Goal: Communication & Community: Answer question/provide support

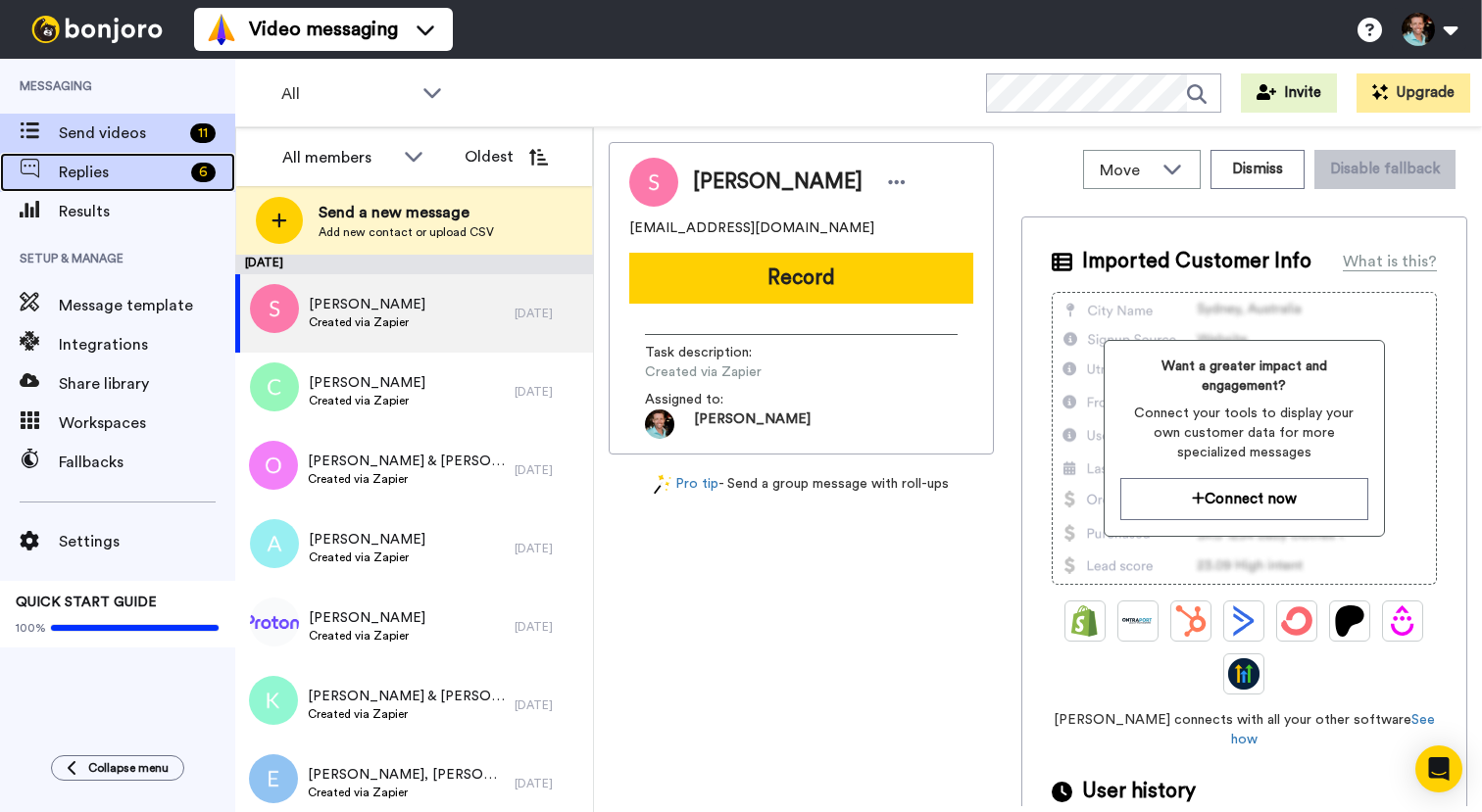
click at [75, 166] on span "Replies" at bounding box center [121, 173] width 124 height 24
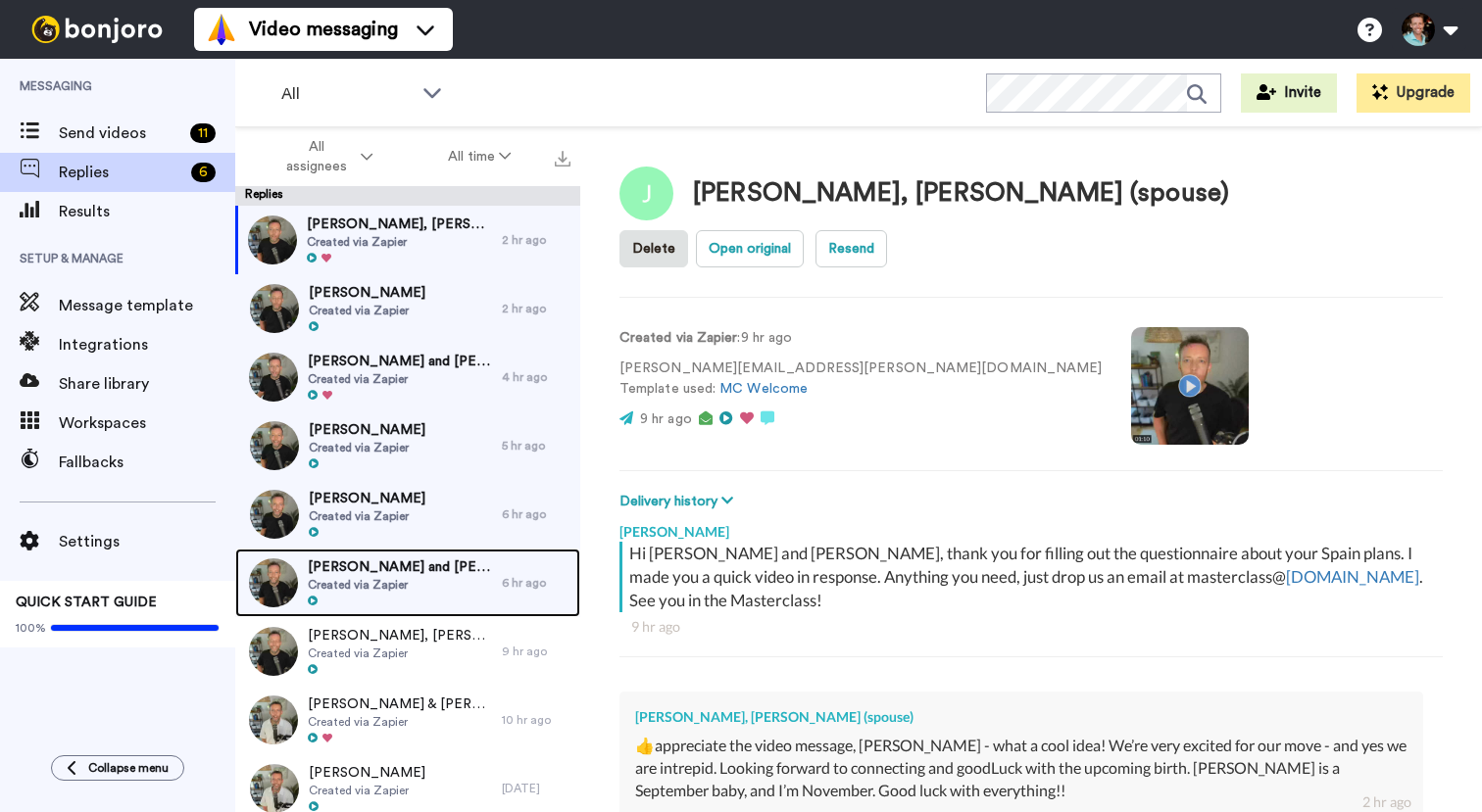
click at [463, 558] on span "[PERSON_NAME] and [PERSON_NAME]" at bounding box center [400, 567] width 185 height 20
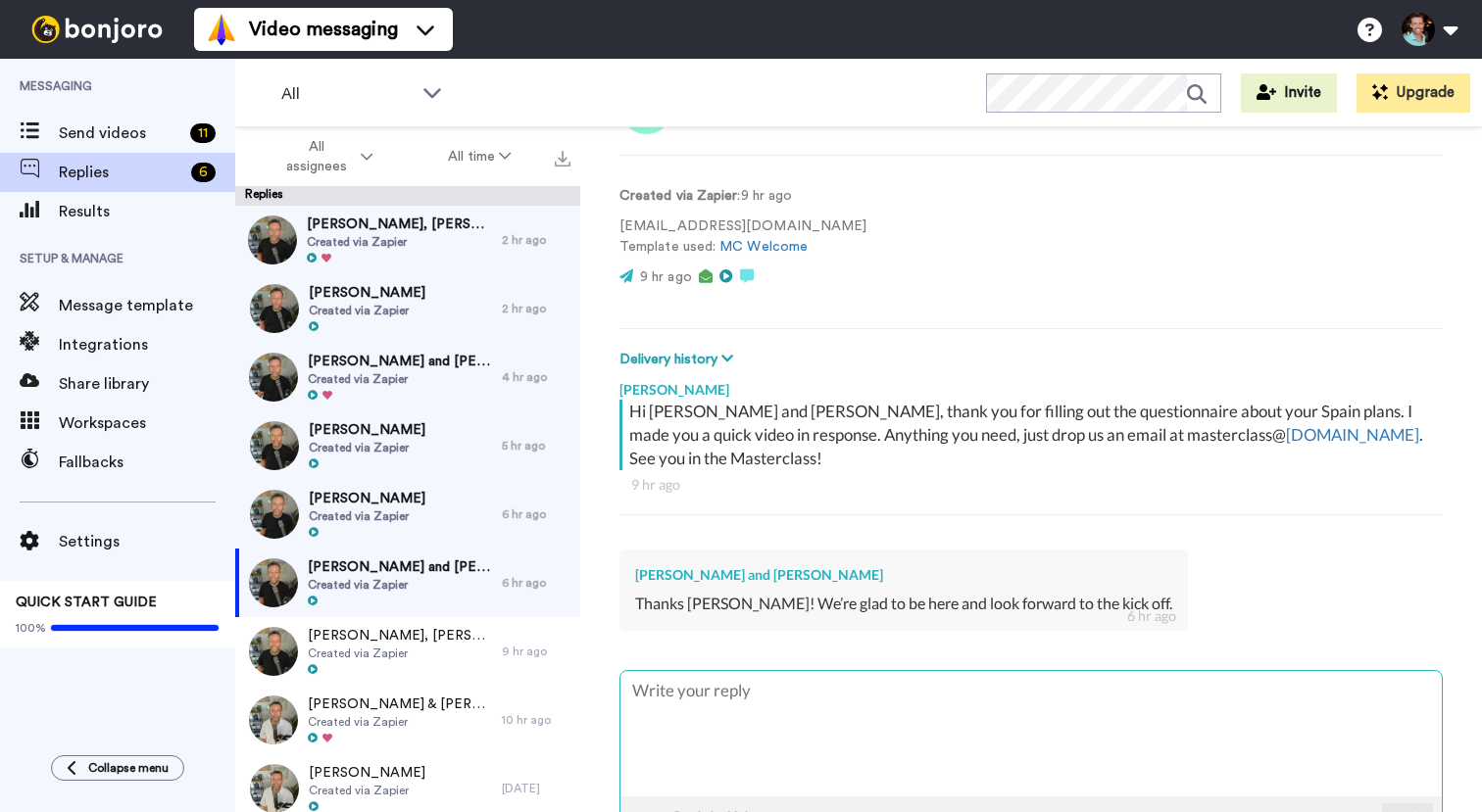
scroll to position [155, 0]
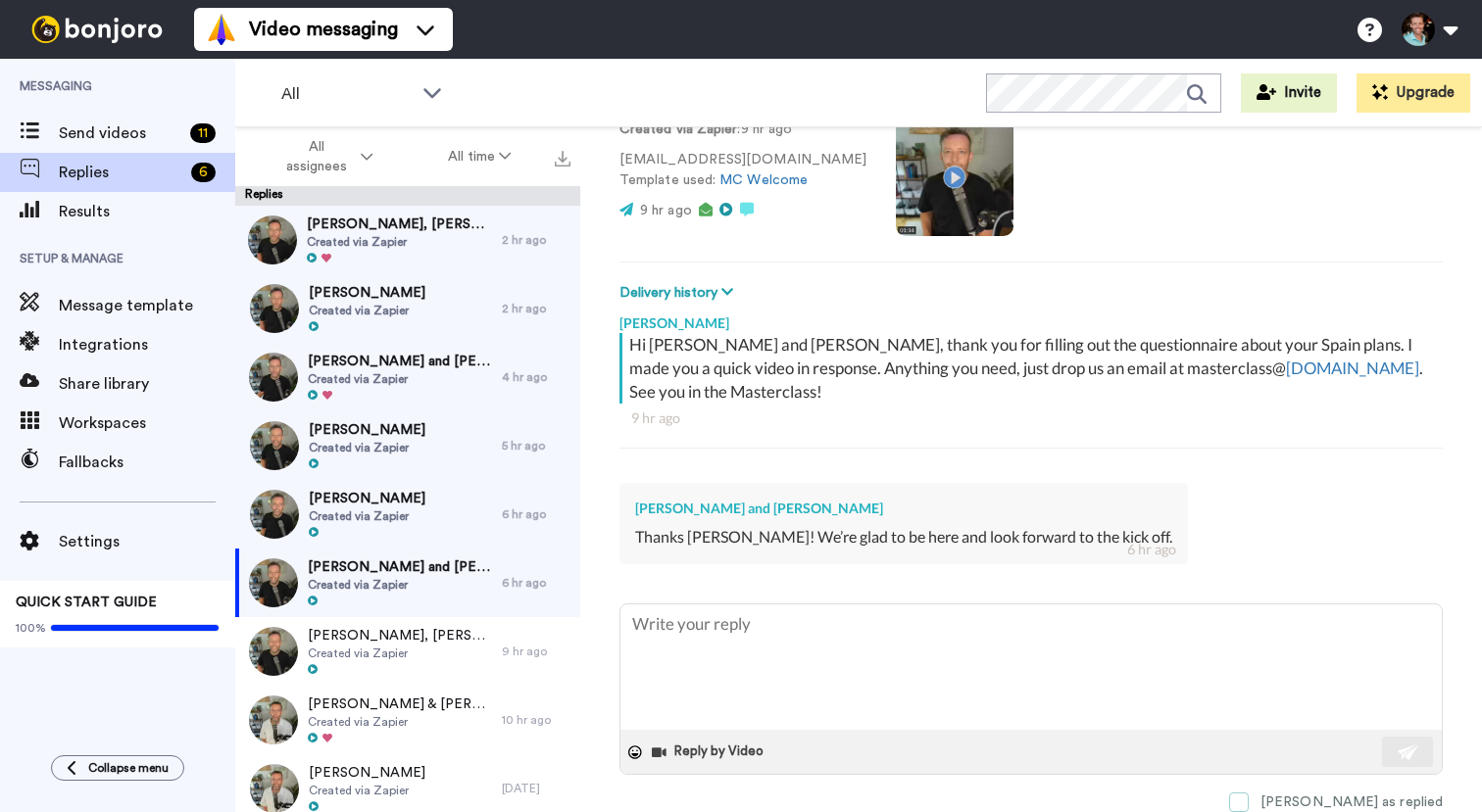
click at [1346, 804] on div "[PERSON_NAME] as replied" at bounding box center [1351, 803] width 183 height 20
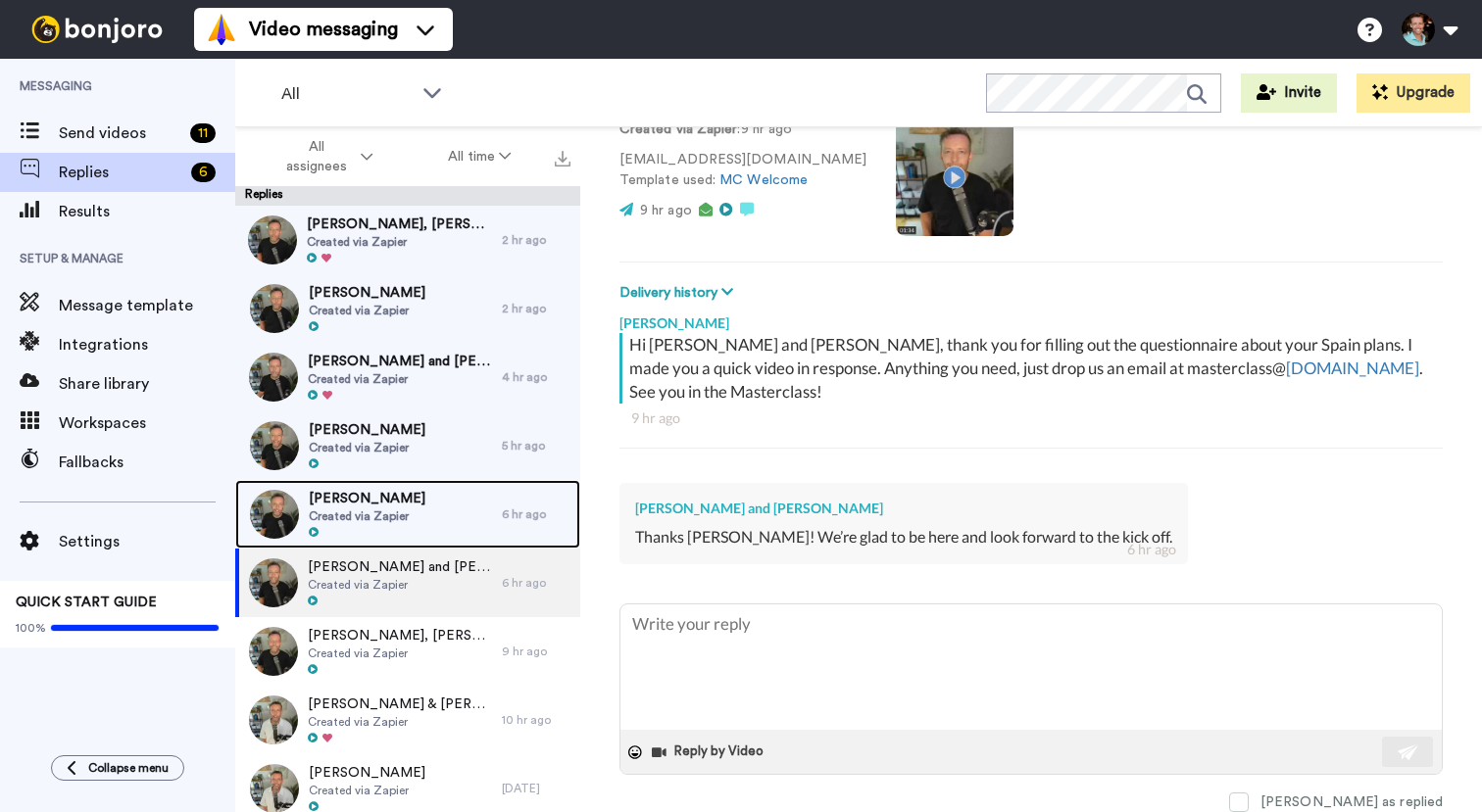
click at [407, 506] on span "[PERSON_NAME]" at bounding box center [367, 499] width 116 height 20
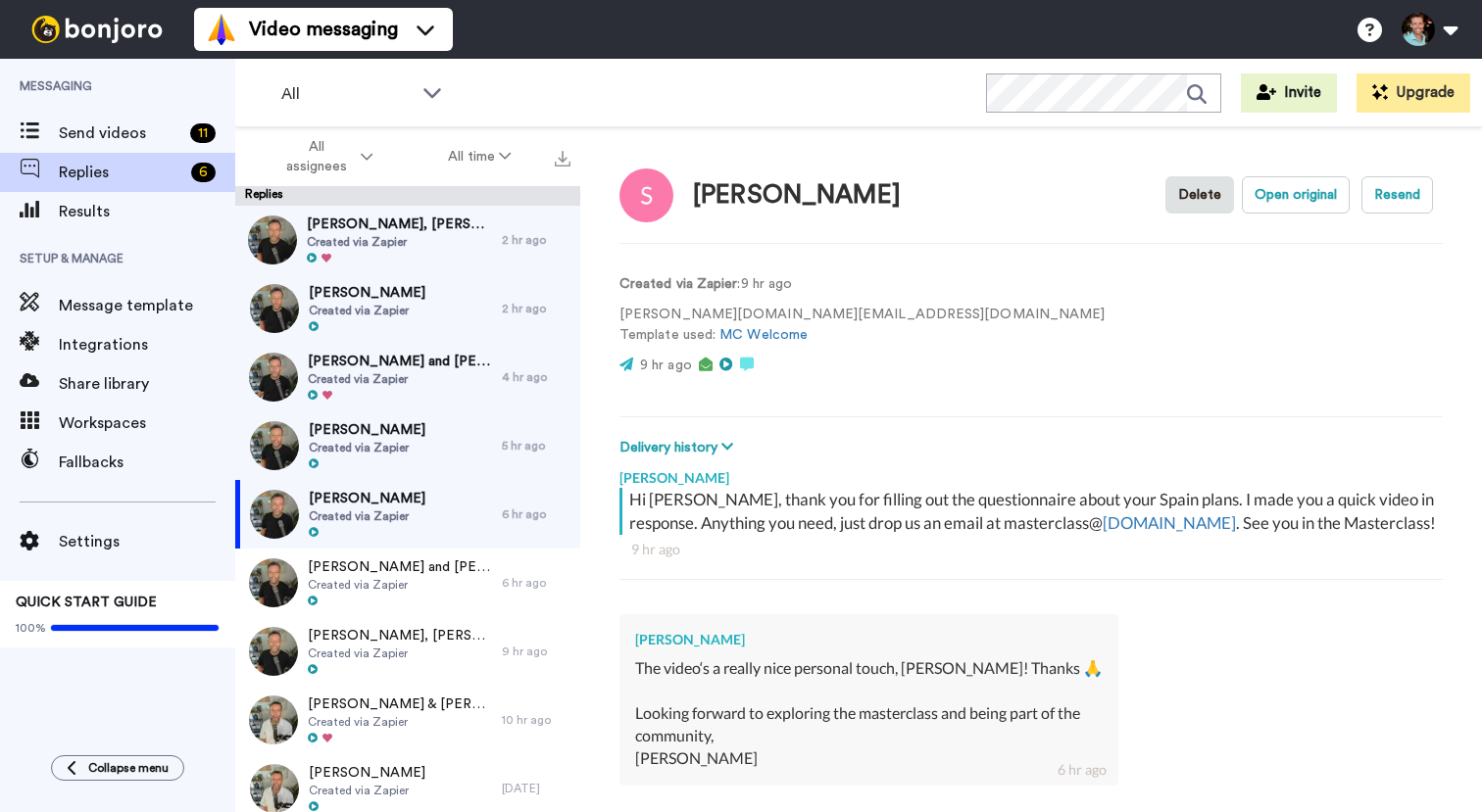
scroll to position [244, 0]
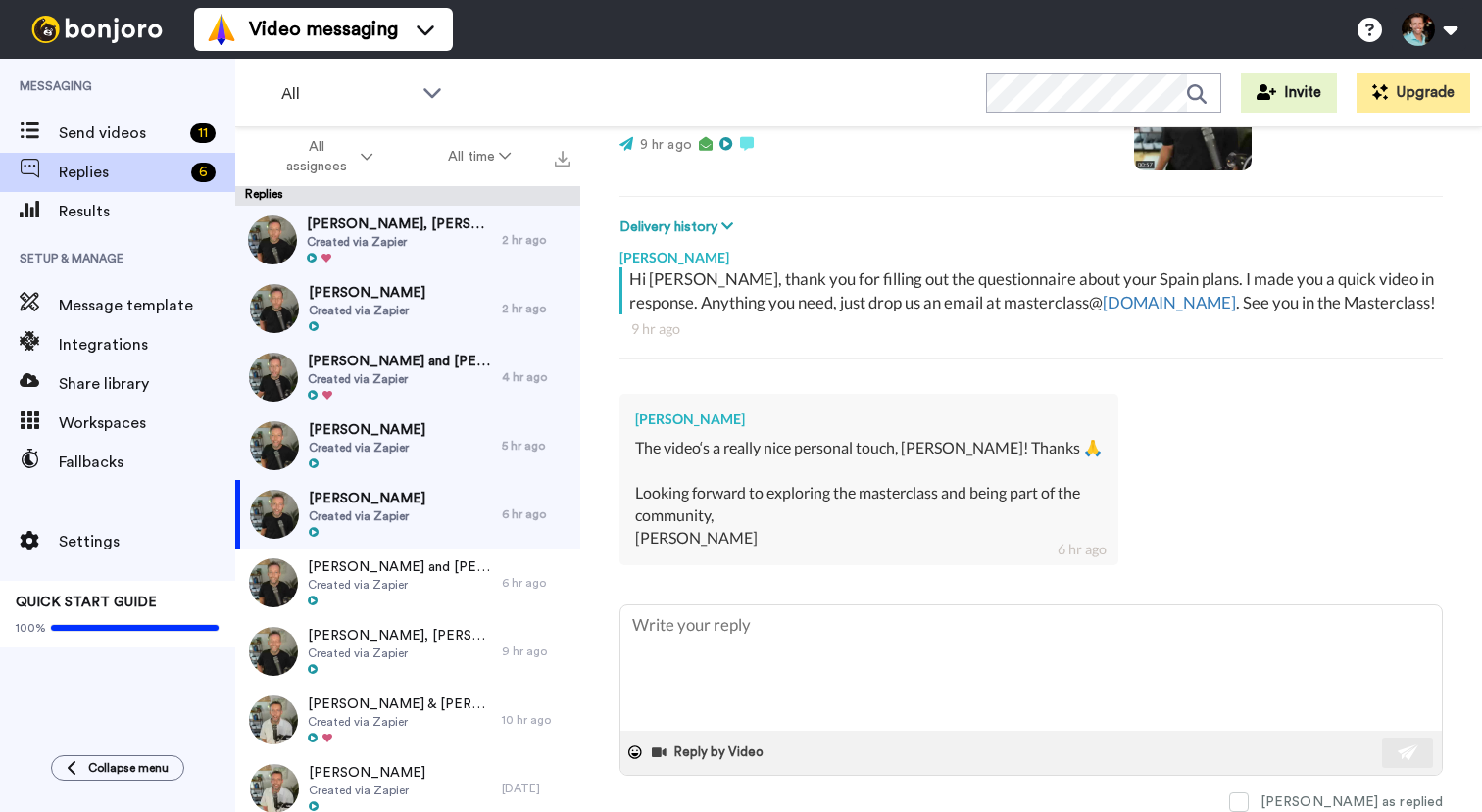
click at [899, 654] on textarea at bounding box center [1031, 668] width 821 height 125
type textarea "x"
type textarea "A"
type textarea "x"
type textarea "Aw"
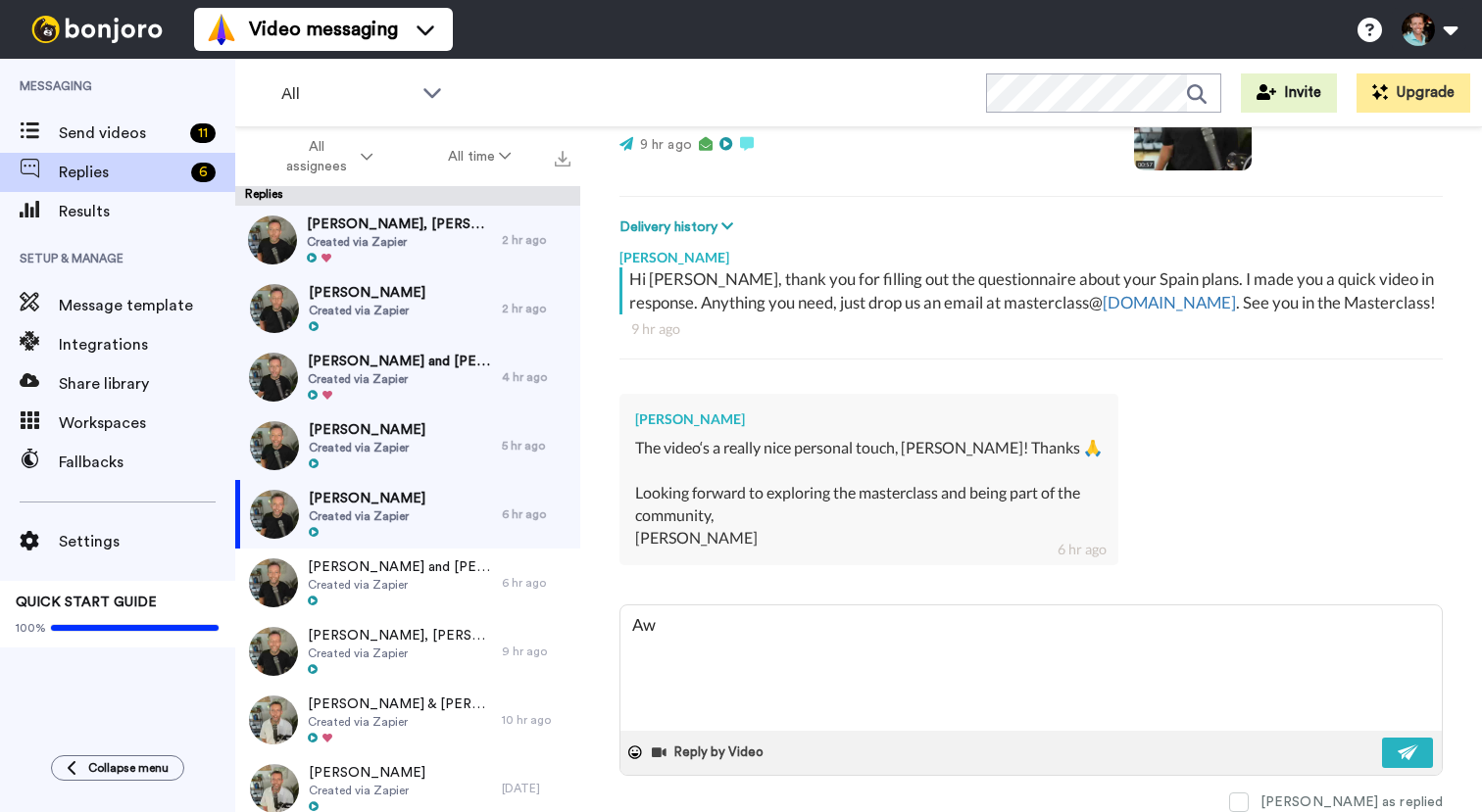
type textarea "x"
type textarea "Awe"
type textarea "x"
type textarea "Awes"
type textarea "x"
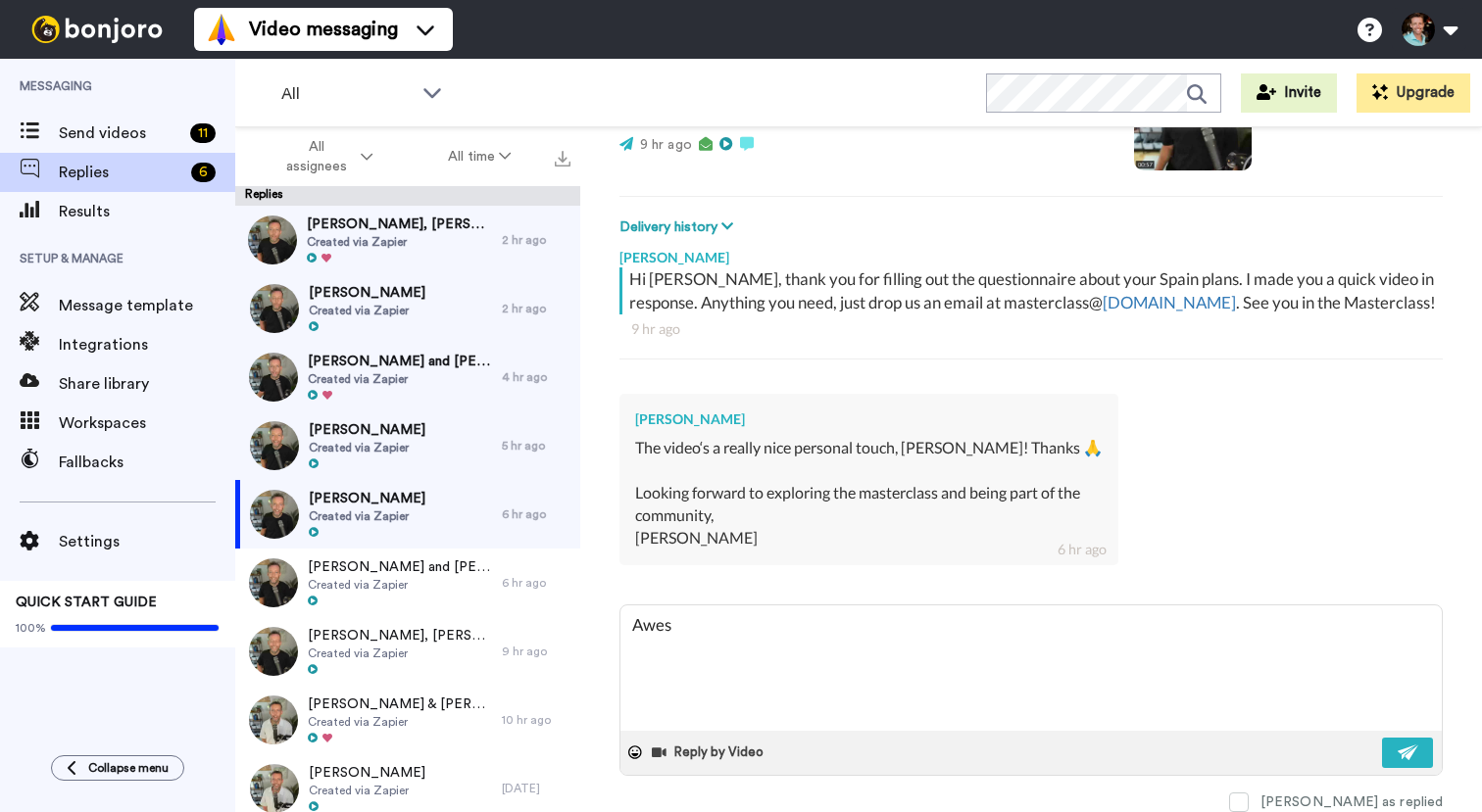
type textarea "Aweso"
type textarea "x"
type textarea "Awesom"
type textarea "x"
type textarea "Awesome"
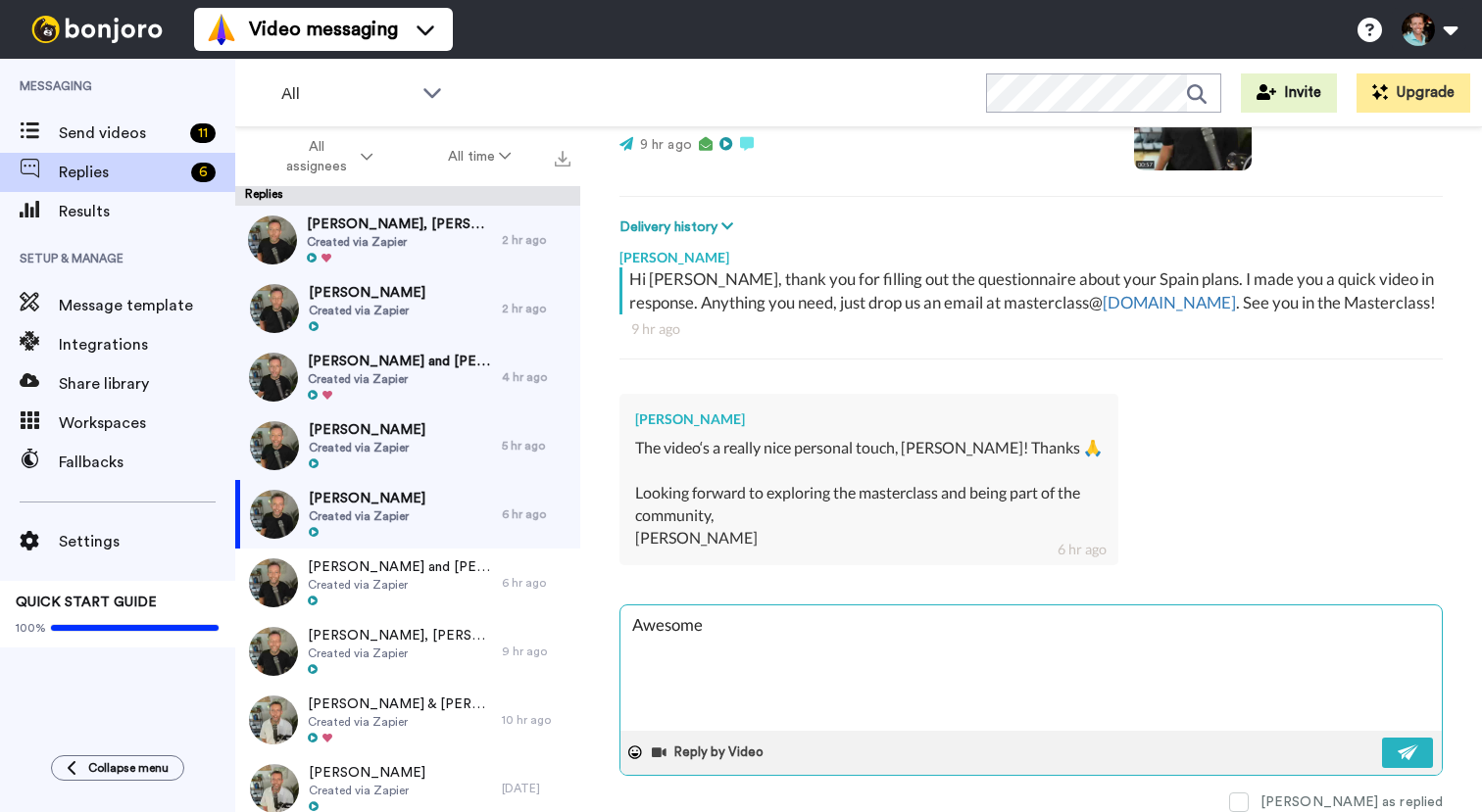
click at [693, 625] on textarea "Awesome" at bounding box center [1031, 668] width 821 height 125
type textarea "x"
type textarea "F"
type textarea "x"
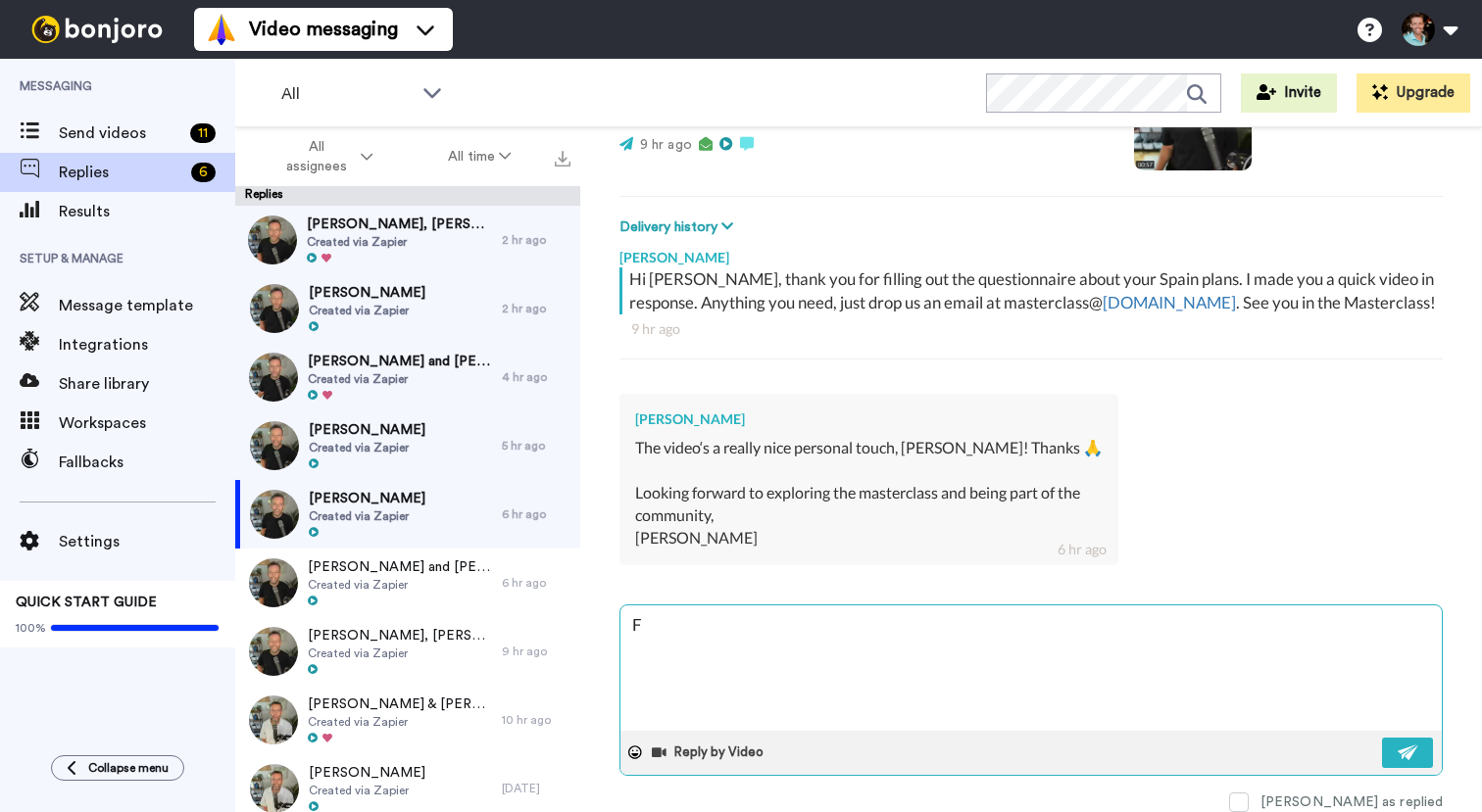
type textarea "Fa"
type textarea "x"
type textarea "Fan"
type textarea "x"
type textarea "[PERSON_NAME]"
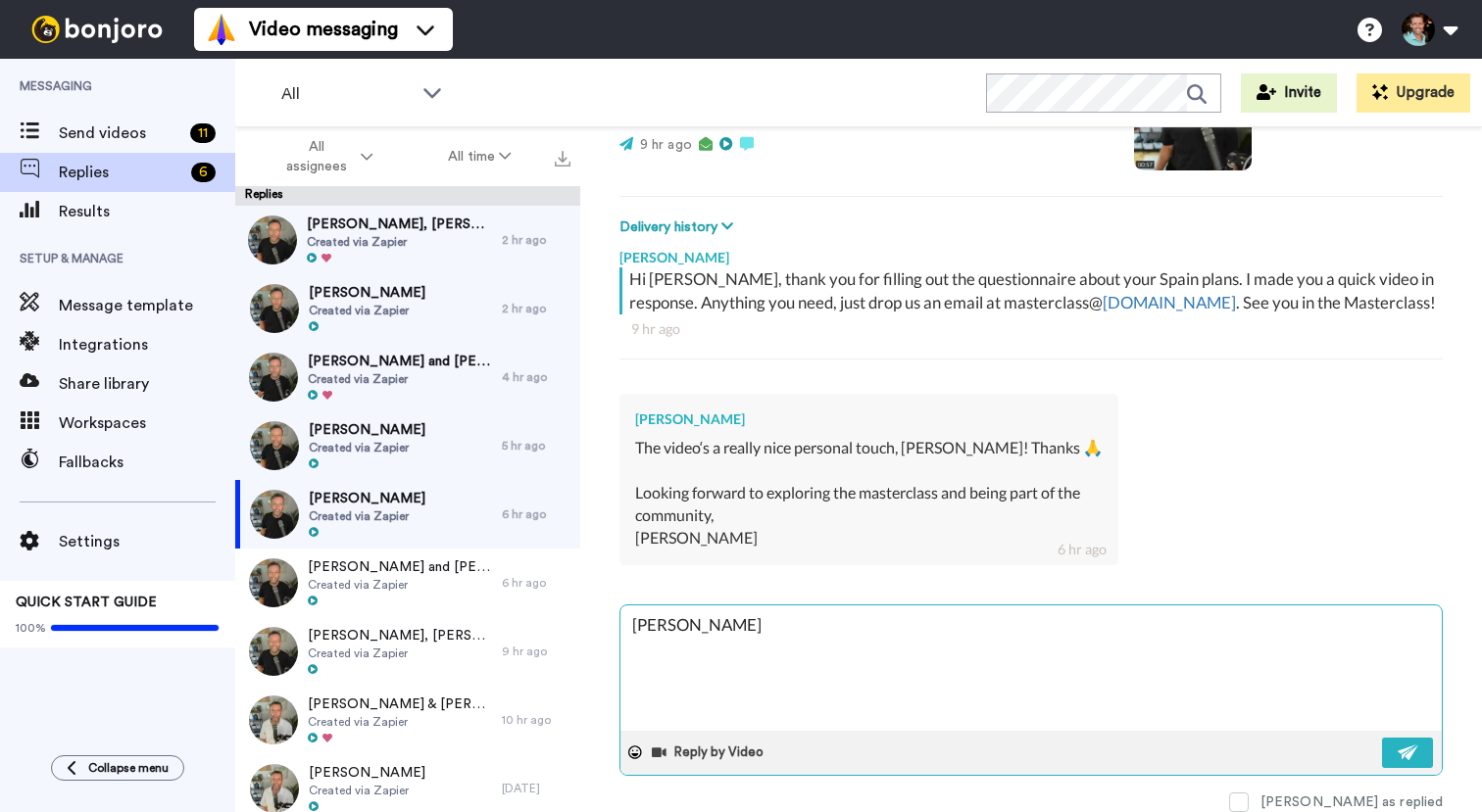
type textarea "x"
type textarea "Fanta"
type textarea "x"
type textarea "Fantas"
type textarea "x"
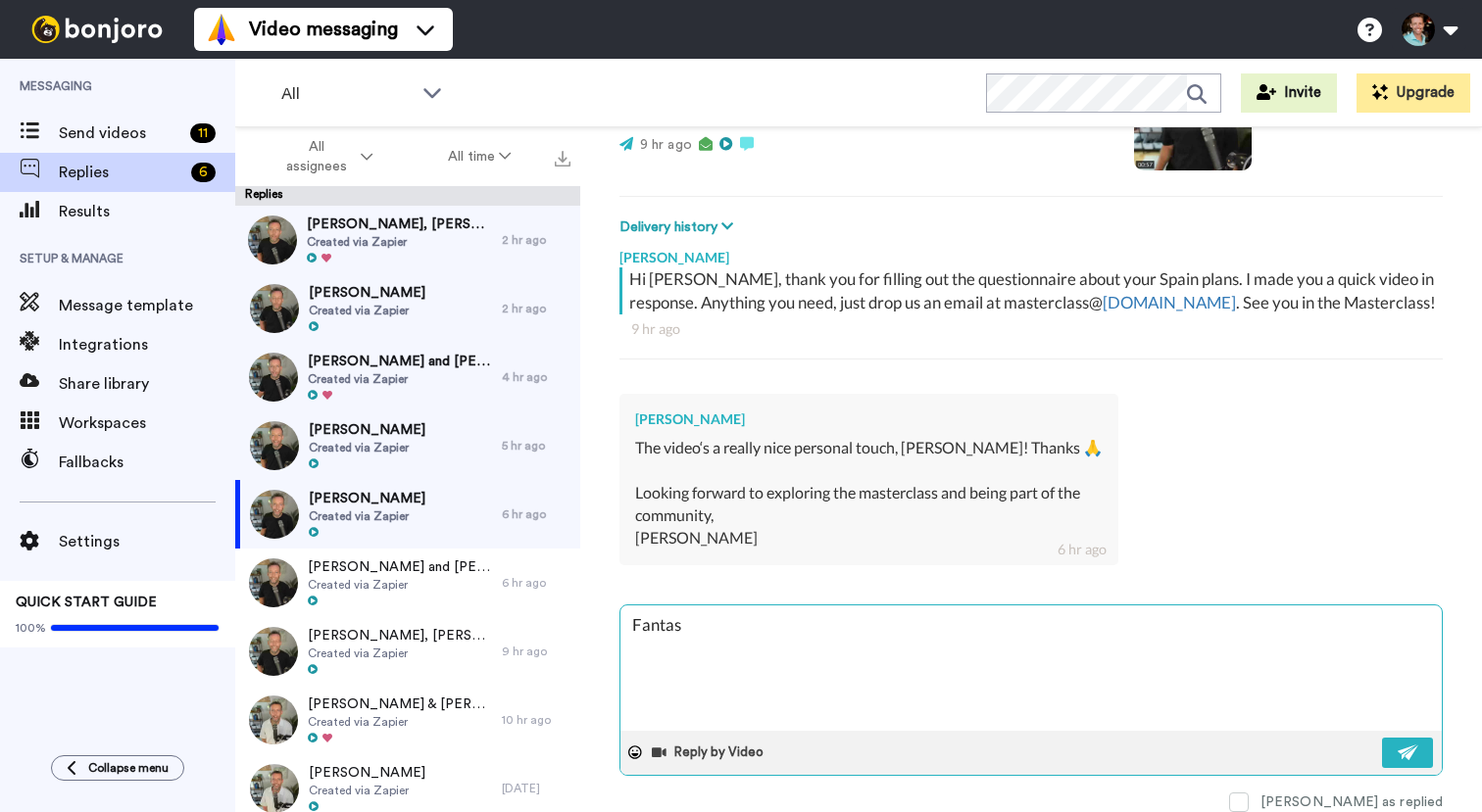
type textarea "Fantast"
type textarea "x"
type textarea "Fantasti"
type textarea "x"
type textarea "Fantastic"
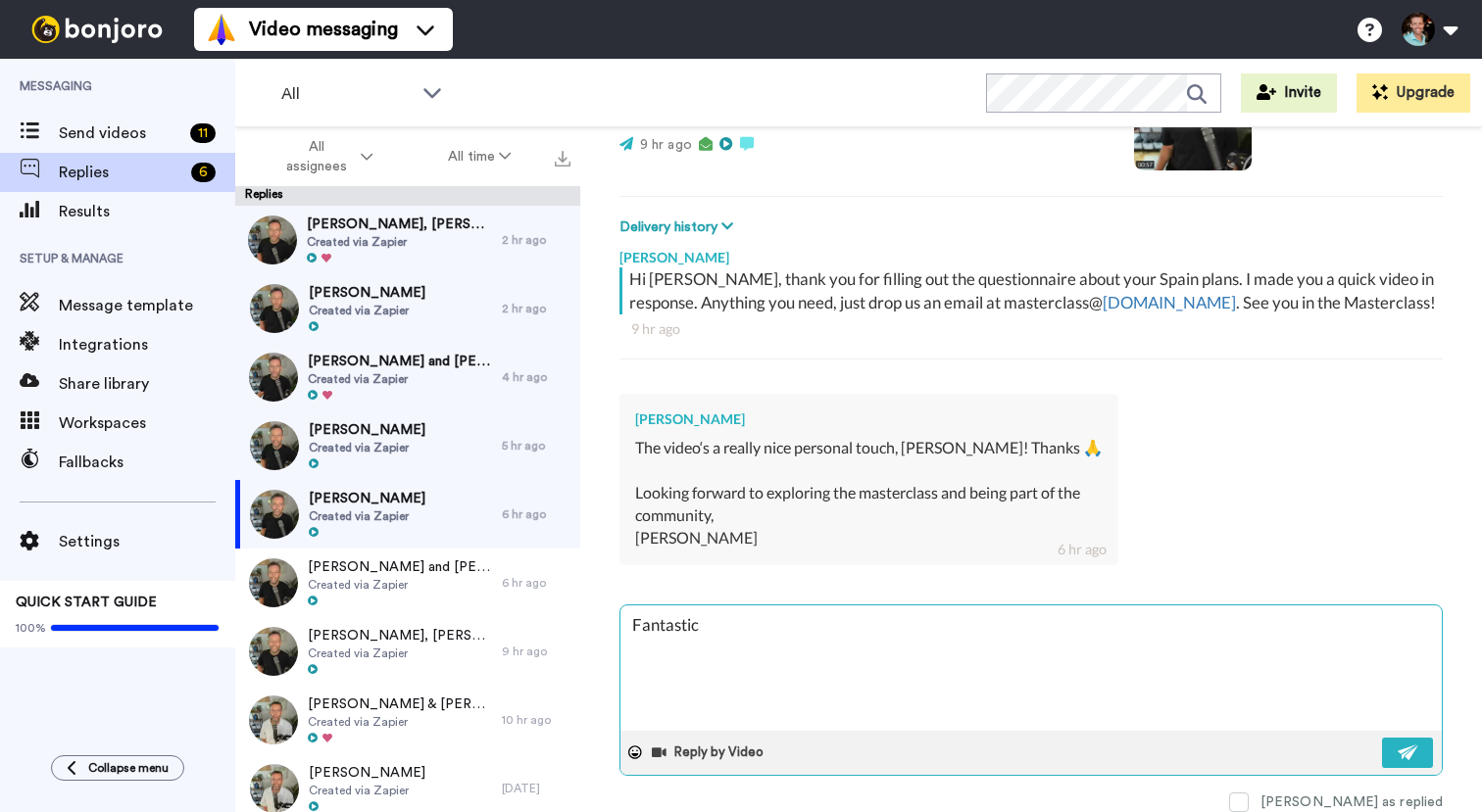
type textarea "x"
type textarea "Fantastic"
type textarea "x"
type textarea "Fantastic :"
type textarea "x"
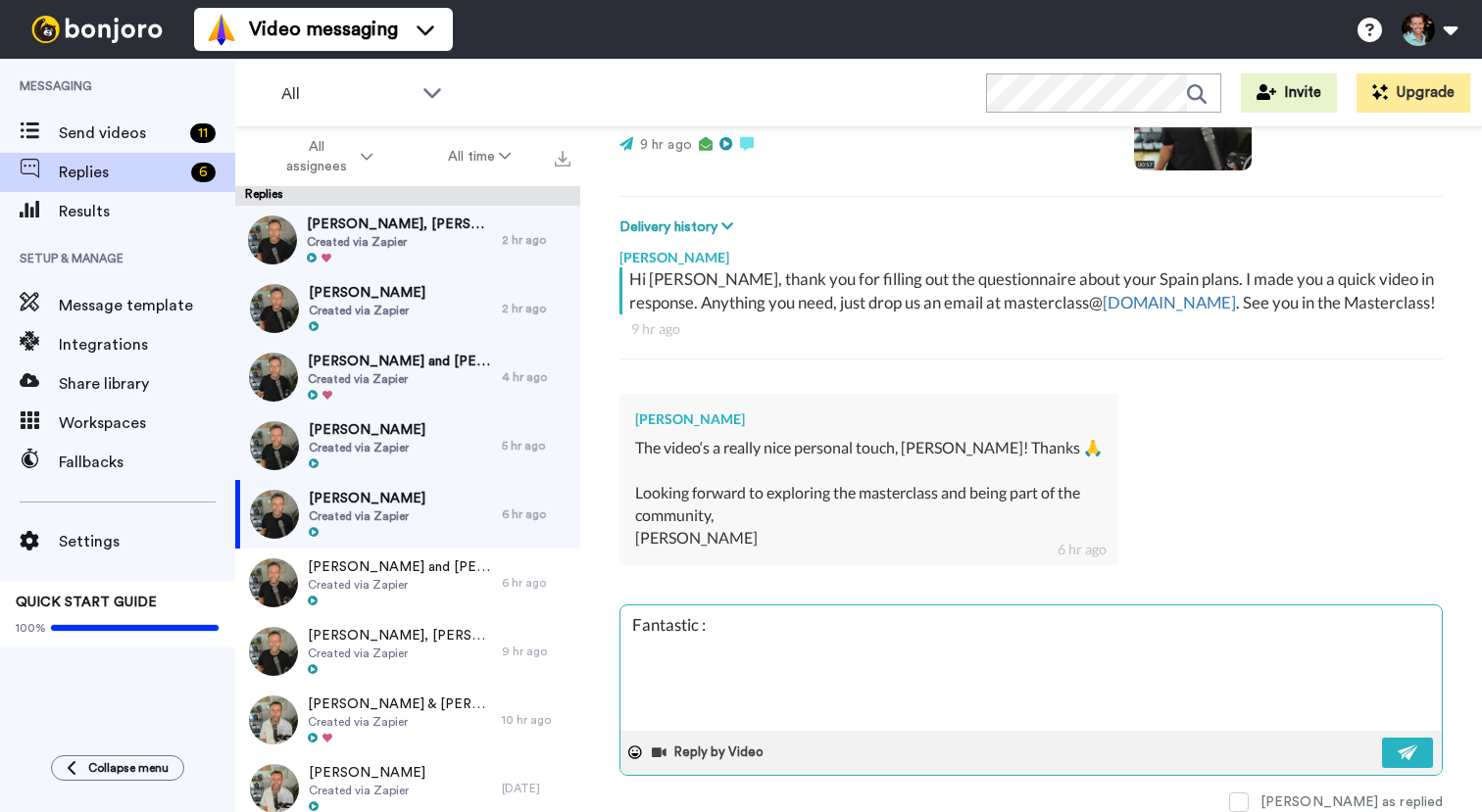
type textarea "Fantastic :)"
type textarea "x"
type textarea "Fantastic :"
type textarea "x"
type textarea "Fantastic"
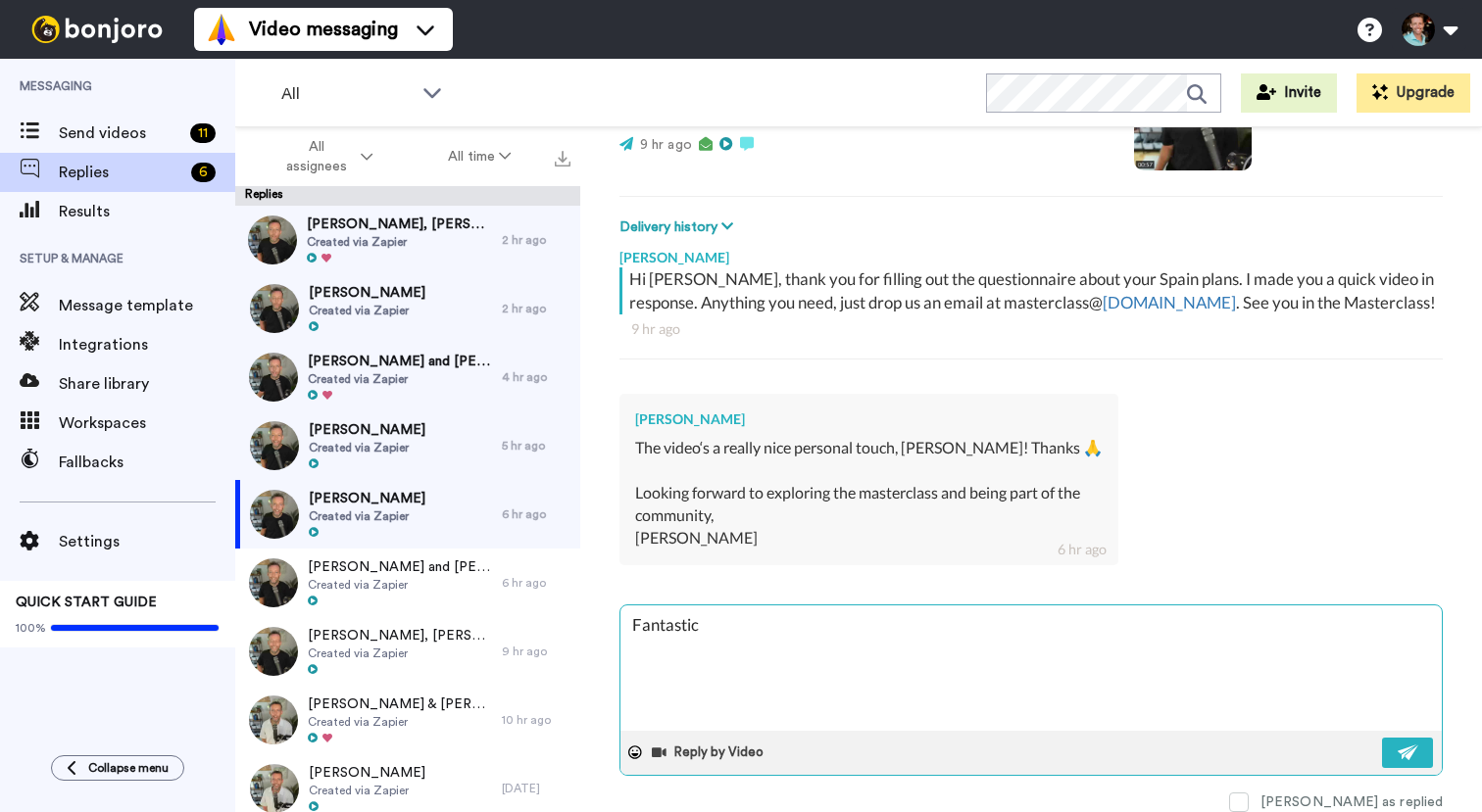
type textarea "x"
type textarea "Fantastic"
type textarea "x"
type textarea "Fantastic!"
type textarea "x"
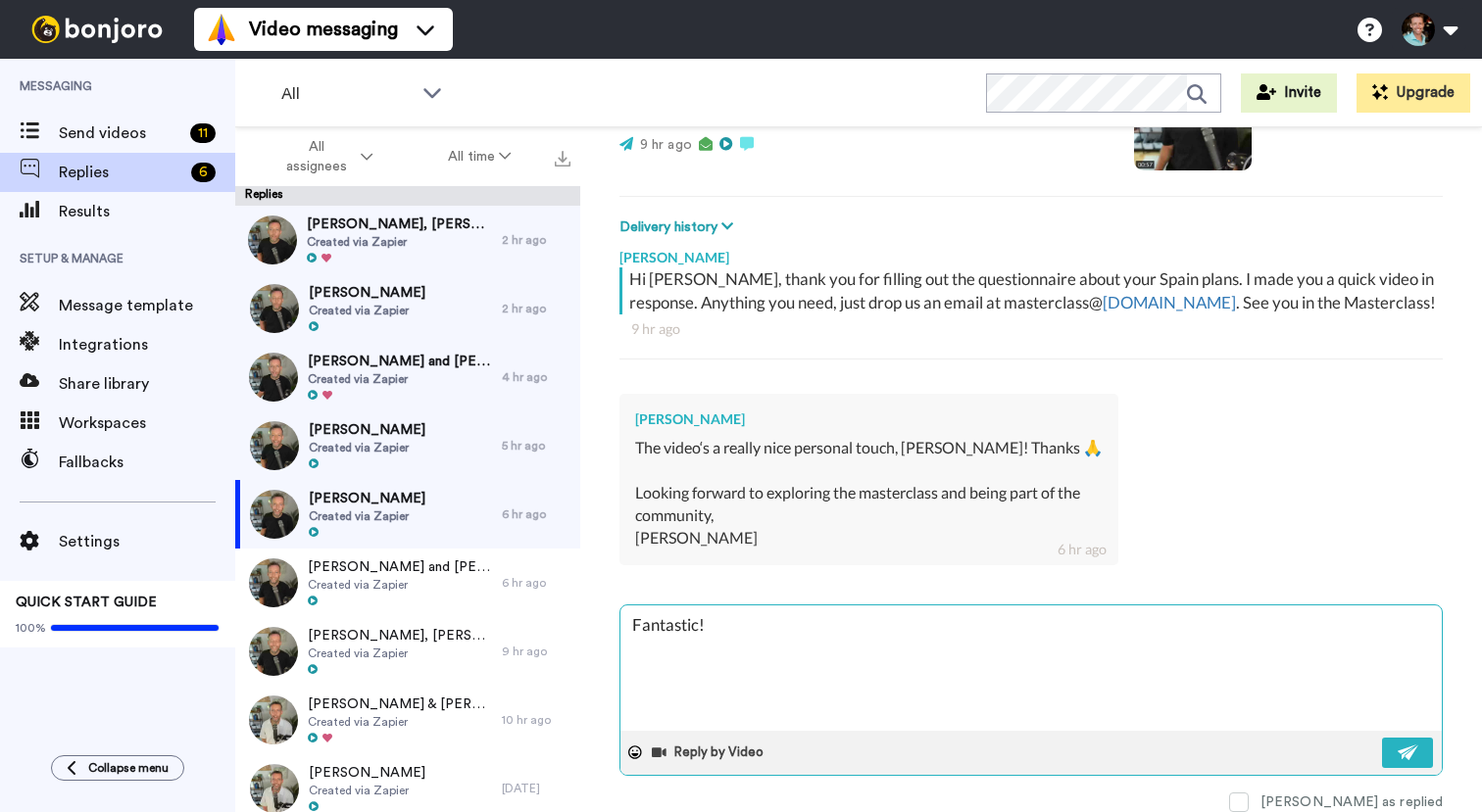
type textarea "Fantastic!"
type textarea "x"
type textarea "Fantastic! :"
type textarea "x"
click at [675, 626] on textarea "Fantastic! :)" at bounding box center [1031, 668] width 821 height 125
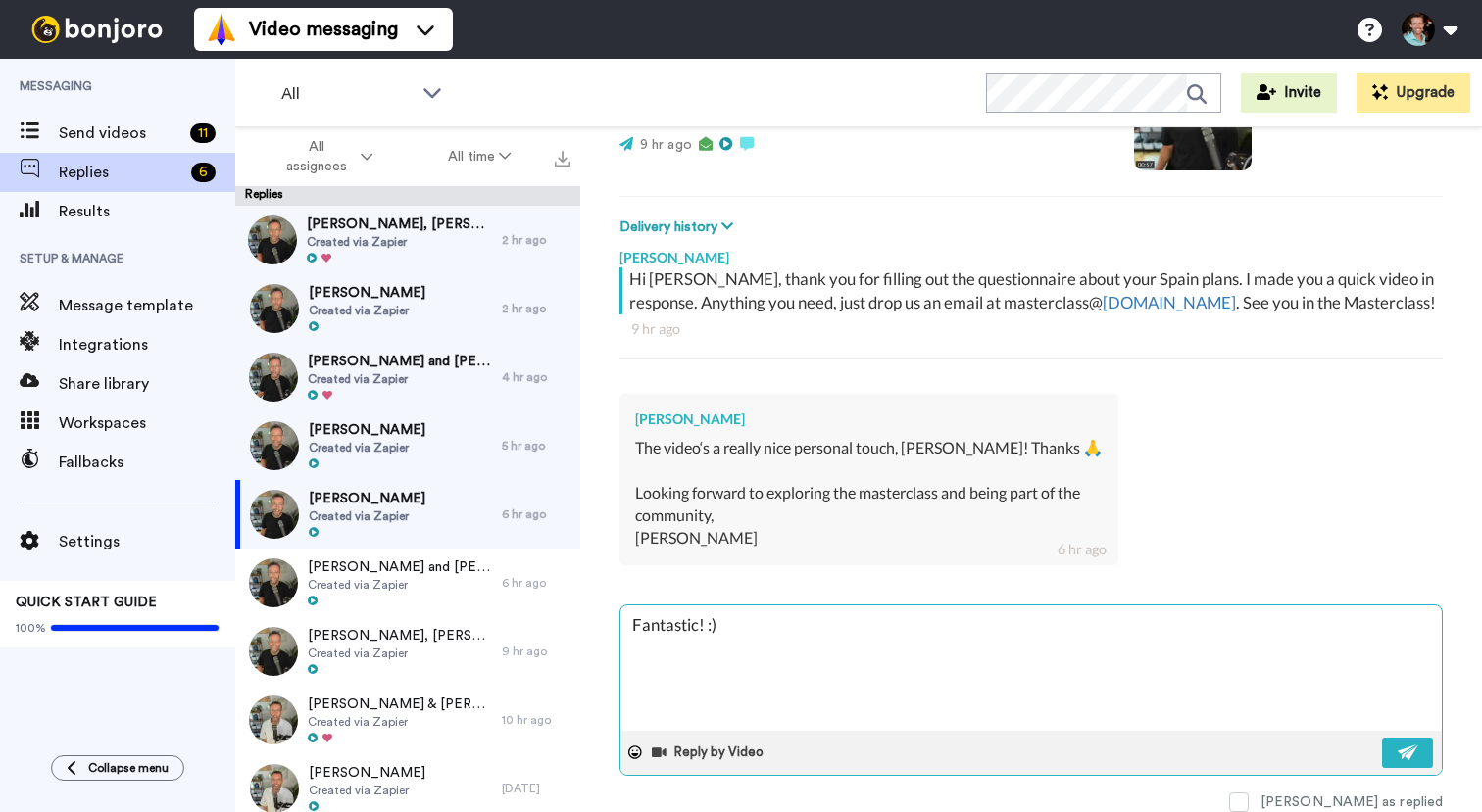
click at [675, 626] on textarea "Fantastic! :)" at bounding box center [1031, 668] width 821 height 125
type textarea "Fantastic! :)"
click at [1397, 750] on img at bounding box center [1408, 753] width 22 height 16
type textarea "x"
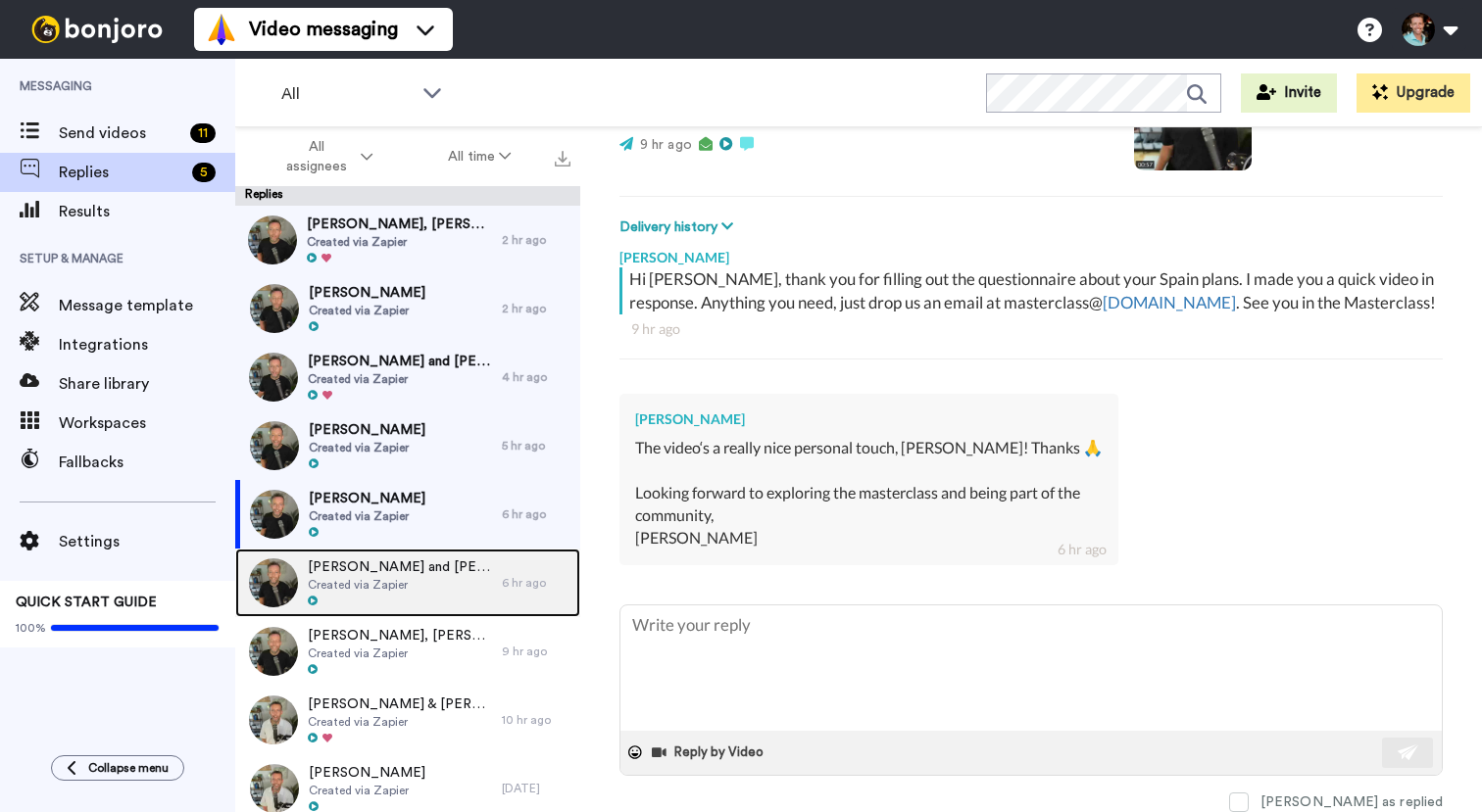
click at [357, 581] on span "Created via Zapier" at bounding box center [400, 585] width 185 height 16
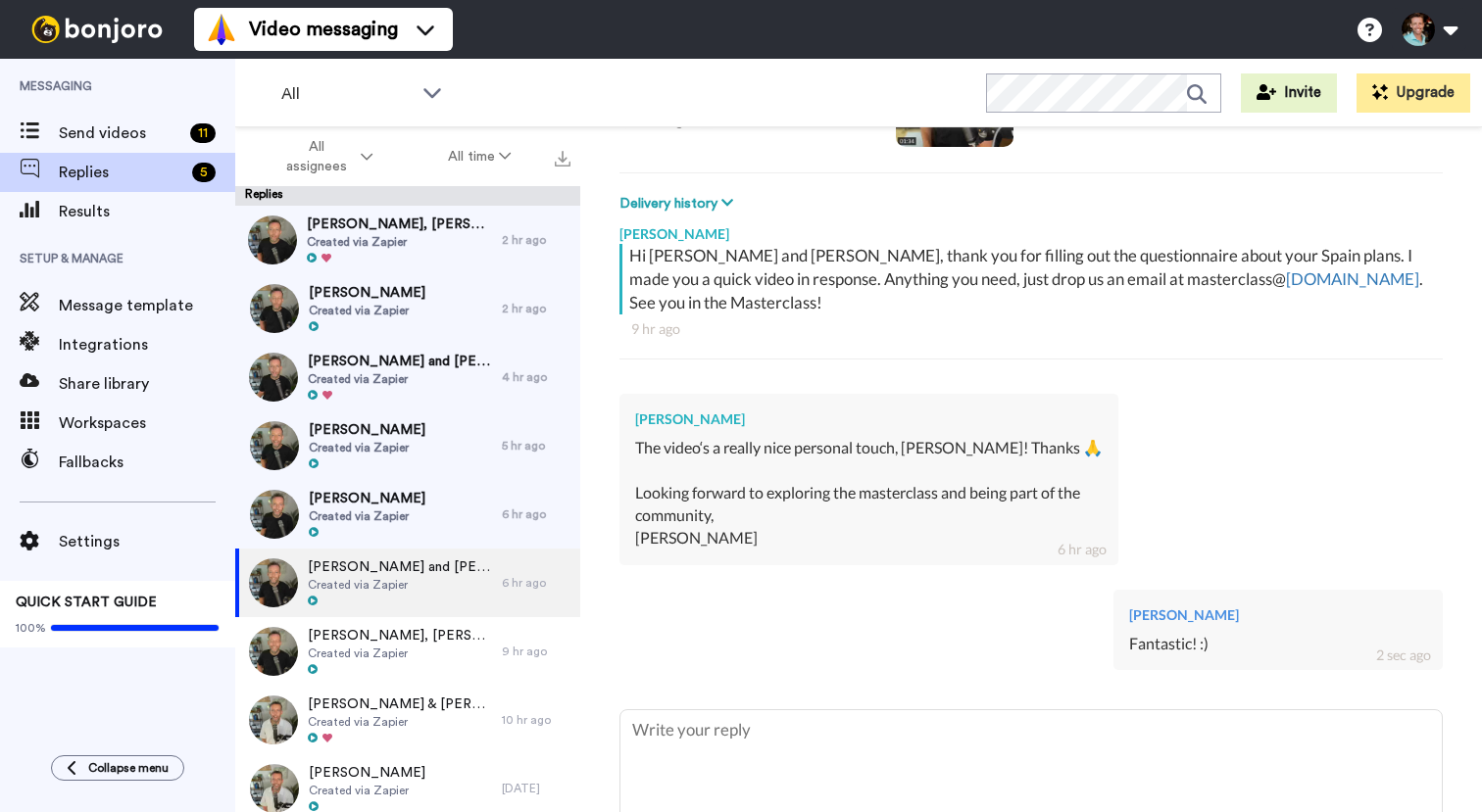
click at [754, 642] on div "[PERSON_NAME] Fantastic! :) 2 sec ago" at bounding box center [1031, 627] width 823 height 106
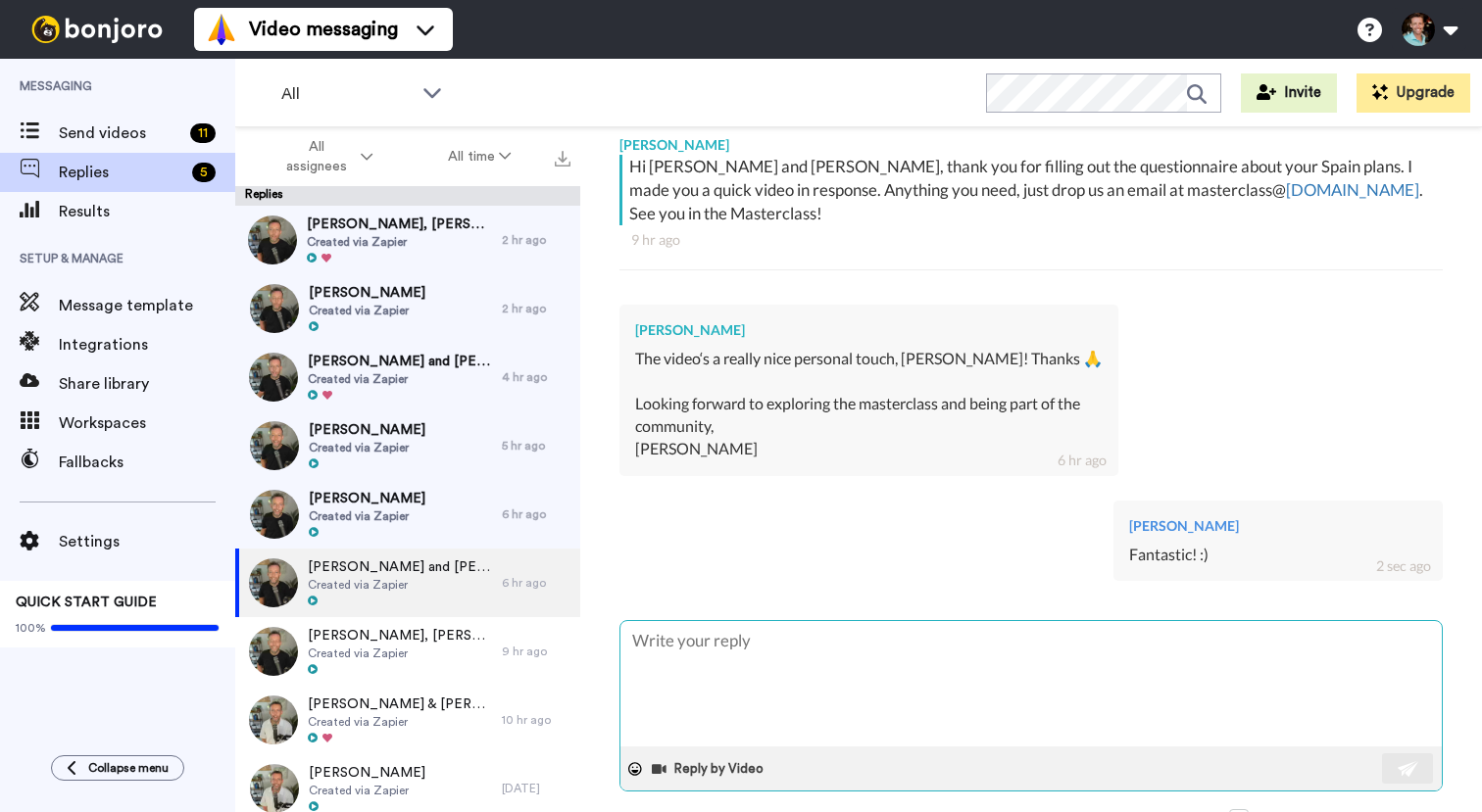
click at [749, 666] on textarea at bounding box center [1031, 684] width 821 height 125
paste textarea "Fantastic! :)"
type textarea "x"
type textarea "Fantastic! :)"
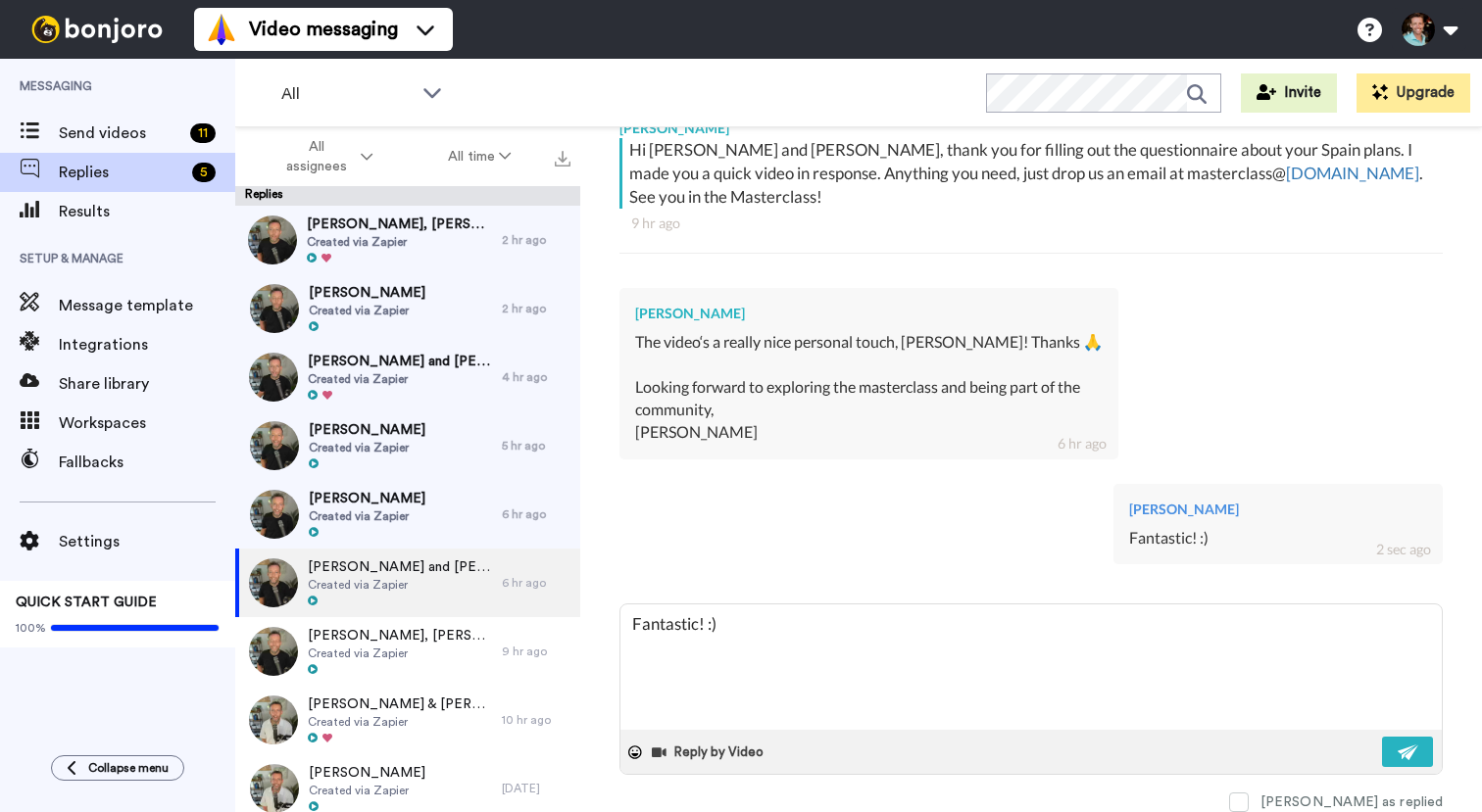
type textarea "x"
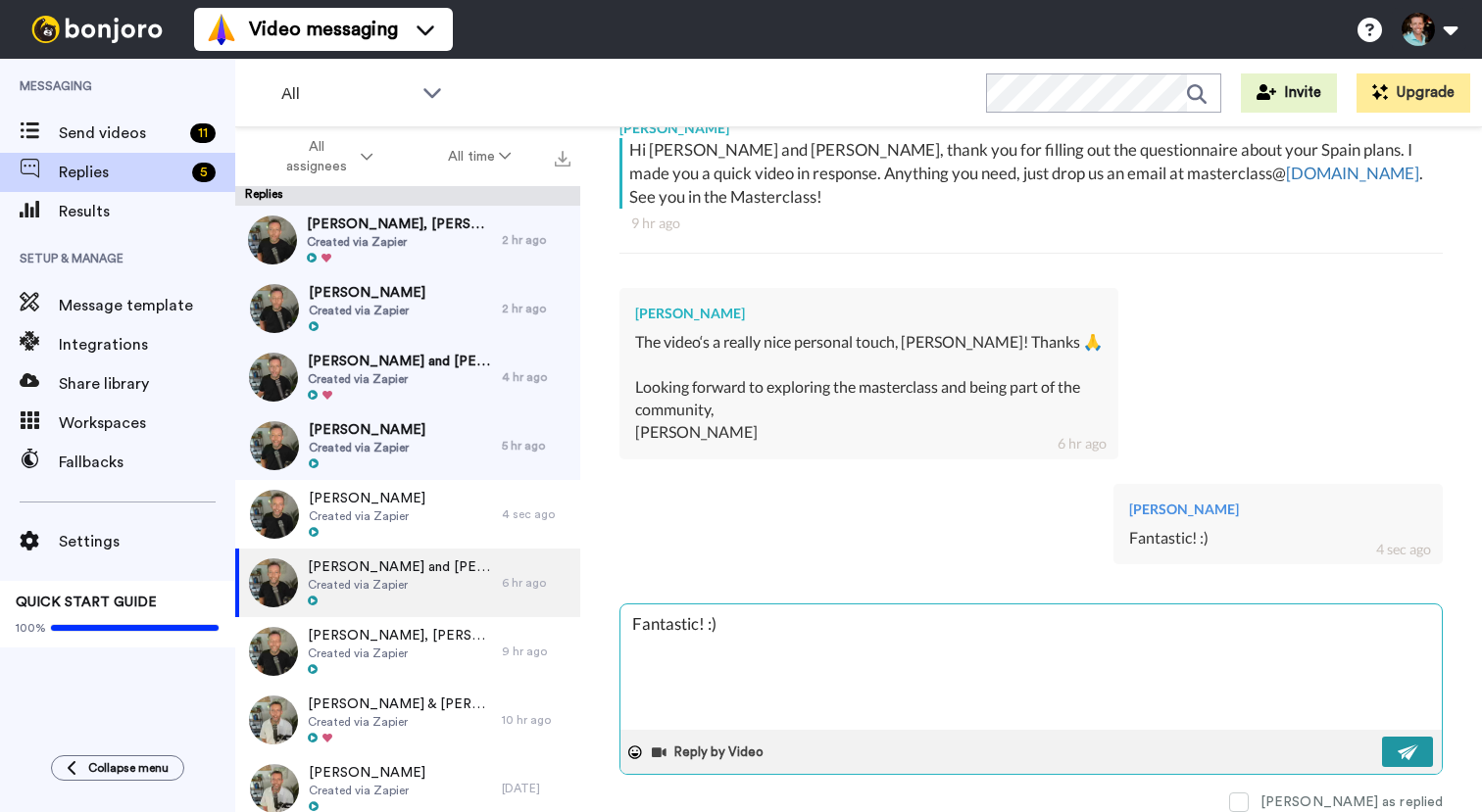
type textarea "Fantastic! :)"
click at [1397, 756] on img at bounding box center [1408, 753] width 22 height 16
type textarea "x"
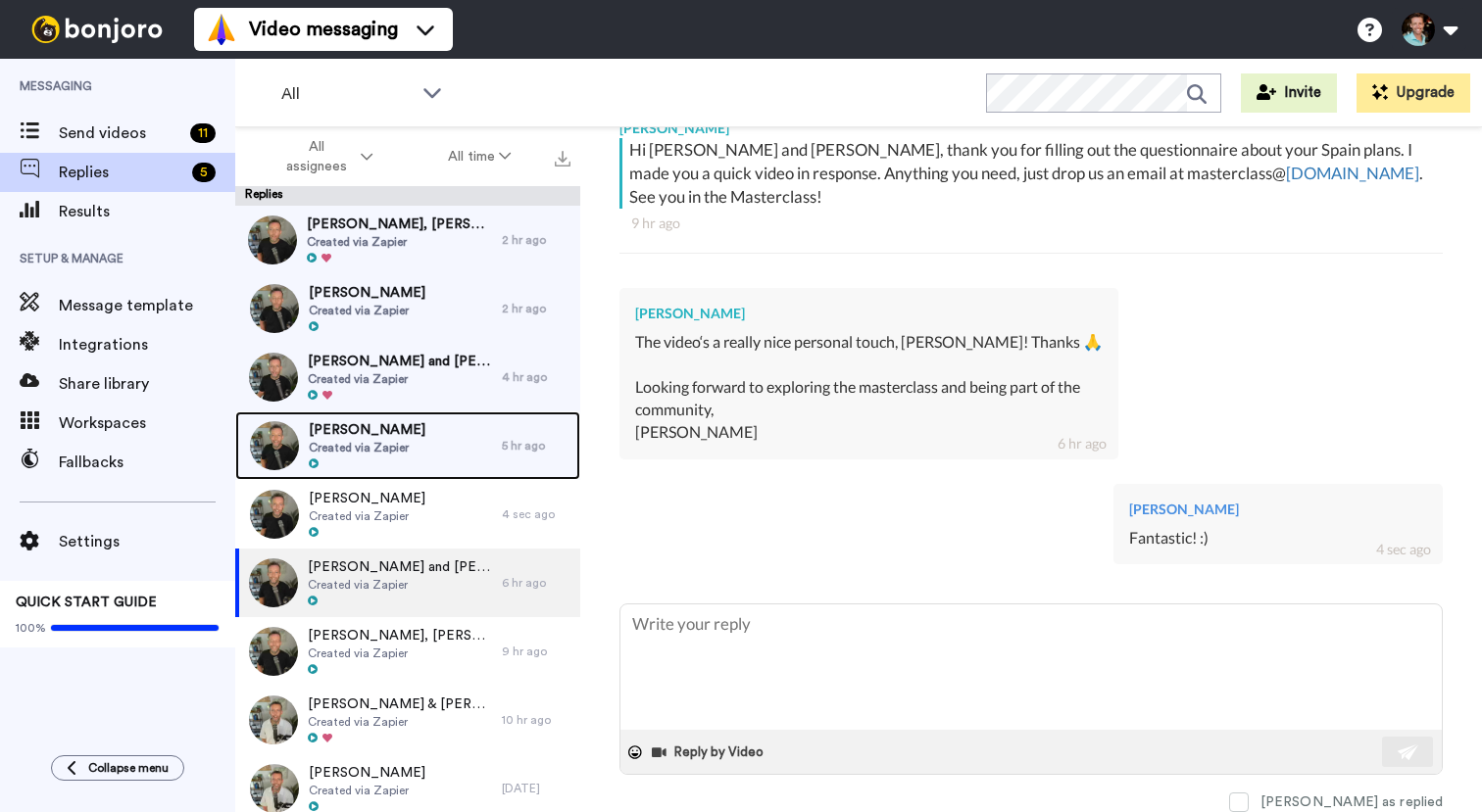
click at [325, 433] on span "[PERSON_NAME]" at bounding box center [367, 430] width 116 height 20
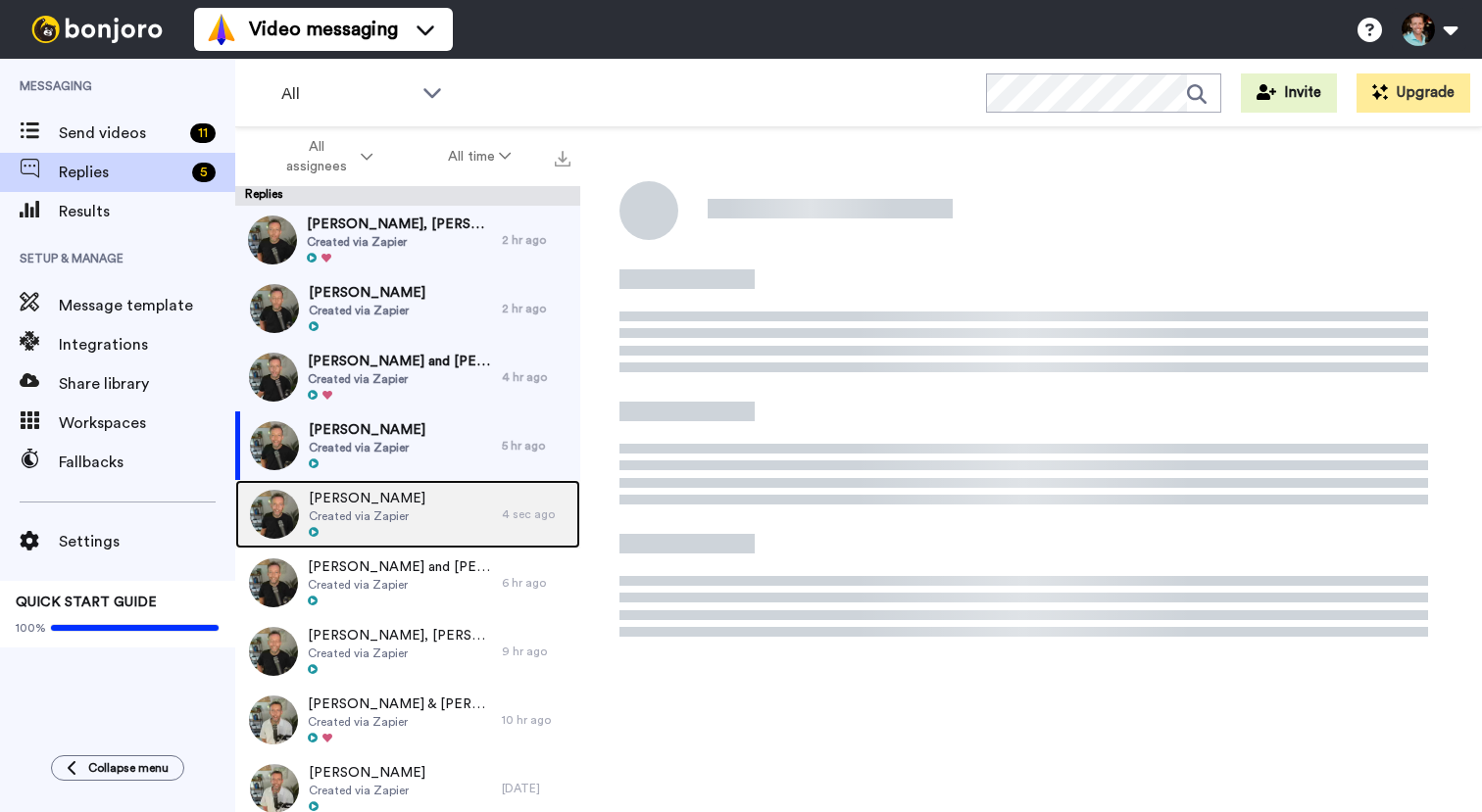
click at [345, 507] on span "[PERSON_NAME]" at bounding box center [367, 499] width 116 height 20
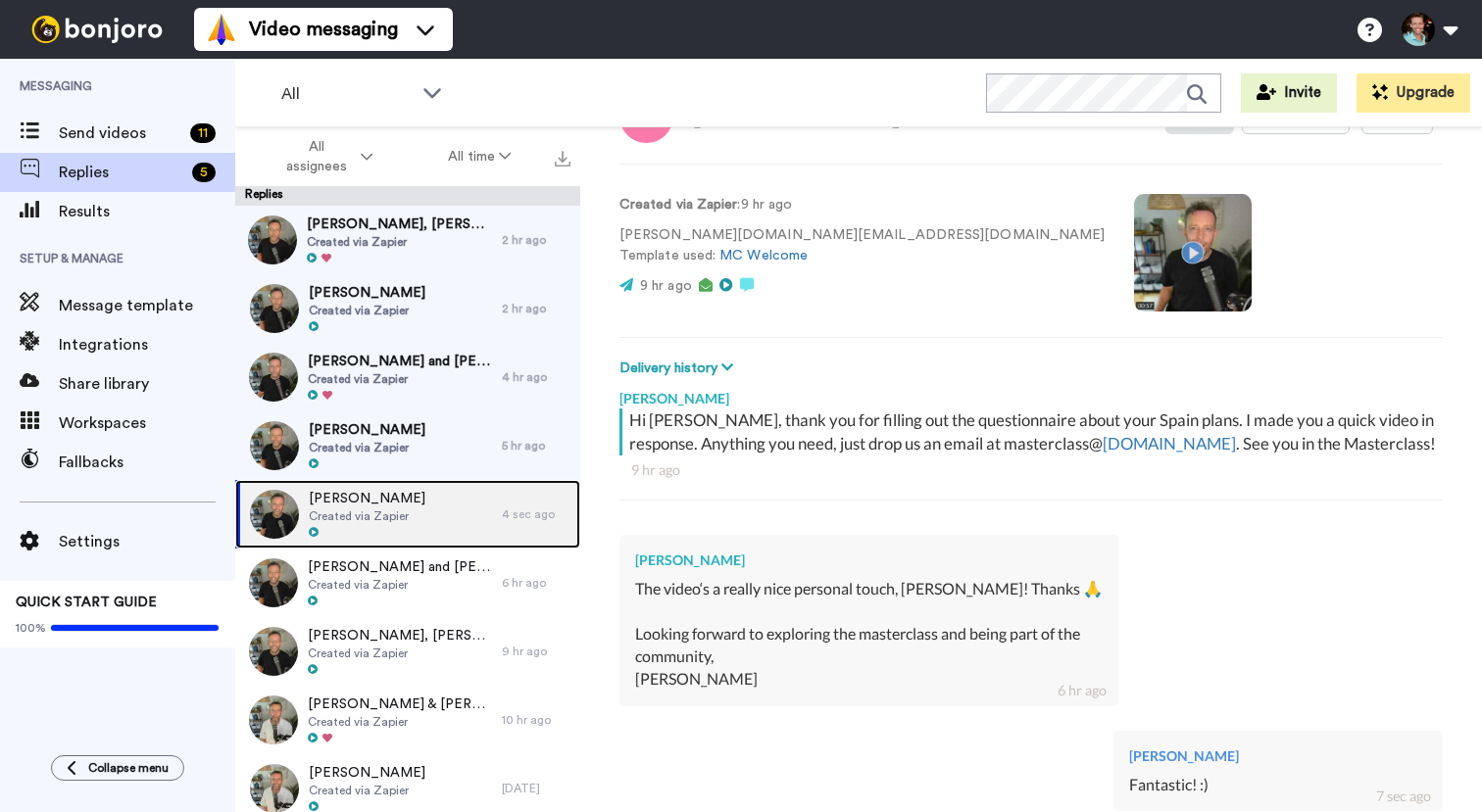
scroll to position [80, 0]
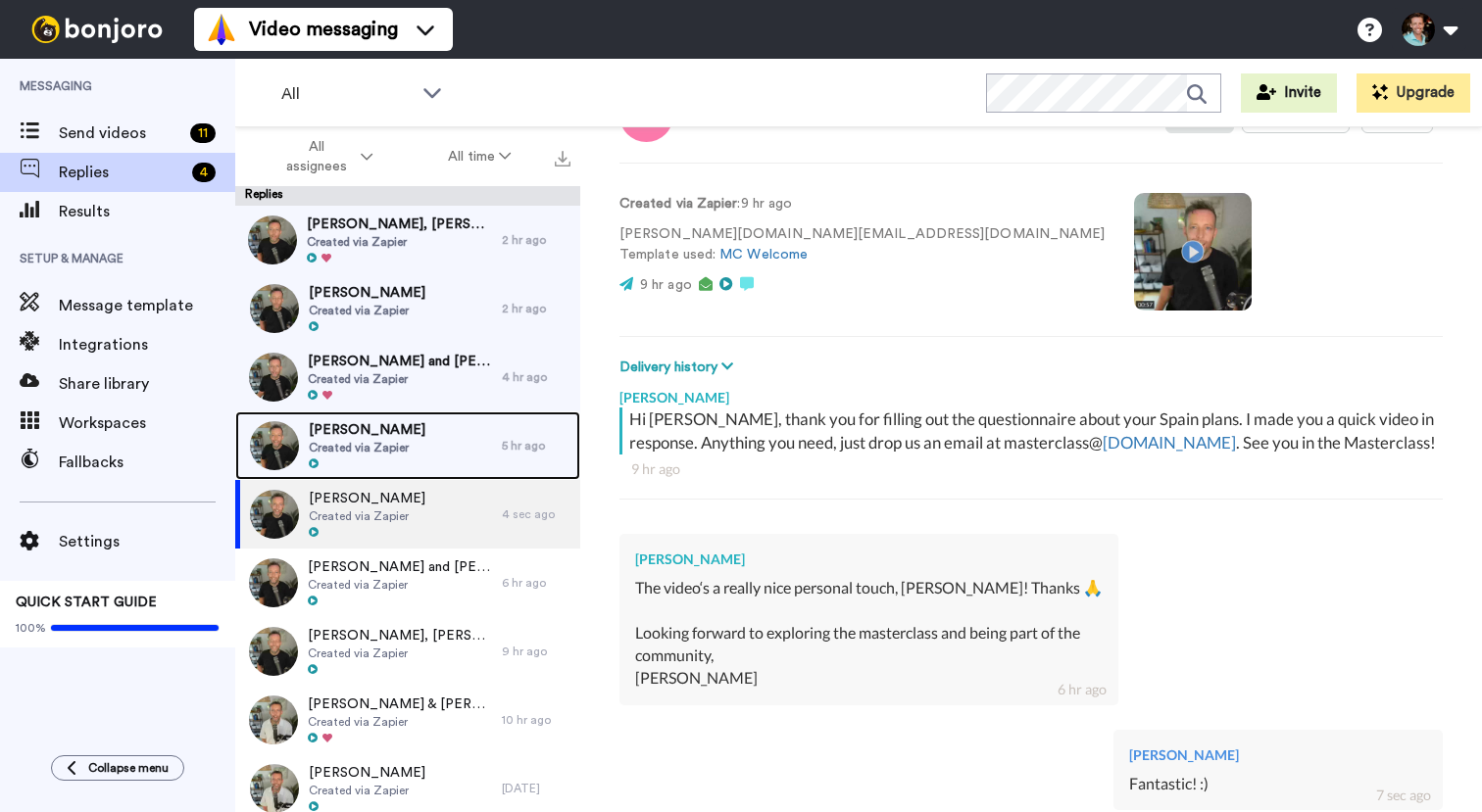
click at [456, 437] on div "[PERSON_NAME] Created via Zapier" at bounding box center [368, 446] width 266 height 69
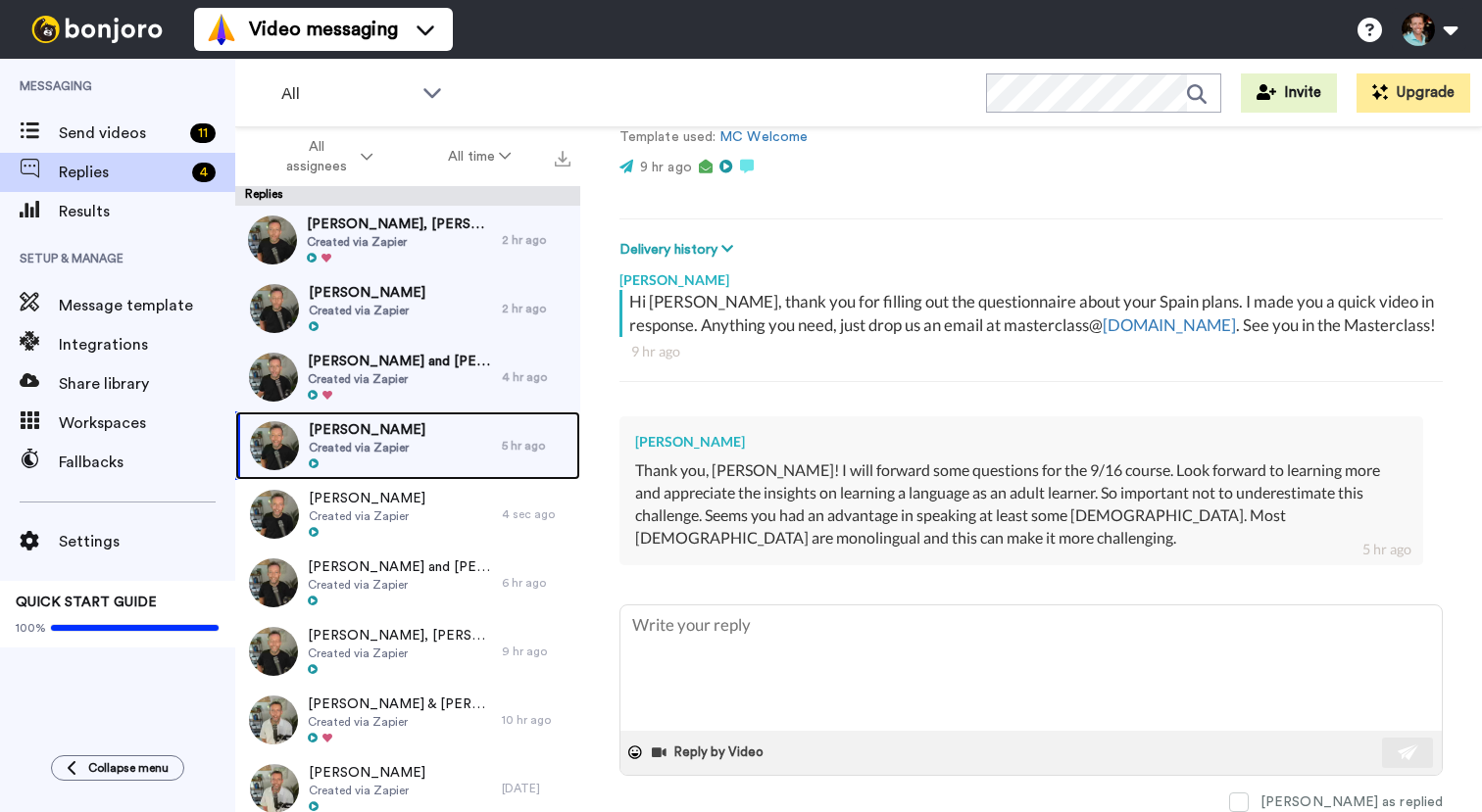
scroll to position [208, 0]
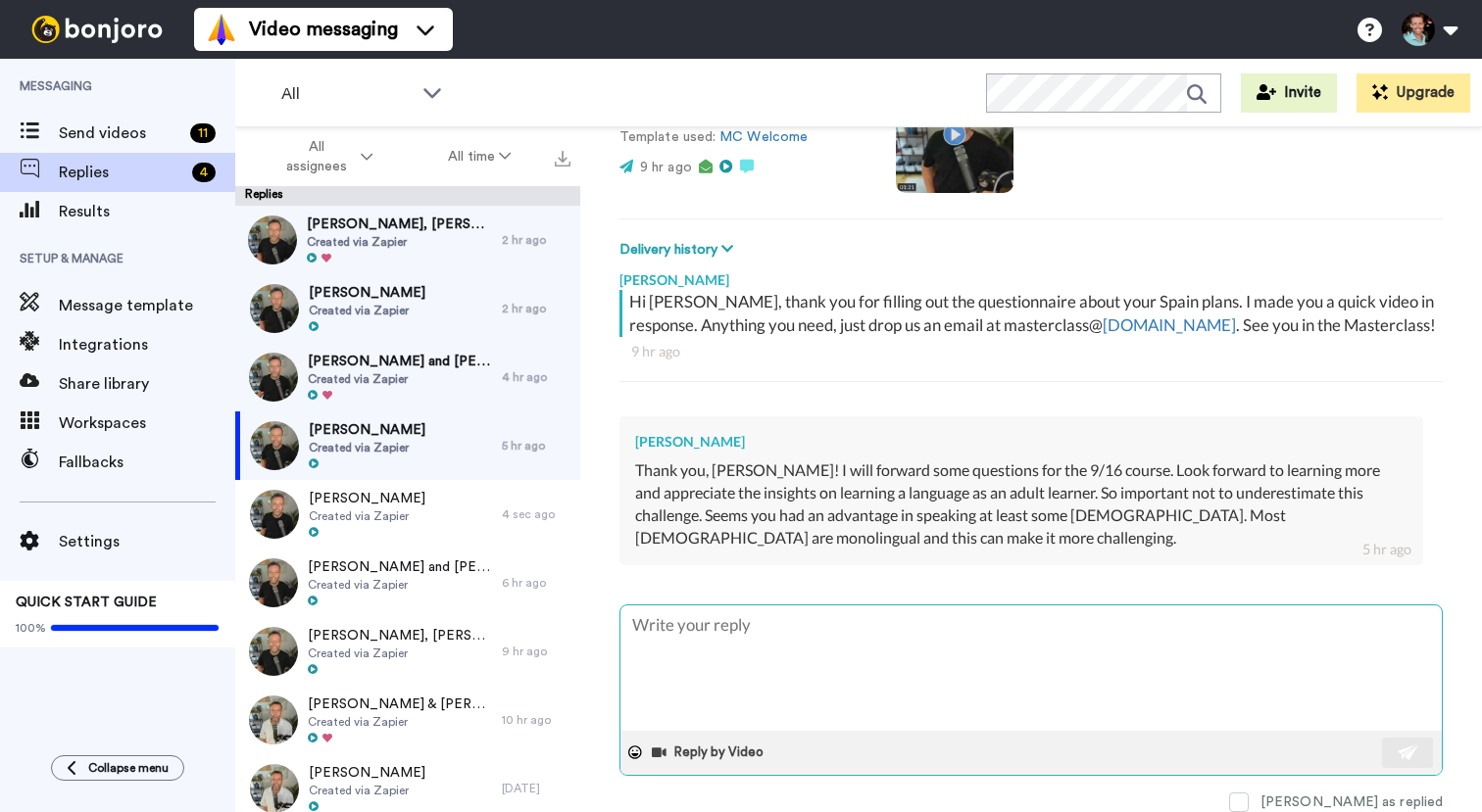
click at [757, 684] on textarea at bounding box center [1031, 668] width 821 height 125
type textarea "x"
type textarea "Y"
type textarea "x"
type textarea "Ye"
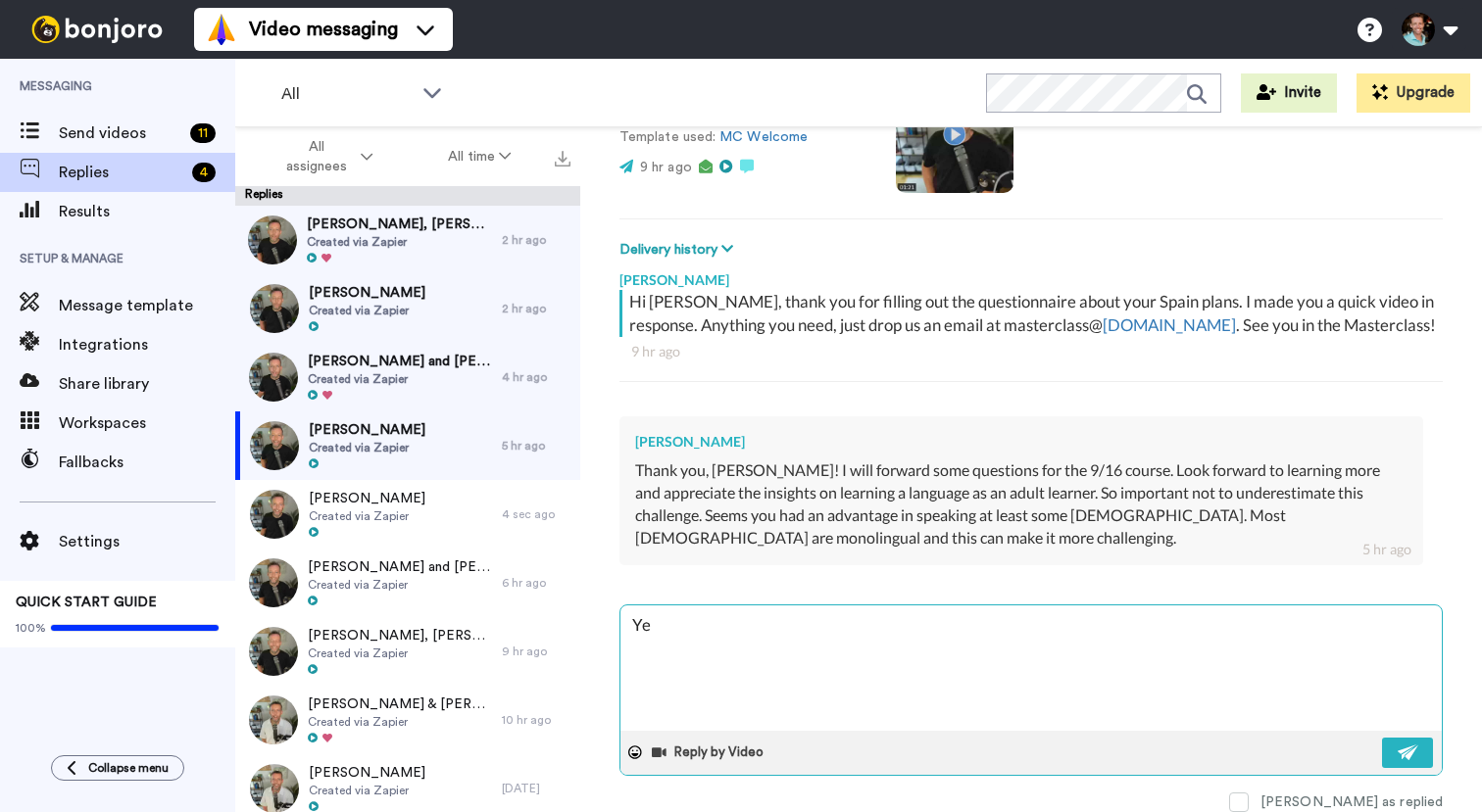
type textarea "x"
type textarea "Yes"
type textarea "x"
type textarea "Yes,"
type textarea "x"
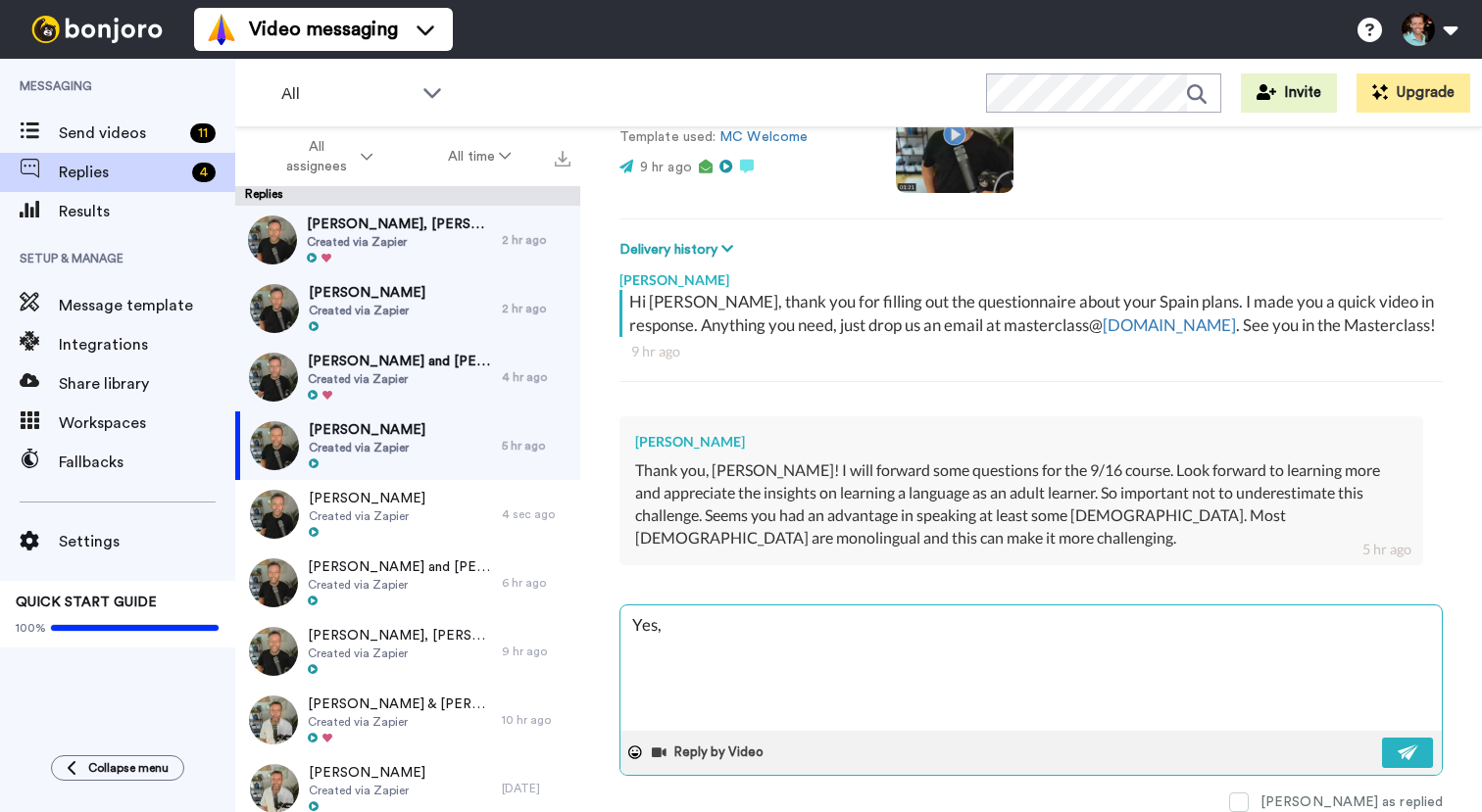
type textarea "Yes,"
type textarea "x"
type textarea "Yes, i"
type textarea "x"
type textarea "Yes, it"
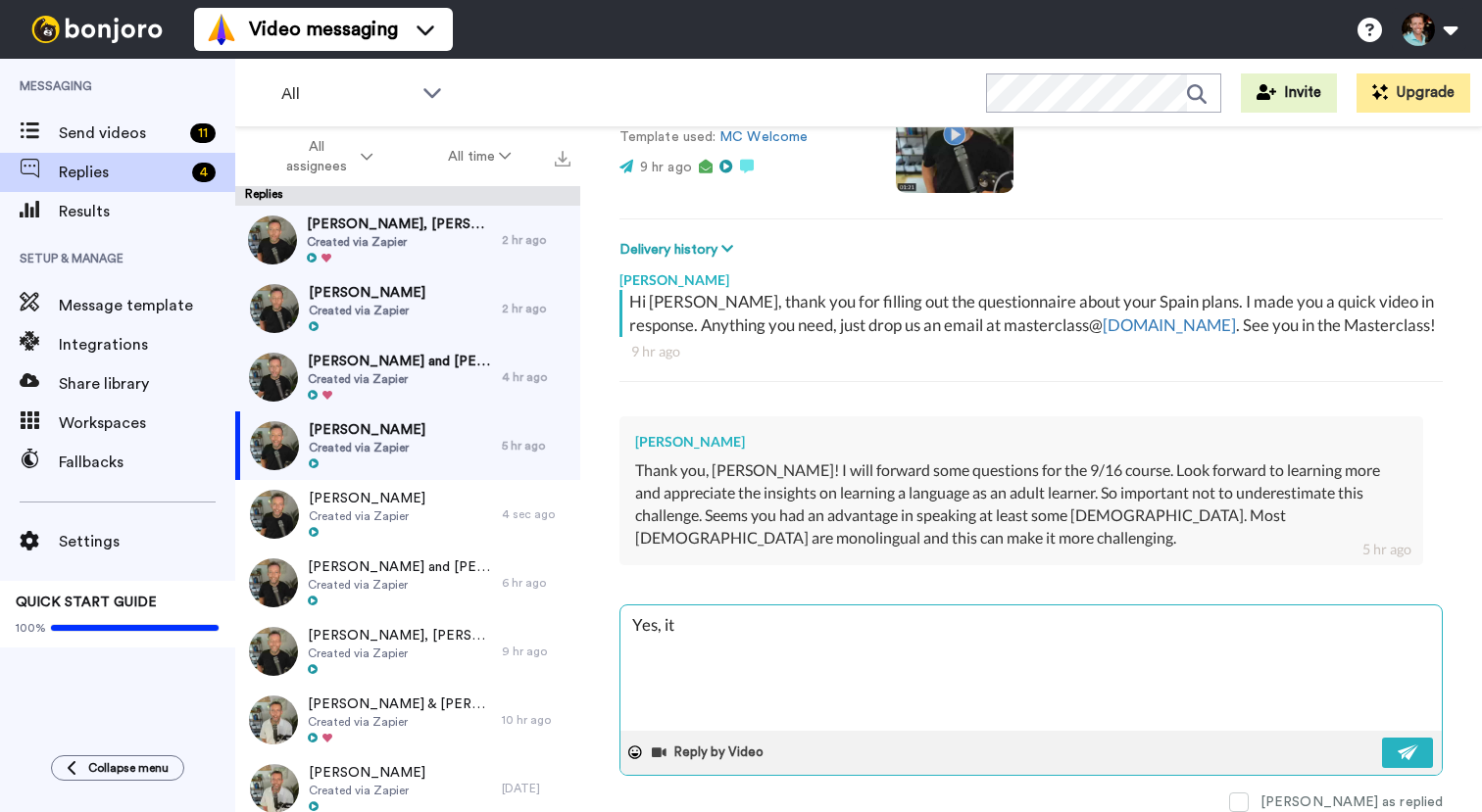
type textarea "x"
type textarea "Yes, it'"
type textarea "x"
type textarea "Yes, it's"
type textarea "x"
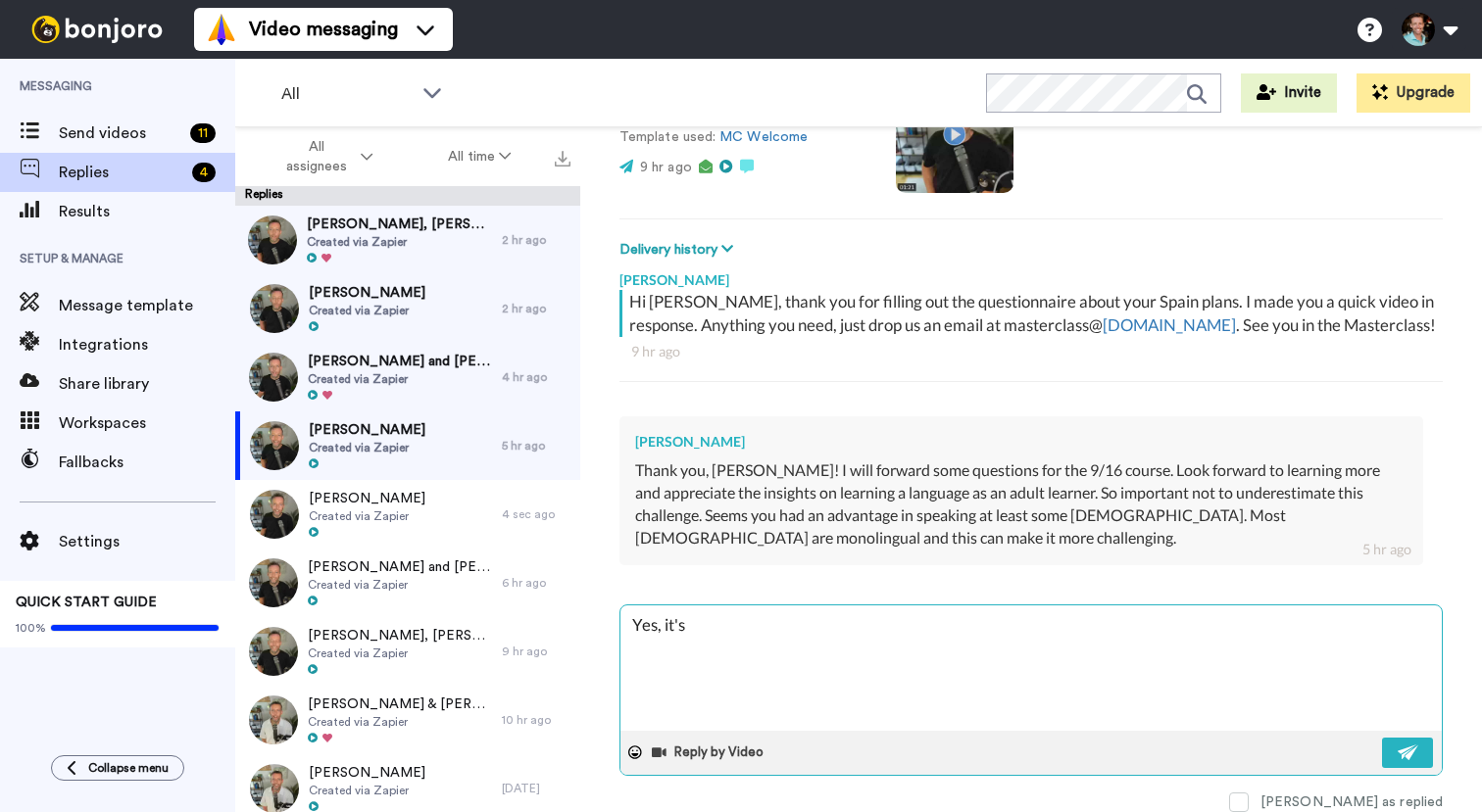
type textarea "Yes, it's"
type textarea "x"
type textarea "Yes, it's t"
type textarea "x"
type textarea "Yes, it's tr"
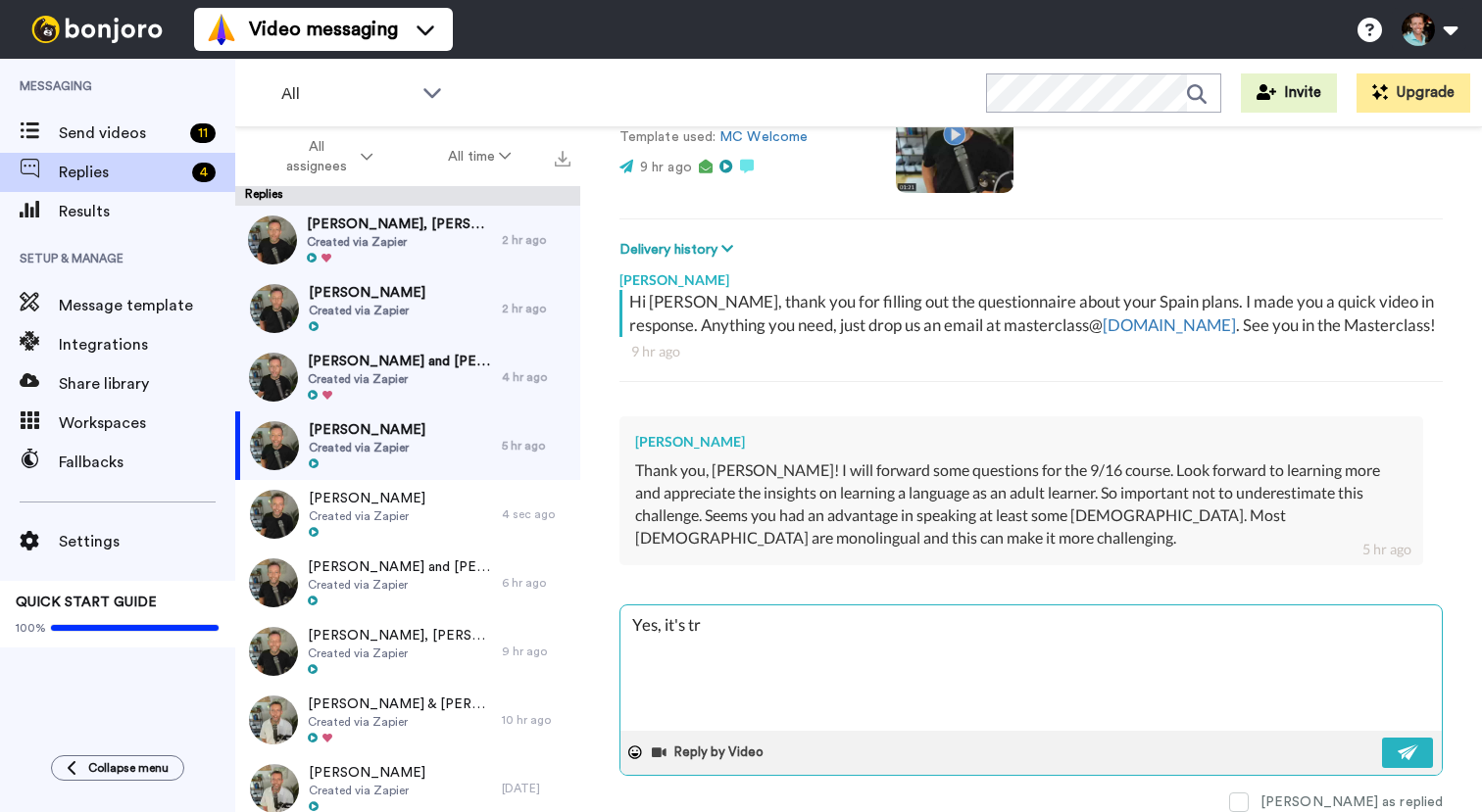
type textarea "x"
type textarea "Yes, it's tru"
type textarea "x"
type textarea "Yes, it's true"
type textarea "x"
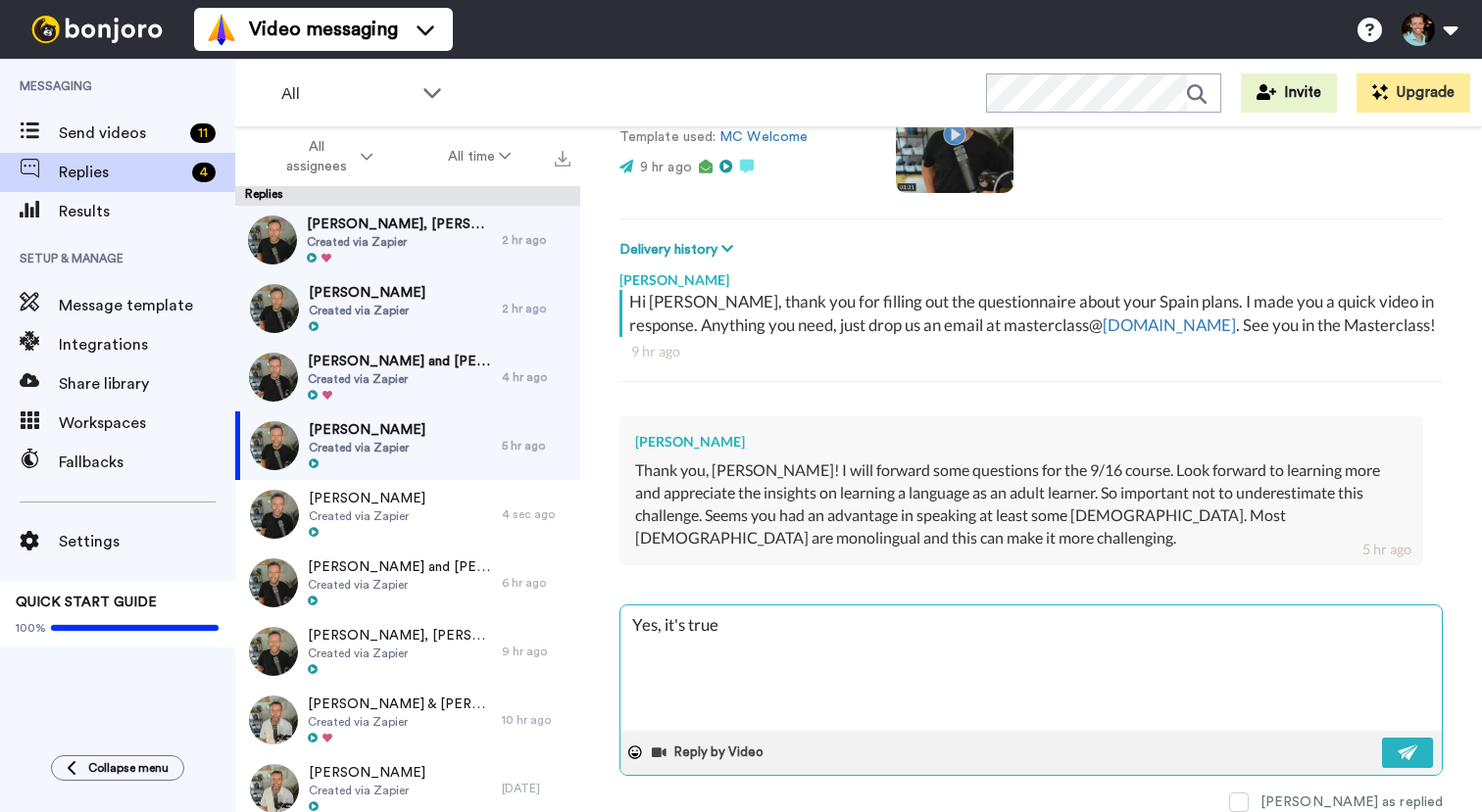
type textarea "Yes, it's true."
type textarea "x"
type textarea "Yes, it's true."
type textarea "x"
type textarea "Yes, it's true. M"
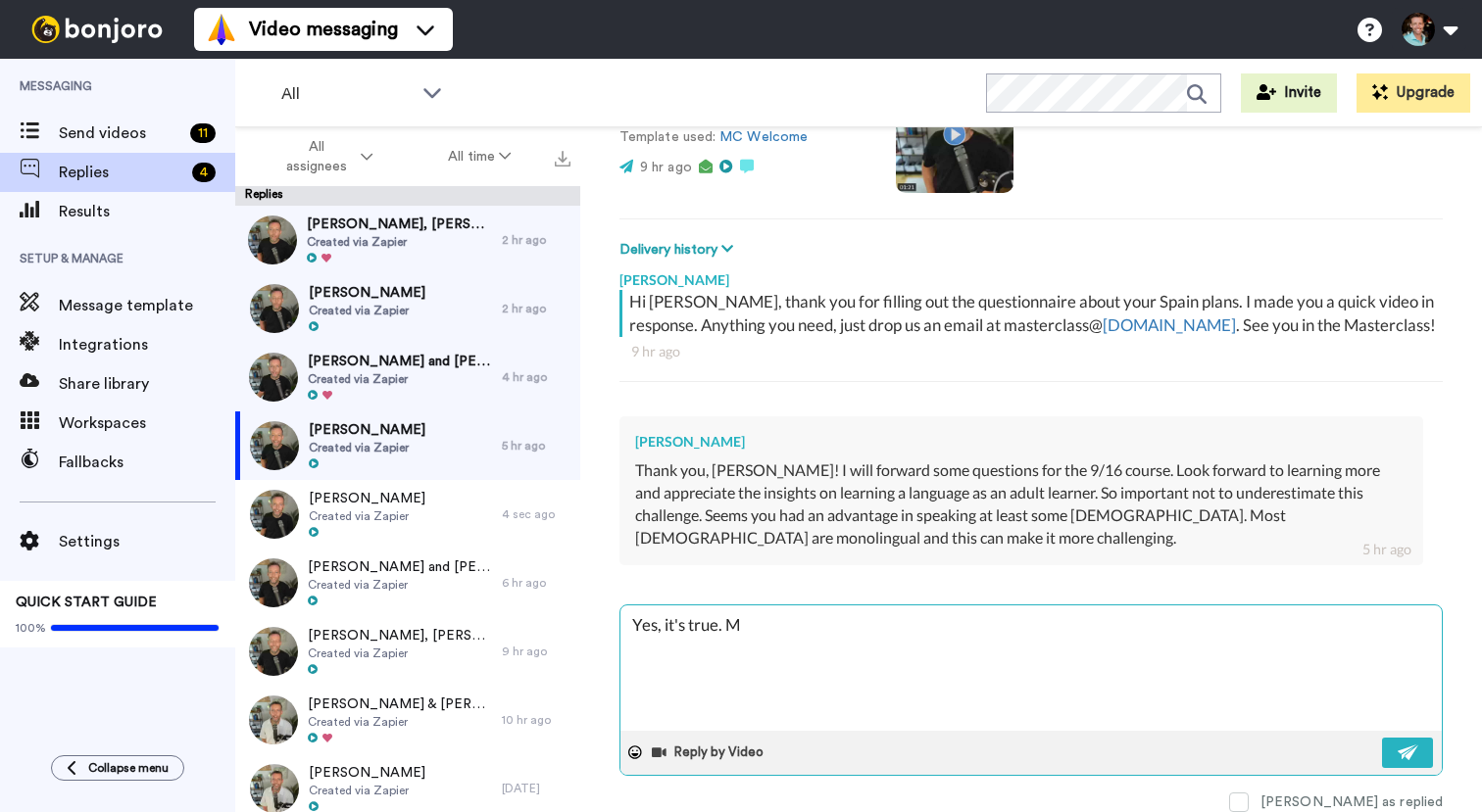
type textarea "x"
type textarea "Yes, it's true."
type textarea "x"
type textarea "Yes, it's true. T"
type textarea "x"
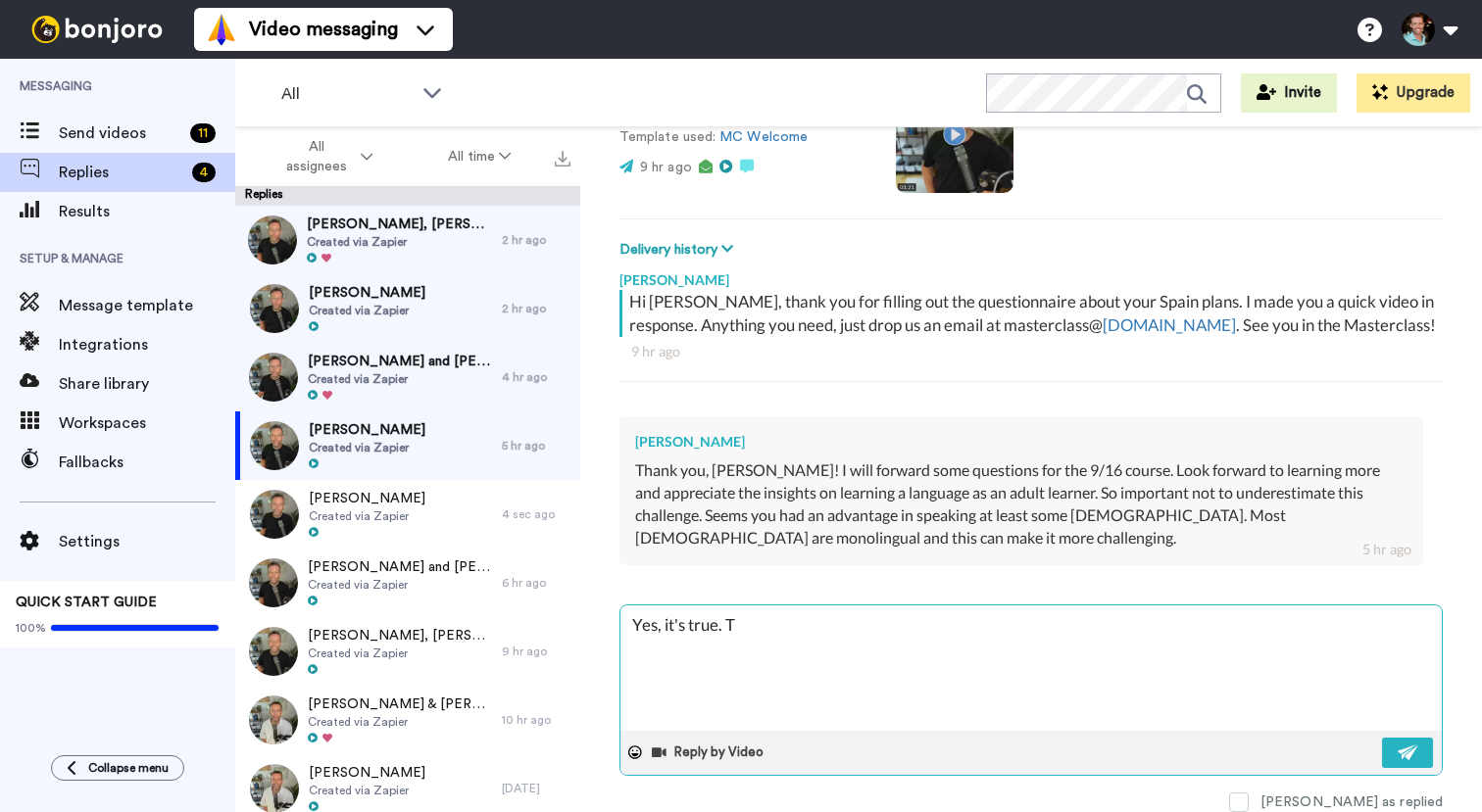
type textarea "Yes, it's true. Th"
type textarea "x"
type textarea "Yes, it's true. The"
type textarea "x"
type textarea "Yes, it's true. The F"
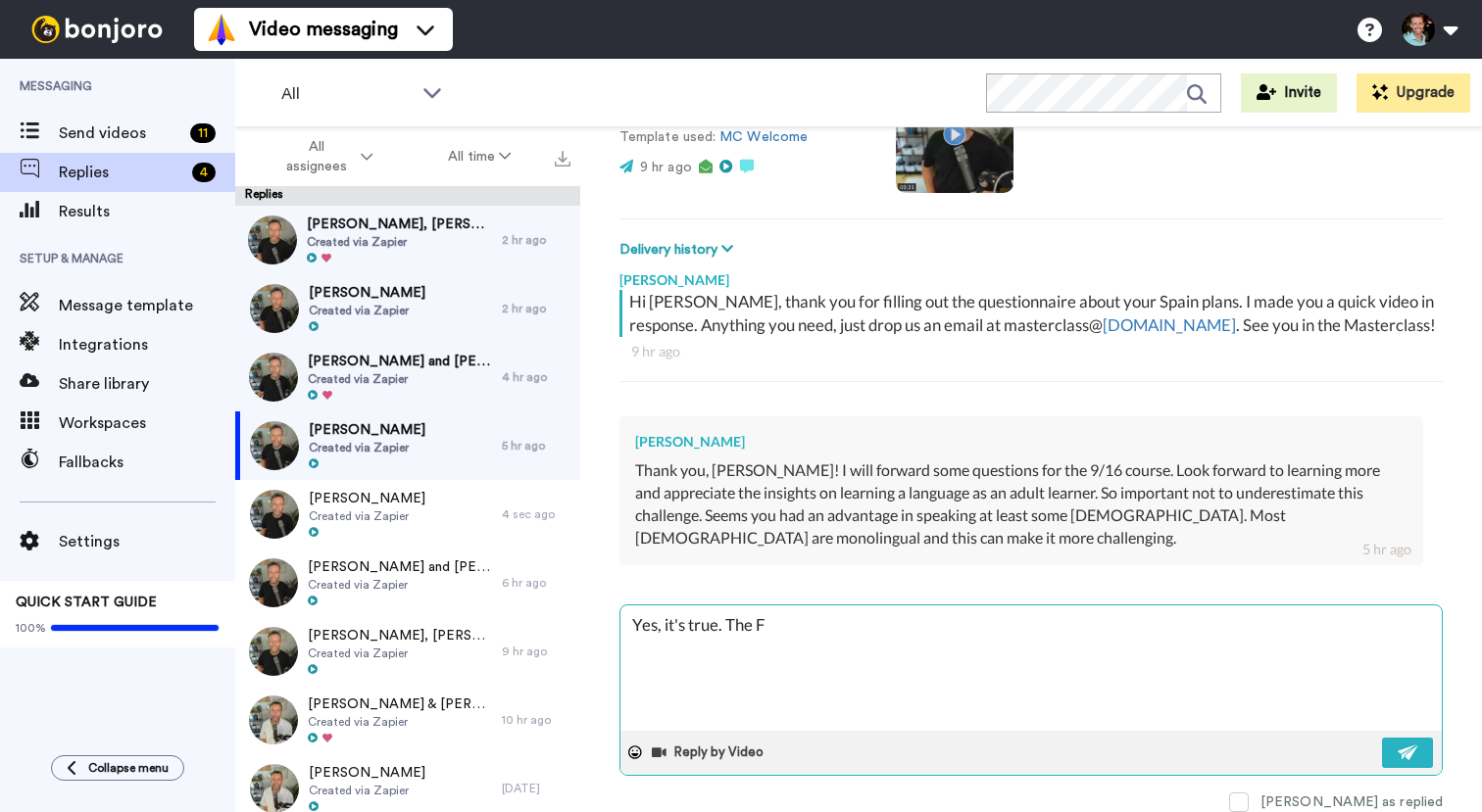
type textarea "x"
type textarea "Yes, it's true. The Fr"
type textarea "x"
type textarea "Yes, it's true. The Fre"
type textarea "x"
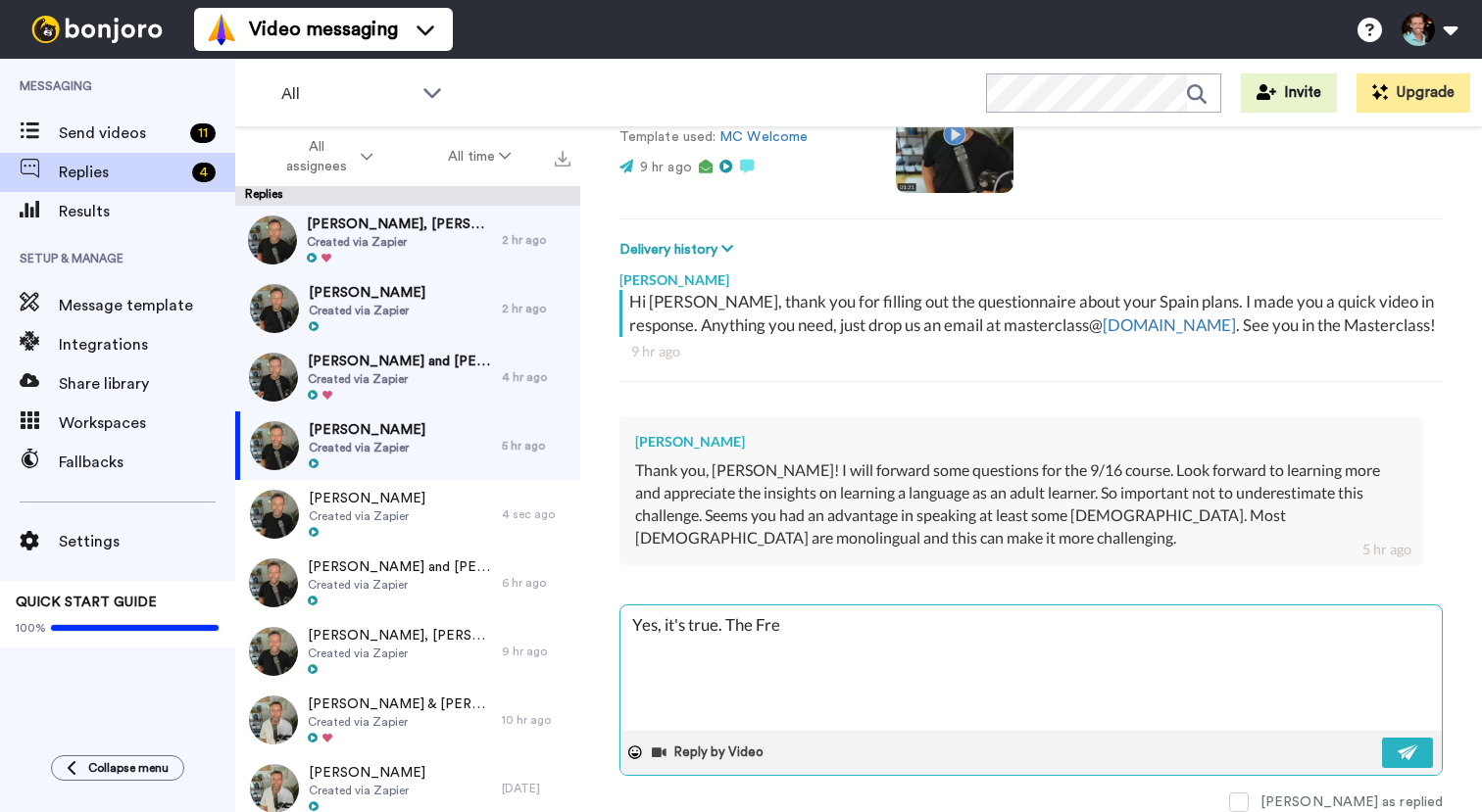
type textarea "Yes, it's true. The Fren"
type textarea "x"
type textarea "Yes, it's true. The Frenc"
type textarea "x"
type textarea "Yes, it's true. The [DEMOGRAPHIC_DATA]"
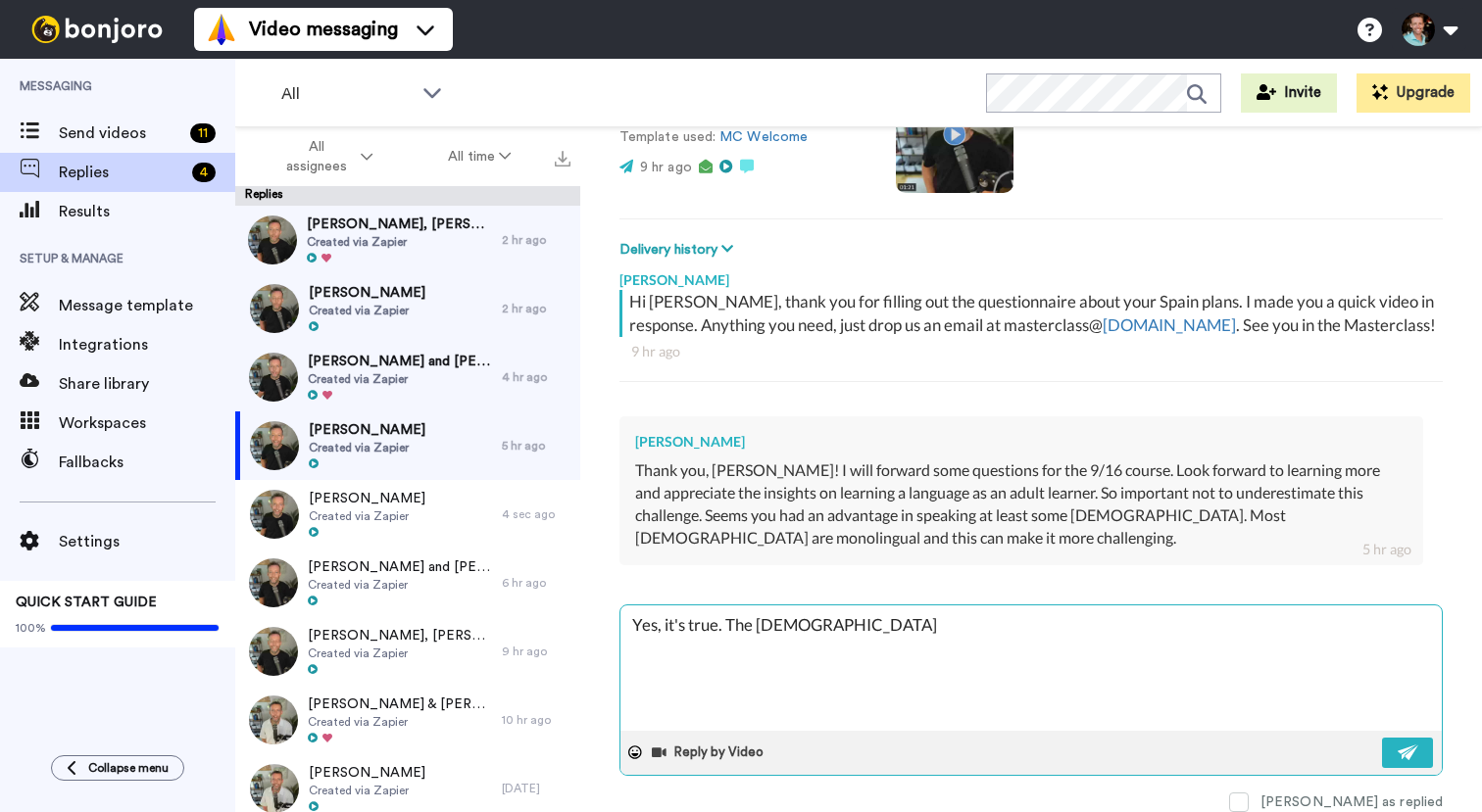
type textarea "x"
type textarea "Yes, it's true. The [DEMOGRAPHIC_DATA] d"
type textarea "x"
type textarea "Yes, it's true. The [DEMOGRAPHIC_DATA] di"
type textarea "x"
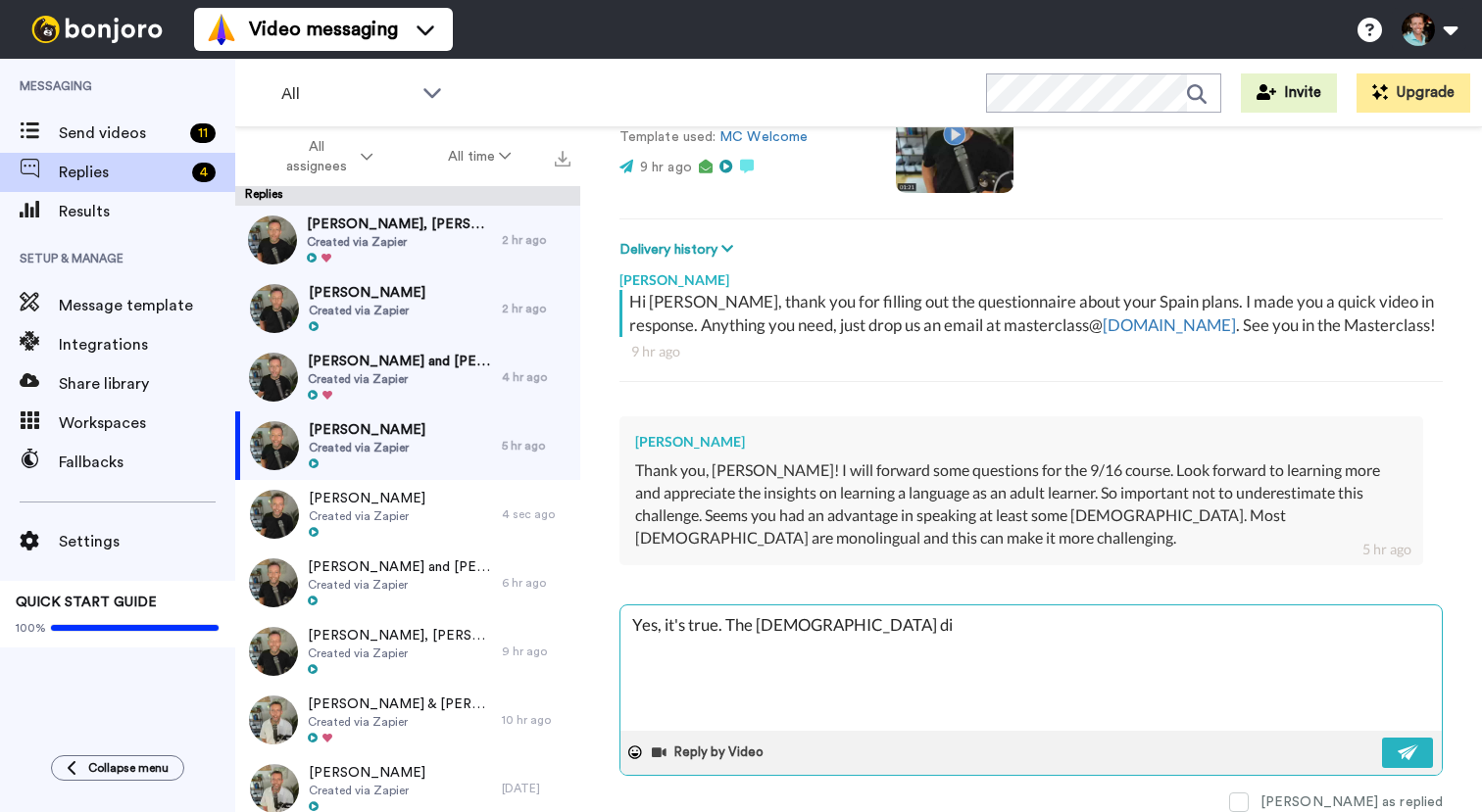
type textarea "Yes, it's true. The [DEMOGRAPHIC_DATA] did"
type textarea "x"
type textarea "Yes, it's true. The [DEMOGRAPHIC_DATA] did"
type textarea "x"
type textarea "Yes, it's true. The [DEMOGRAPHIC_DATA] did h"
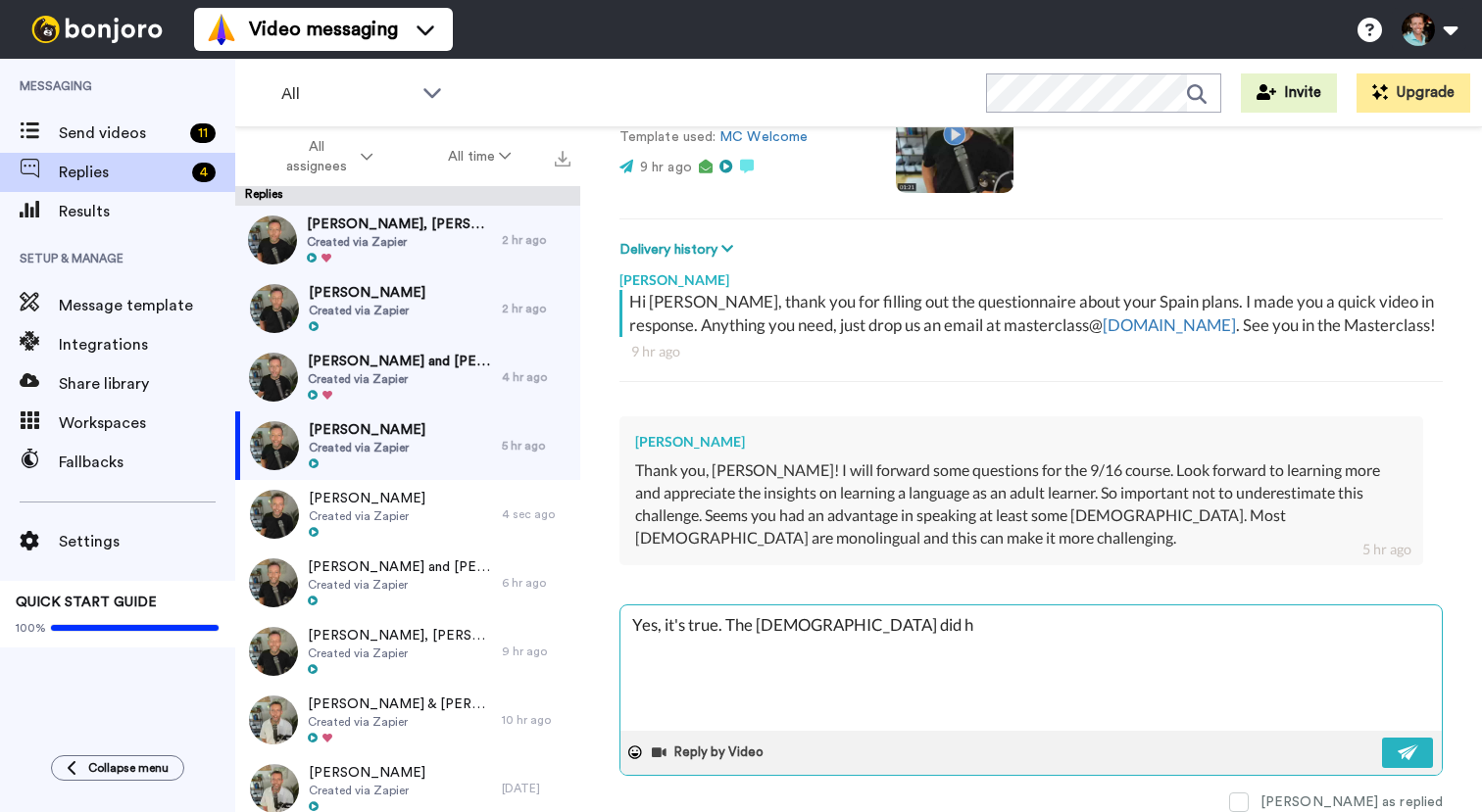
type textarea "x"
type textarea "Yes, it's true. The [DEMOGRAPHIC_DATA] did he"
type textarea "x"
type textarea "Yes, it's true. The [DEMOGRAPHIC_DATA] did hel"
type textarea "x"
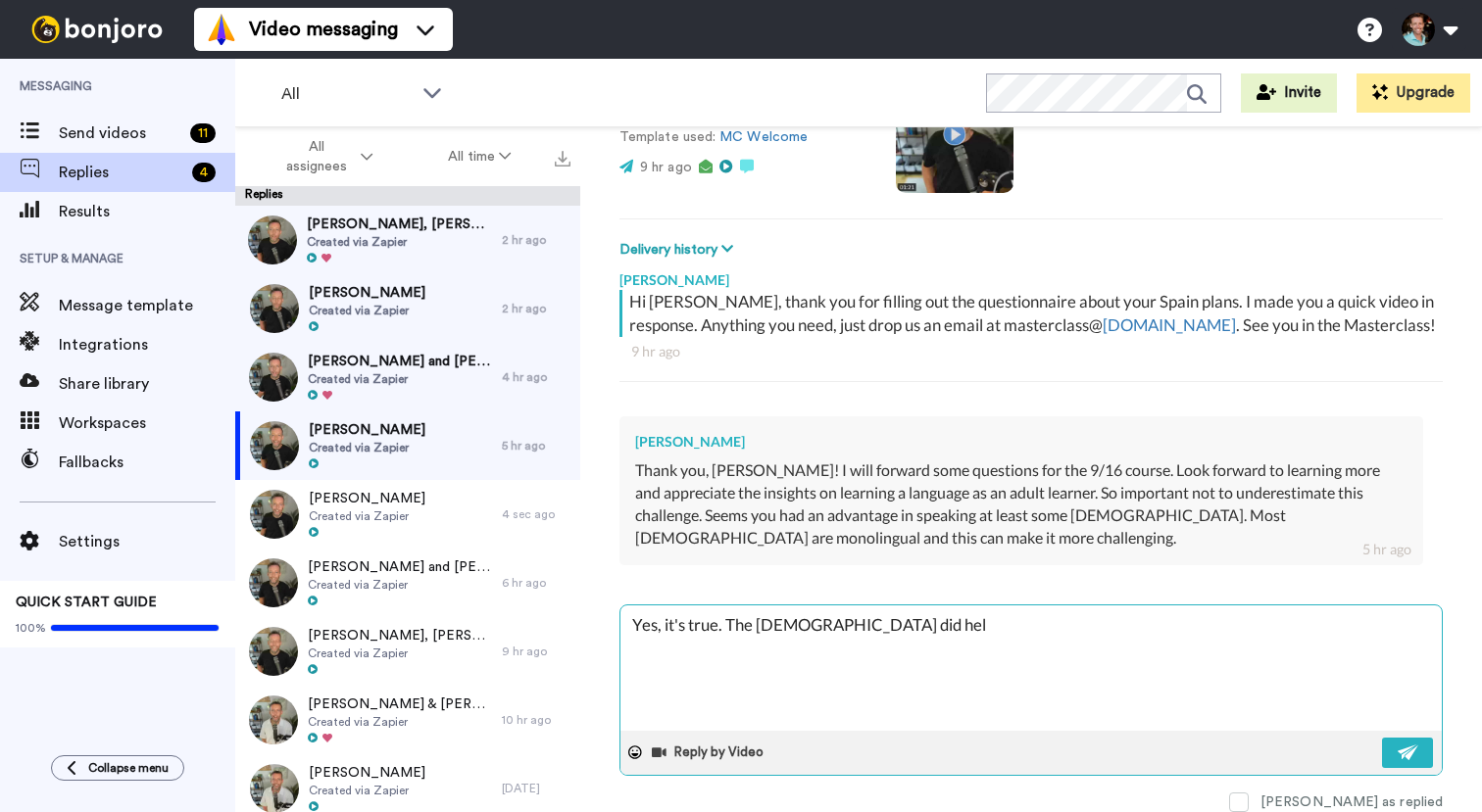
type textarea "Yes, it's true. The French did help"
type textarea "x"
type textarea "Yes, it's true. The French did help."
type textarea "x"
type textarea "Yes, it's true. The French did help."
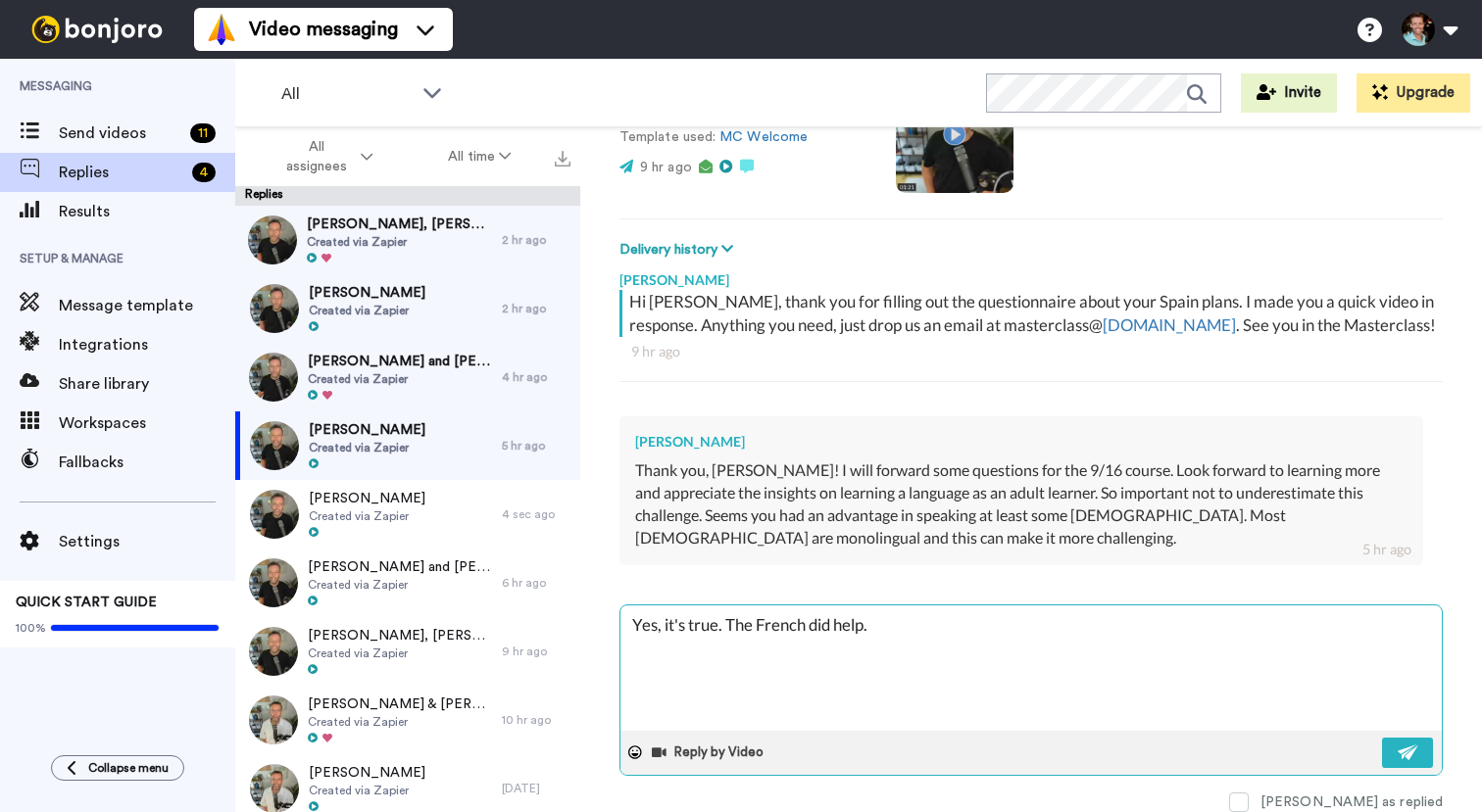
type textarea "x"
type textarea "Yes, it's true. The French did help. B"
type textarea "x"
type textarea "Yes, it's true. The French did help. But"
type textarea "x"
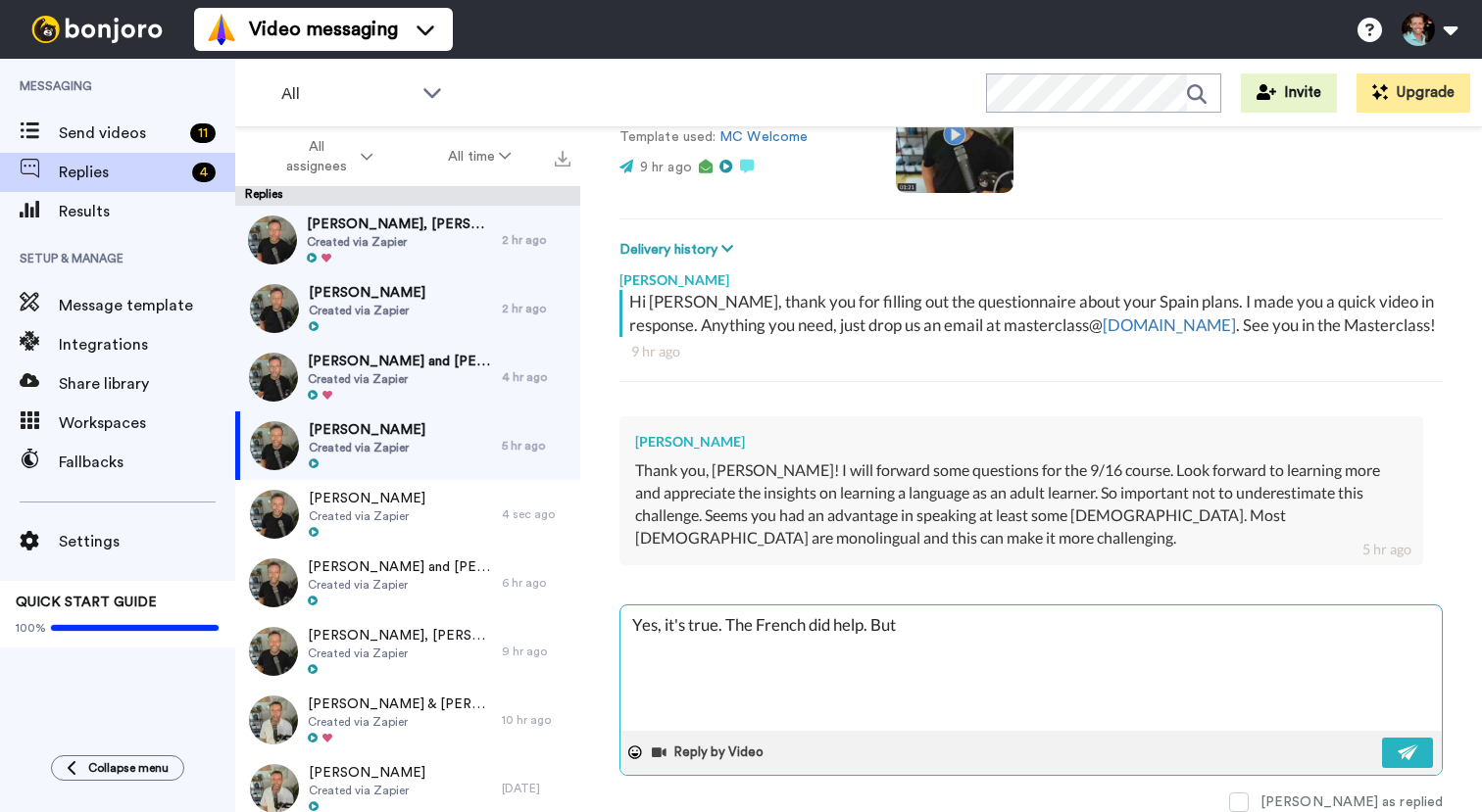
type textarea "Yes, it's true. The French did help. But"
type textarea "x"
type textarea "Yes, it's true. The French did help. But i"
type textarea "x"
type textarea "Yes, it's true. The French did help. But it"
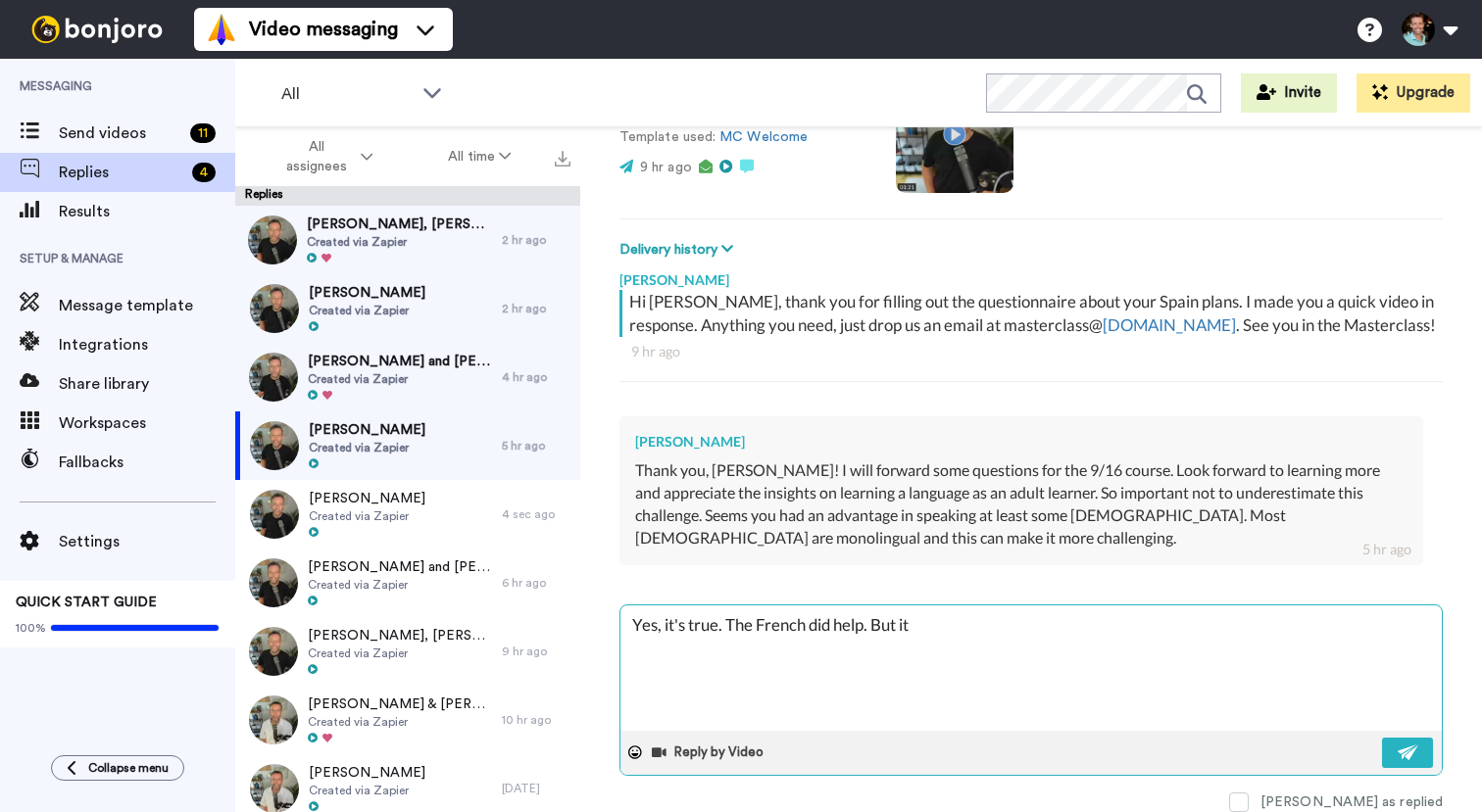
type textarea "x"
type textarea "Yes, it's true. The French did help. But it'"
type textarea "x"
type textarea "Yes, it's true. The French did help. But it's"
type textarea "x"
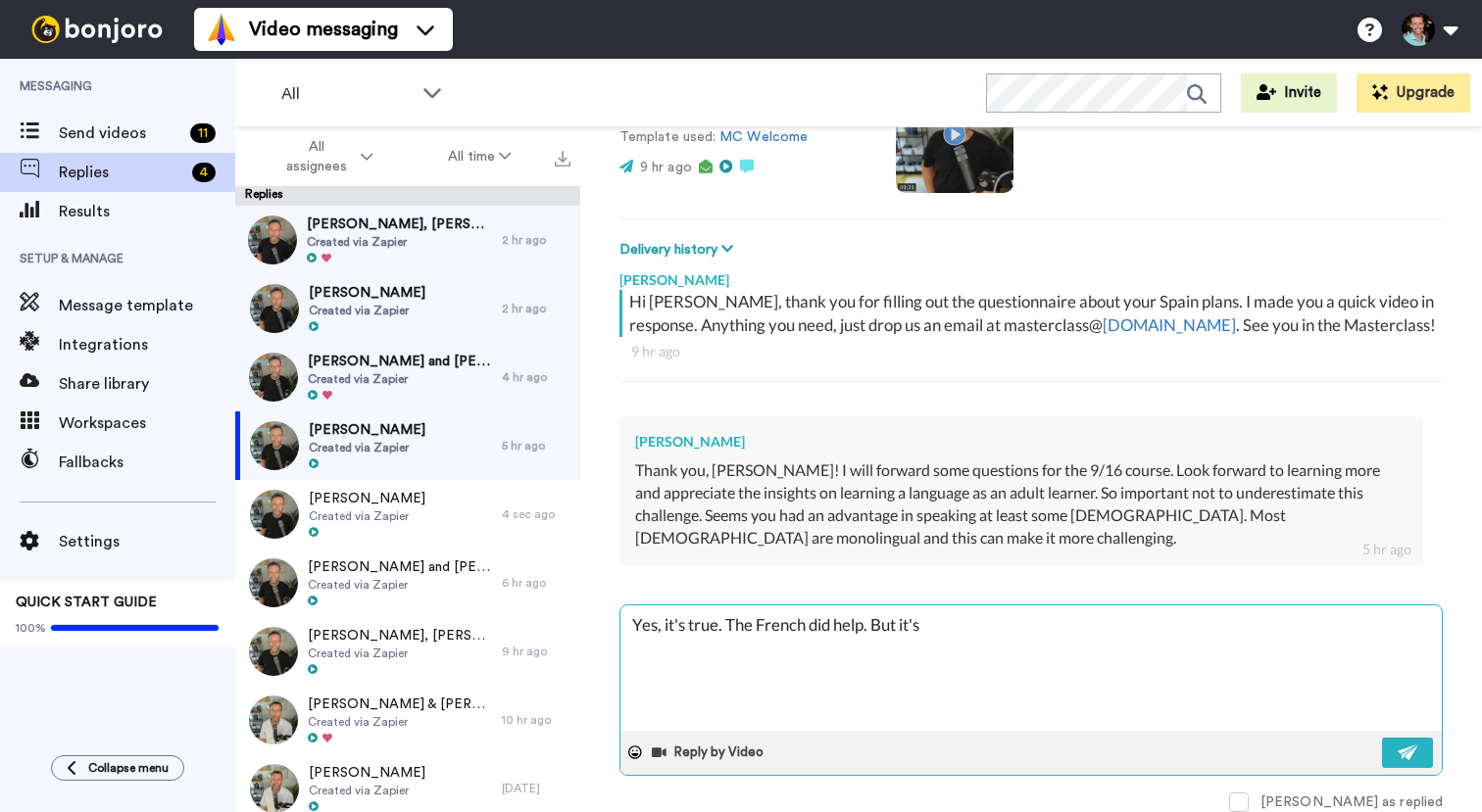
type textarea "Yes, it's true. The French did help. But it's"
type textarea "x"
type textarea "Yes, it's true. The French did help. But it's st"
type textarea "x"
type textarea "Yes, it's true. The French did help. But it's sti"
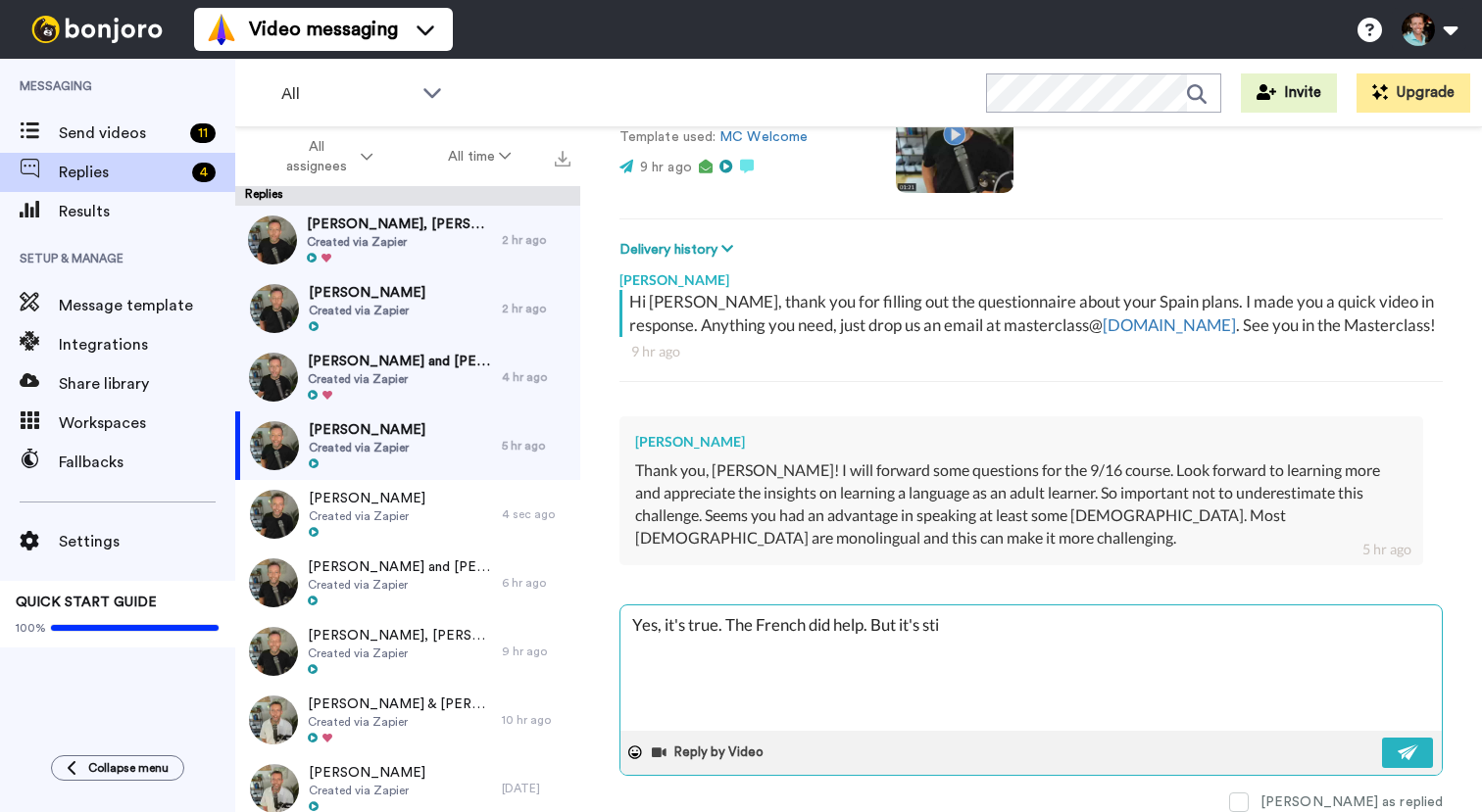
type textarea "x"
type textarea "Yes, it's true. The French did help. But it's stil"
type textarea "x"
type textarea "Yes, it's true. The French did help. But it's still"
type textarea "x"
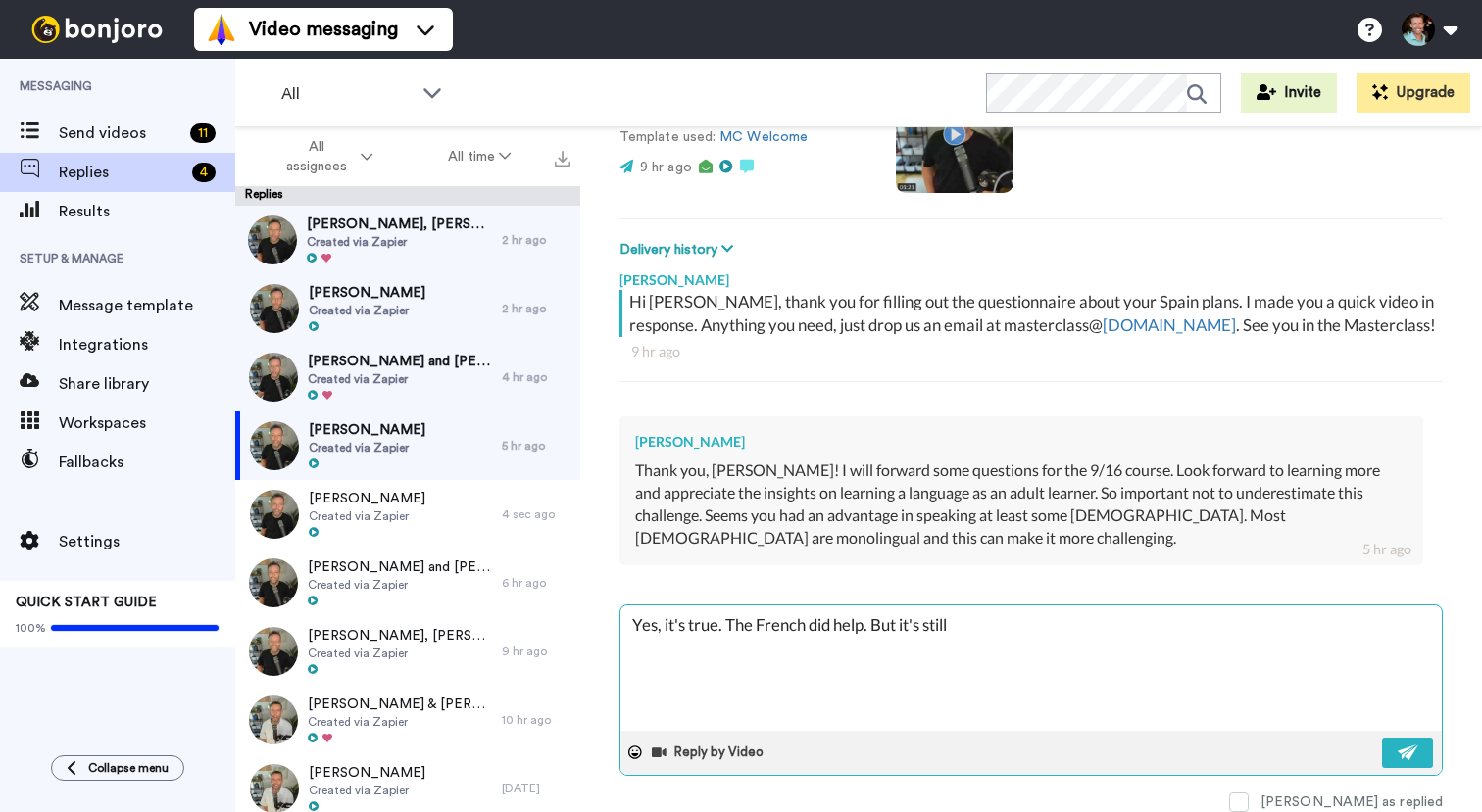
type textarea "Yes, it's true. The French did help. But it's still"
type textarea "x"
type textarea "Yes, it's true. The French did help. But it's still a"
type textarea "x"
type textarea "Yes, it's true. The French did help. But it's still a"
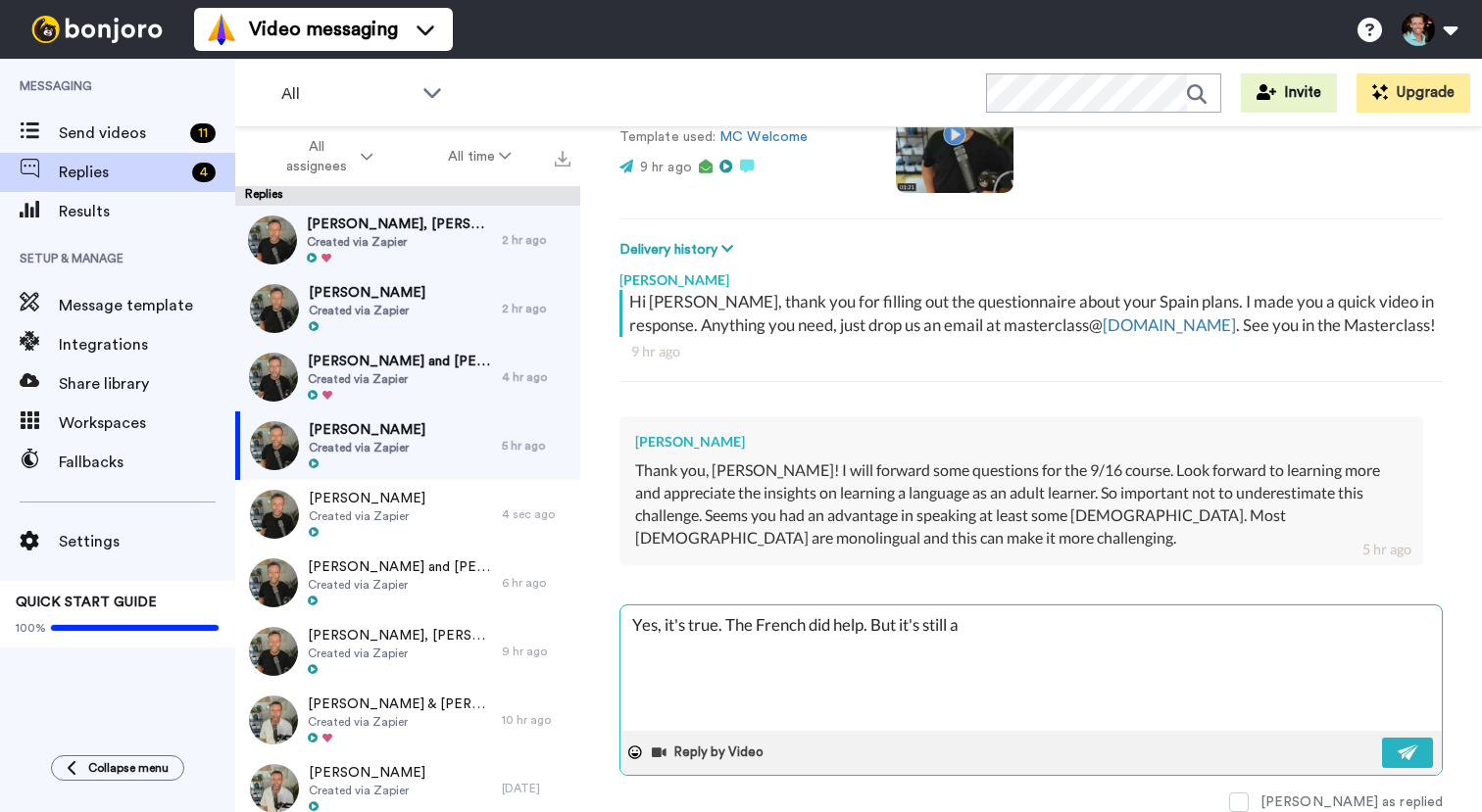
type textarea "x"
type textarea "Yes, it's true. The French did help. But it's still a b"
type textarea "x"
type textarea "Yes, it's true. The French did help. But it's still a bi"
type textarea "x"
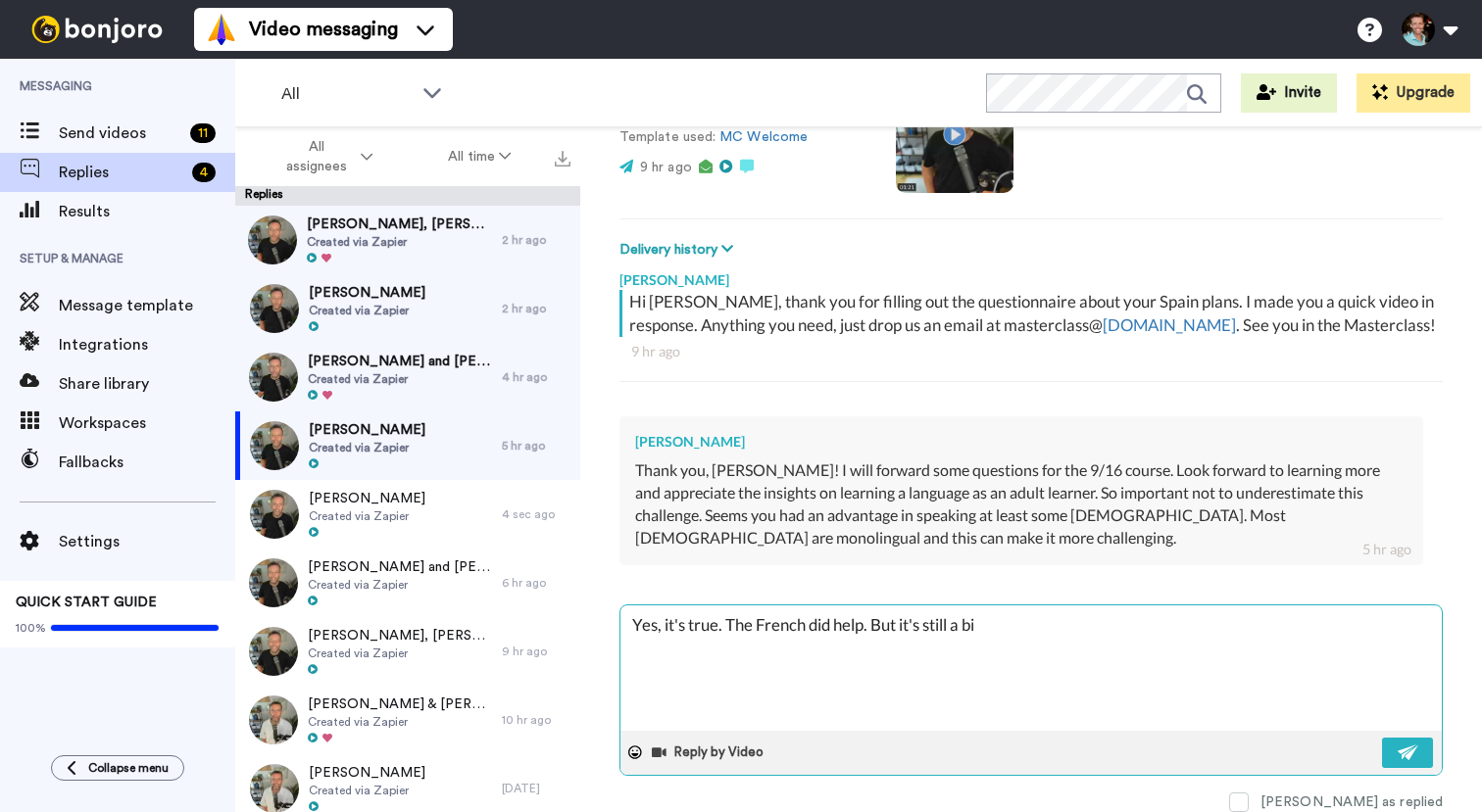
type textarea "Yes, it's true. The French did help. But it's still a bit"
type textarea "x"
type textarea "Yes, it's true. The French did help. But it's still a bit"
type textarea "x"
type textarea "Yes, it's true. The French did help. But it's still a bit"
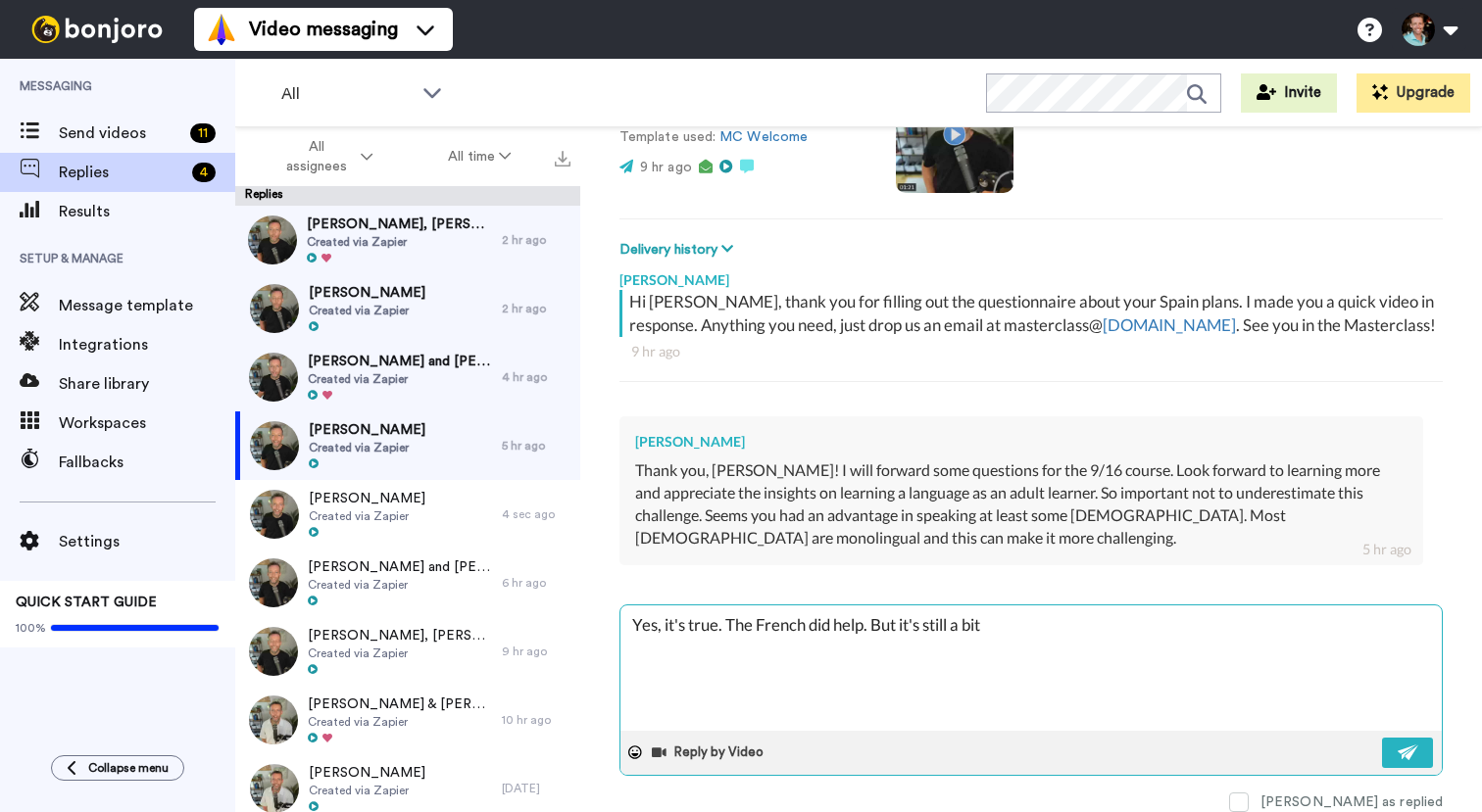
type textarea "x"
type textarea "Yes, it's true. The French did help. But it's still a bi"
type textarea "x"
type textarea "Yes, it's true. The French did help. But it's still a b"
type textarea "x"
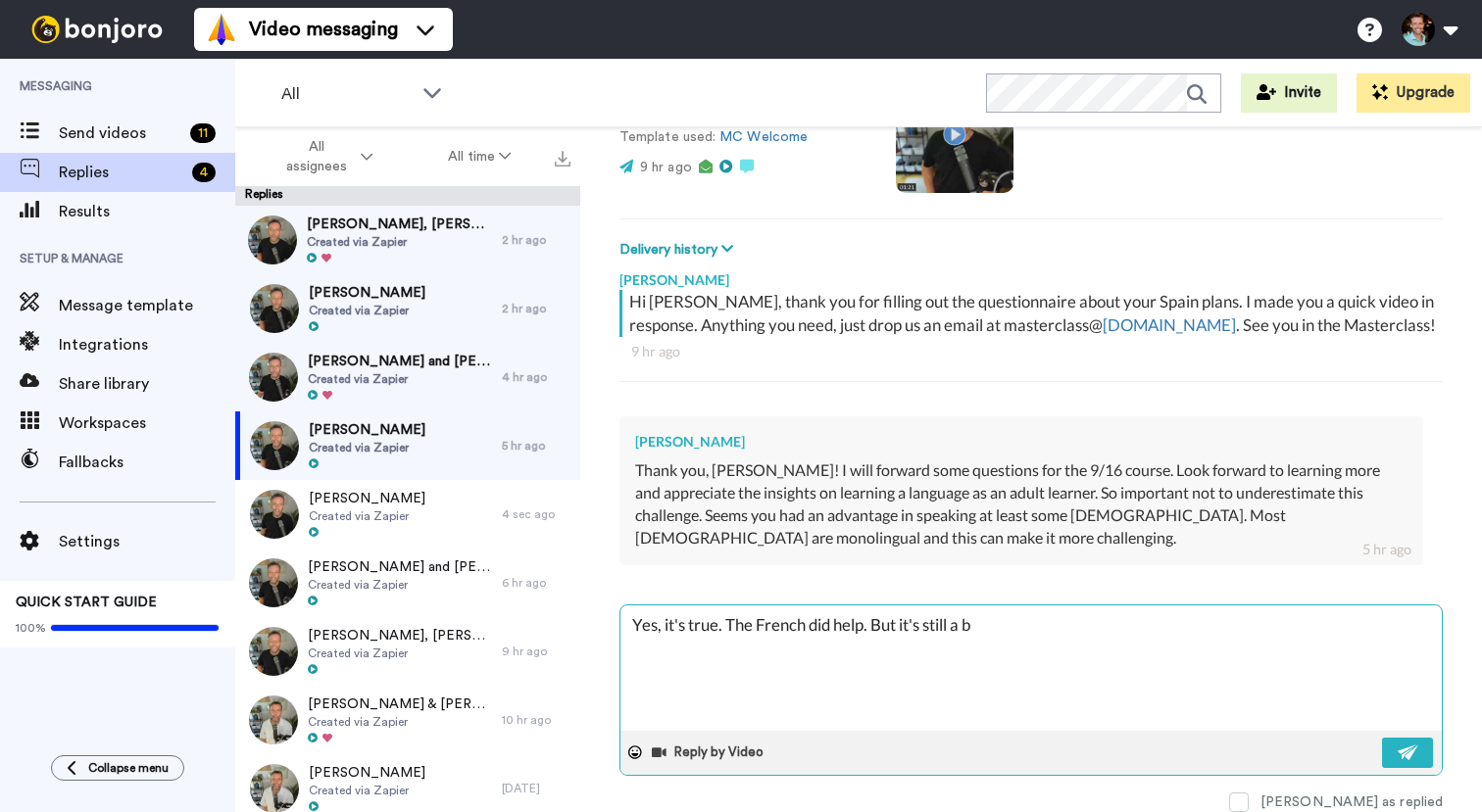
type textarea "Yes, it's true. The French did help. But it's still a"
type textarea "x"
type textarea "Yes, it's true. The French did help. But it's still a"
type textarea "x"
type textarea "Yes, it's true. The French did help. But it's still"
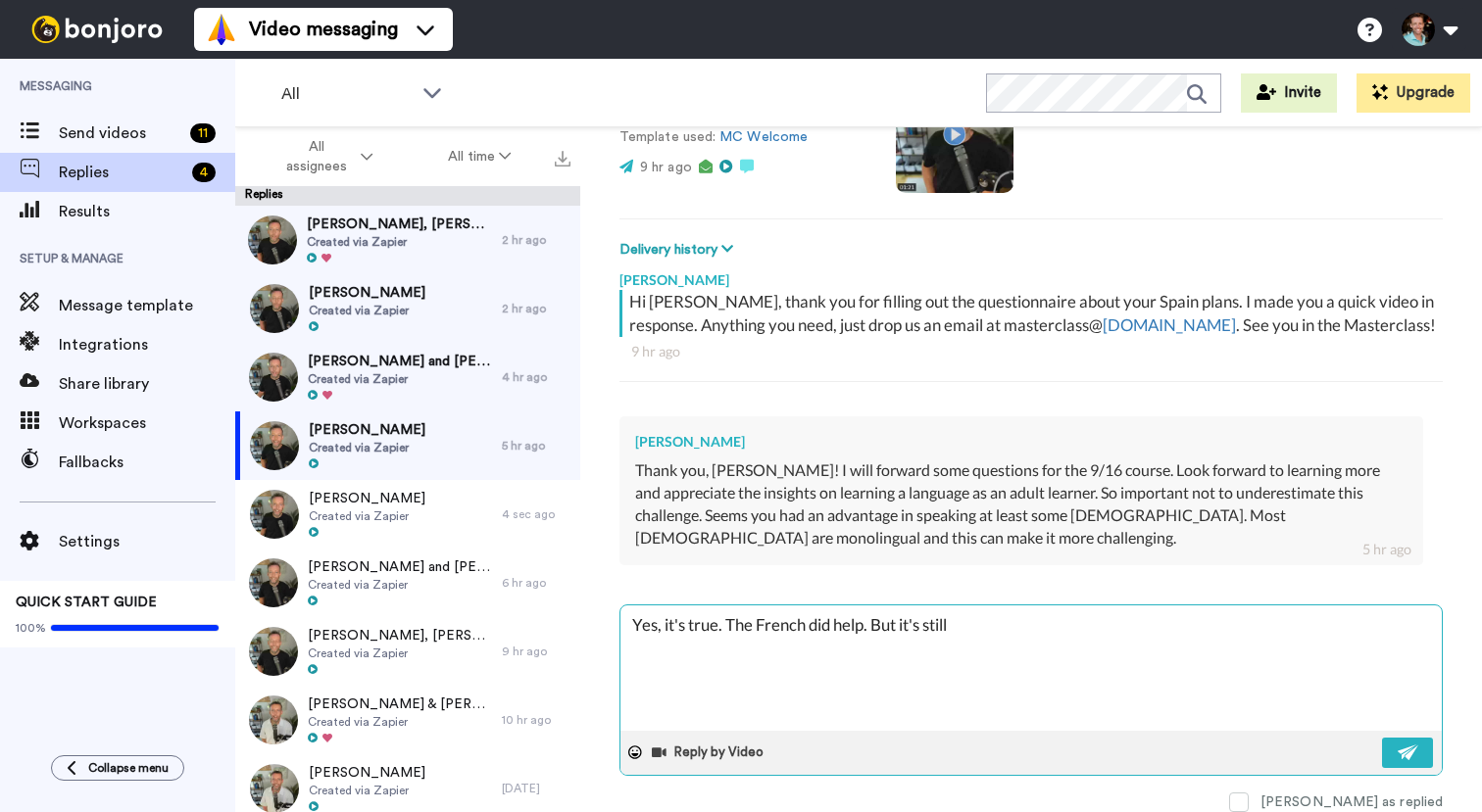
type textarea "x"
type textarea "Yes, it's true. The French did help. But it's still"
type textarea "x"
type textarea "Yes, it's true. The French did help. But it's still a"
type textarea "x"
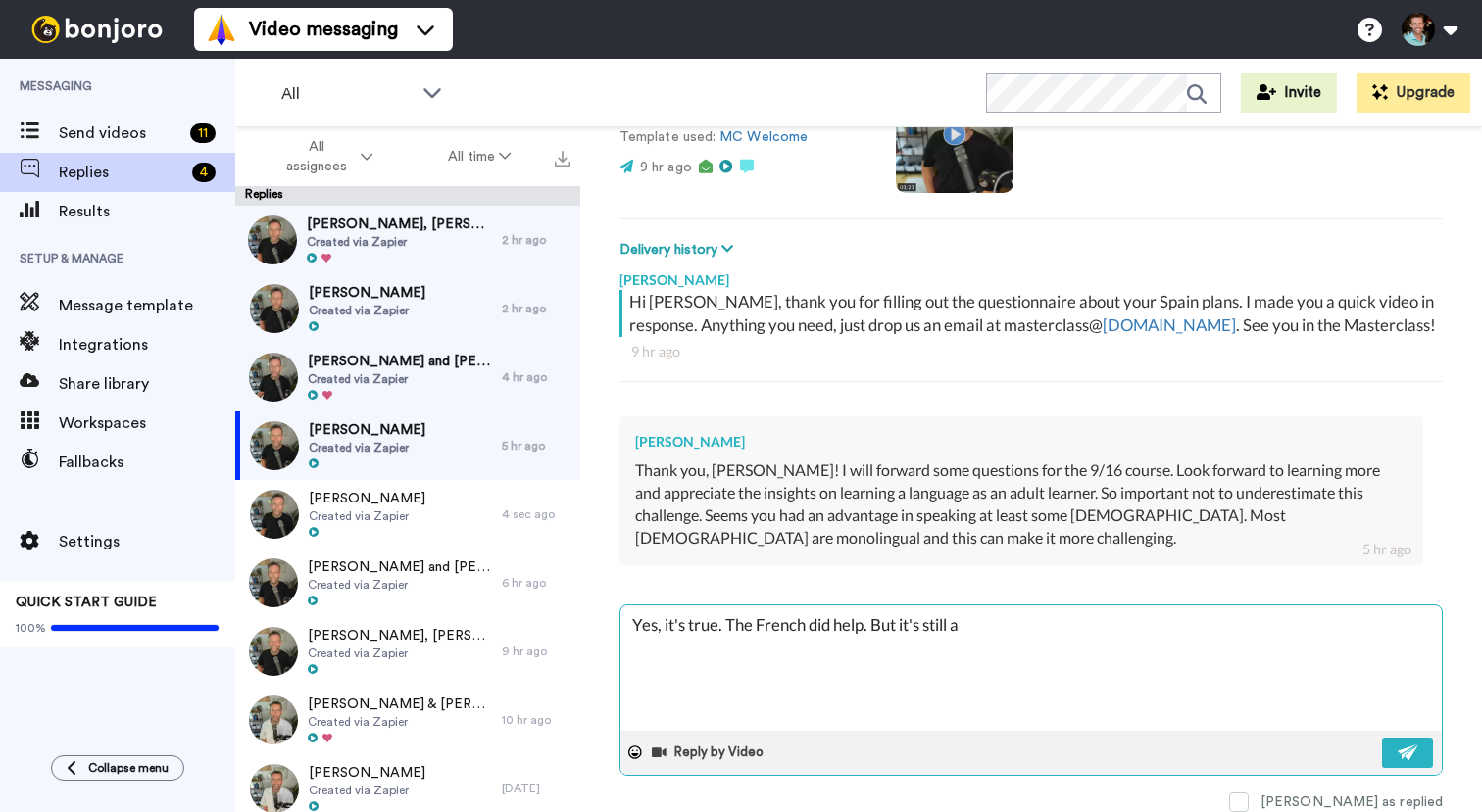
type textarea "Yes, it's true. The French did help. But it's still a"
type textarea "x"
type textarea "Yes, it's true. The French did help. But it's still a"
type textarea "x"
type textarea "Yes, it's true. The French did help. But it's still"
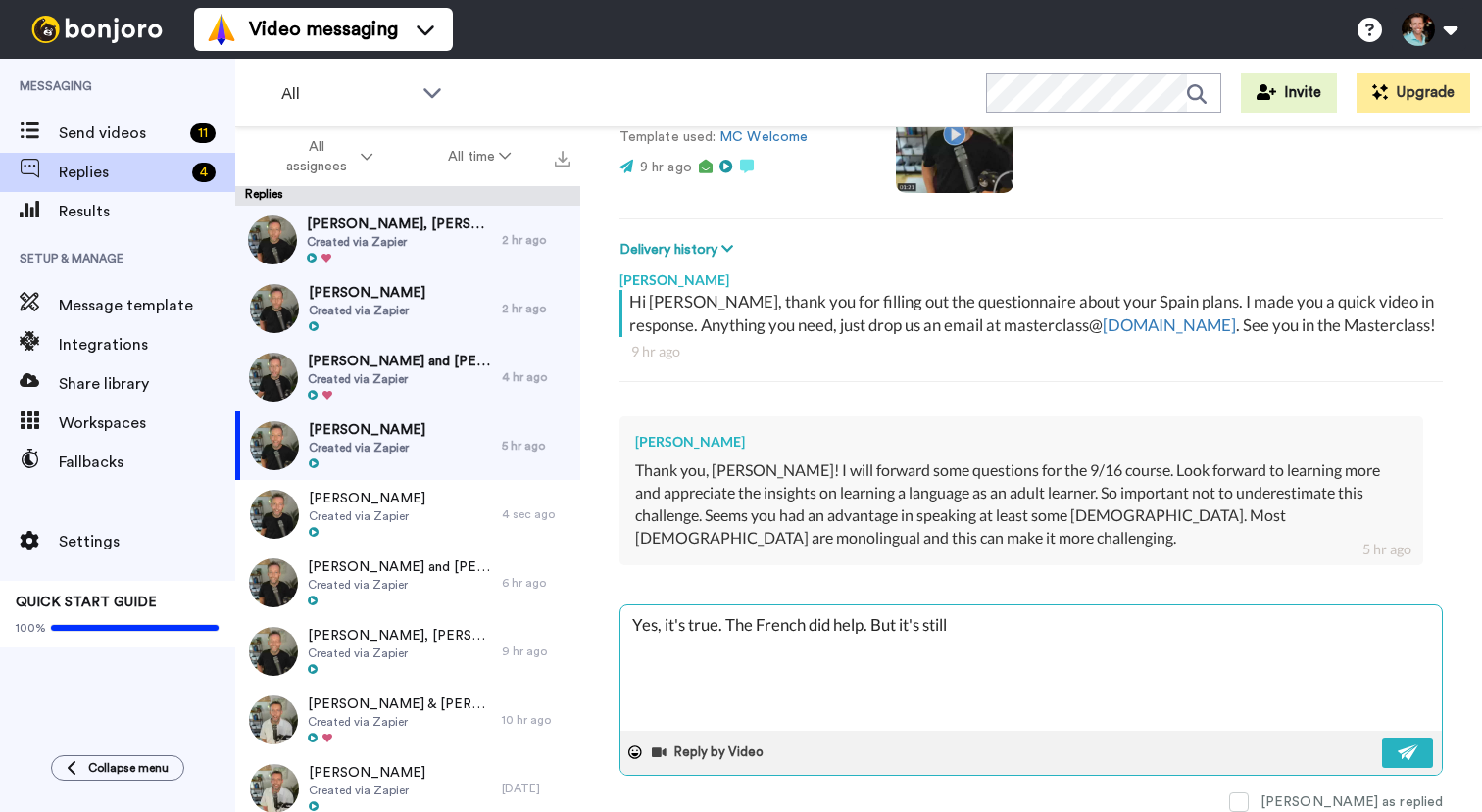
type textarea "x"
type textarea "Yes, it's true. The French did help. But it's still"
type textarea "x"
type textarea "Yes, it's true. The French did help. But it's stil"
drag, startPoint x: 951, startPoint y: 634, endPoint x: 873, endPoint y: 630, distance: 78.1
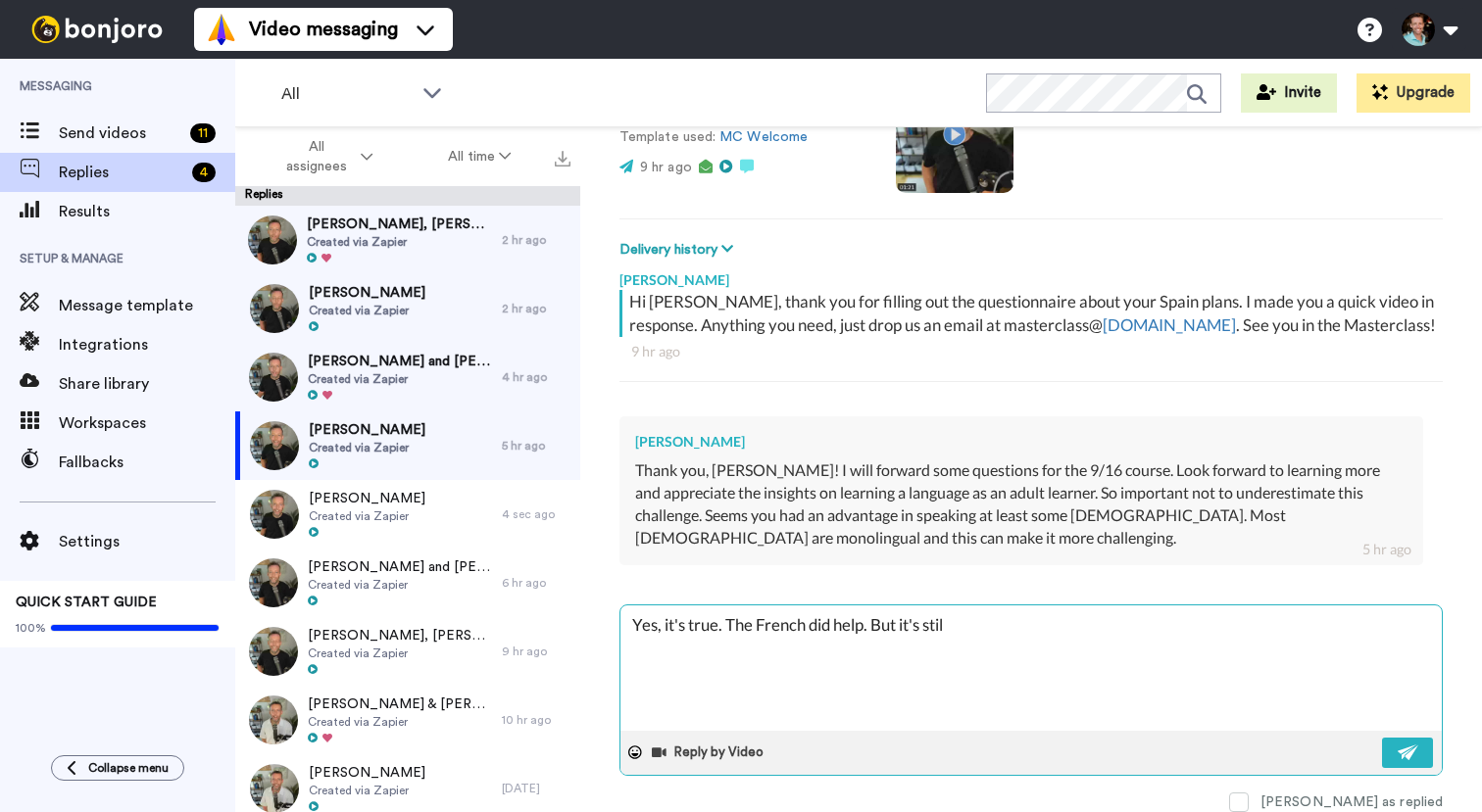
click at [873, 630] on textarea "Yes, it's true. The French did help. But it's stil" at bounding box center [1031, 668] width 821 height 125
type textarea "x"
type textarea "Yes, it's true. The French did help. T"
drag, startPoint x: 1161, startPoint y: 640, endPoint x: 883, endPoint y: 641, distance: 278.0
click at [883, 641] on textarea "Yes, it's true. The French did help. Though probably not as much as I w" at bounding box center [1031, 668] width 821 height 125
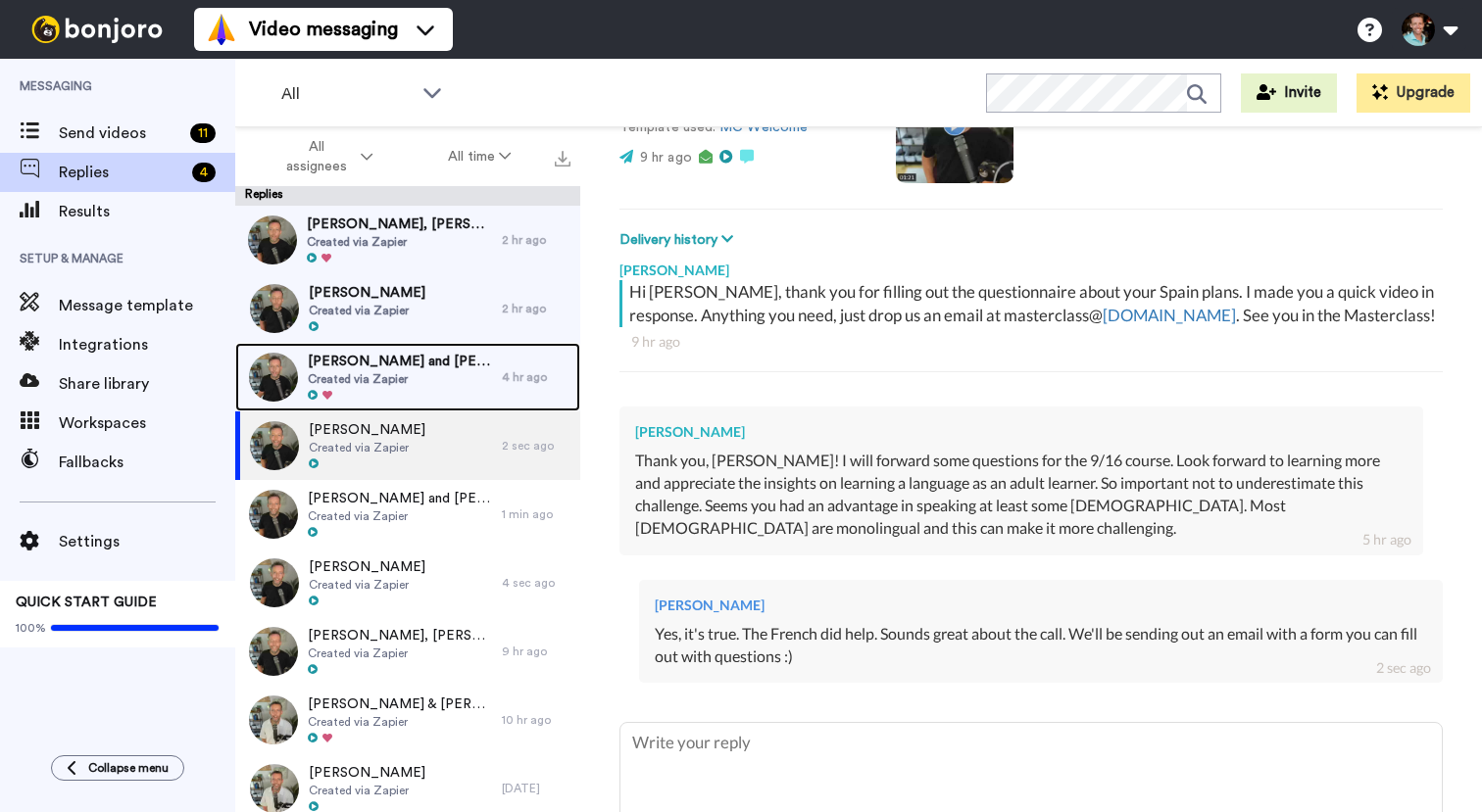
click at [370, 387] on div "[PERSON_NAME] and [PERSON_NAME] Created via Zapier" at bounding box center [400, 378] width 185 height 51
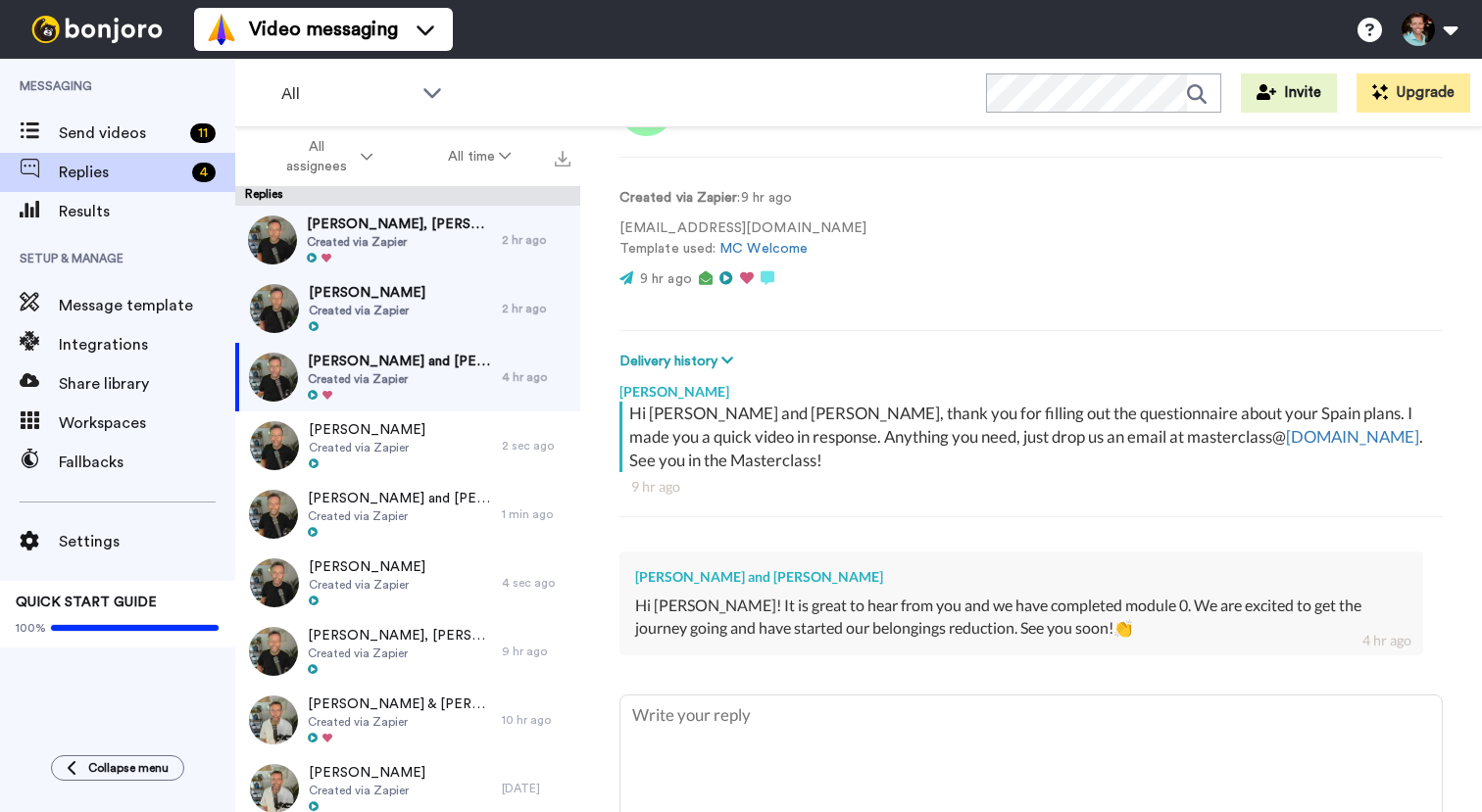
scroll to position [177, 0]
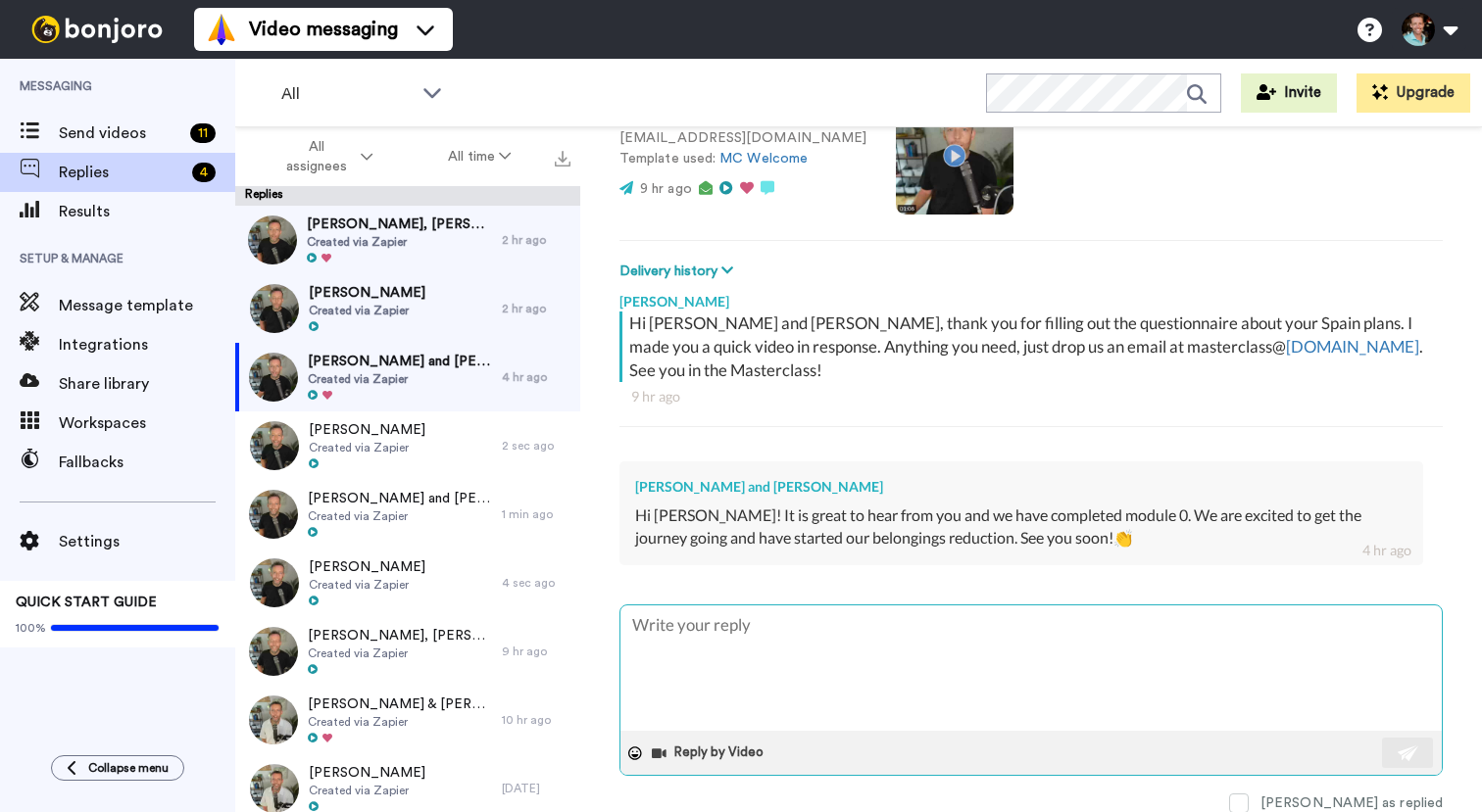
click at [884, 639] on textarea at bounding box center [1031, 668] width 821 height 125
click at [1410, 746] on button at bounding box center [1408, 753] width 51 height 31
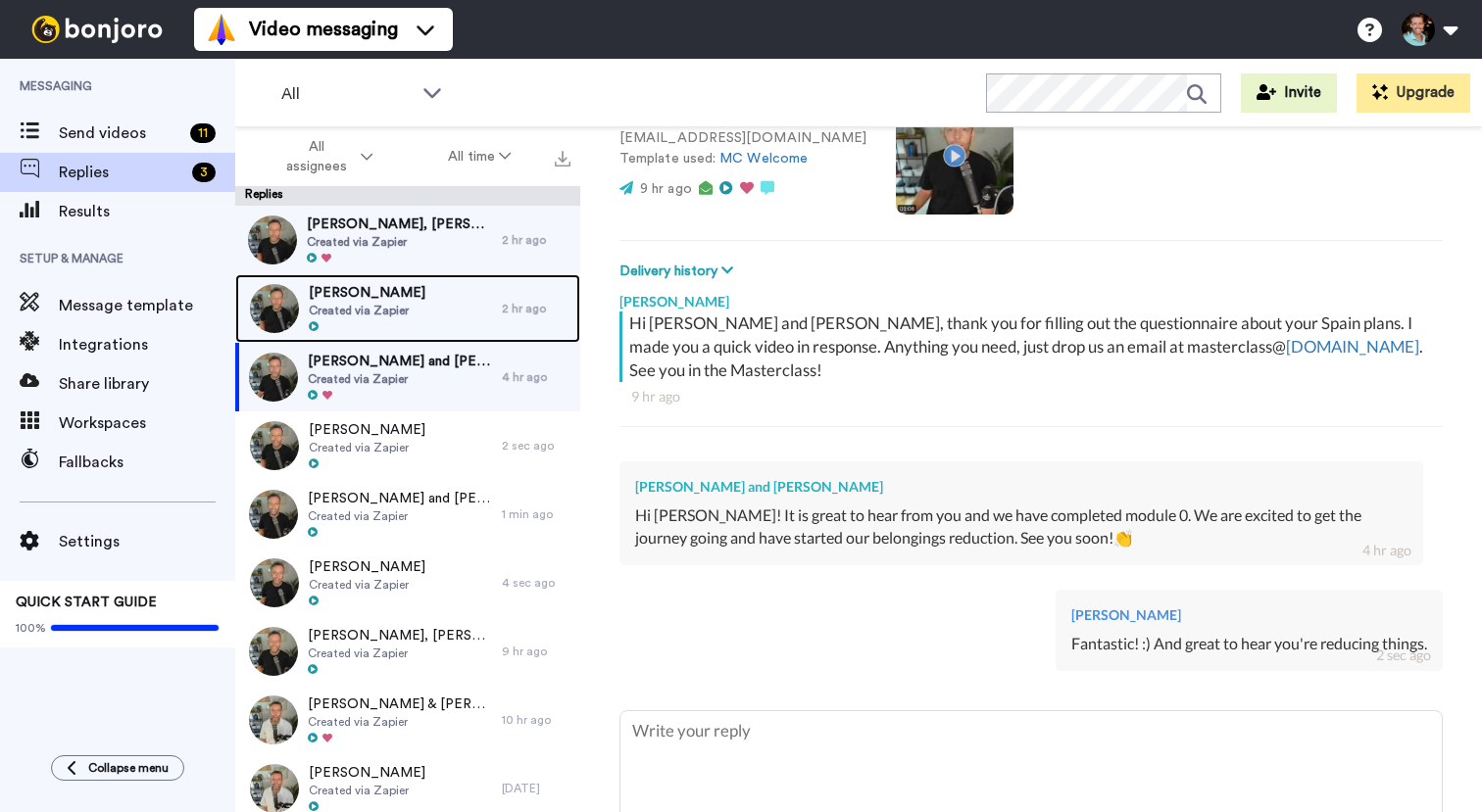
click at [394, 313] on span "Created via Zapier" at bounding box center [367, 311] width 116 height 16
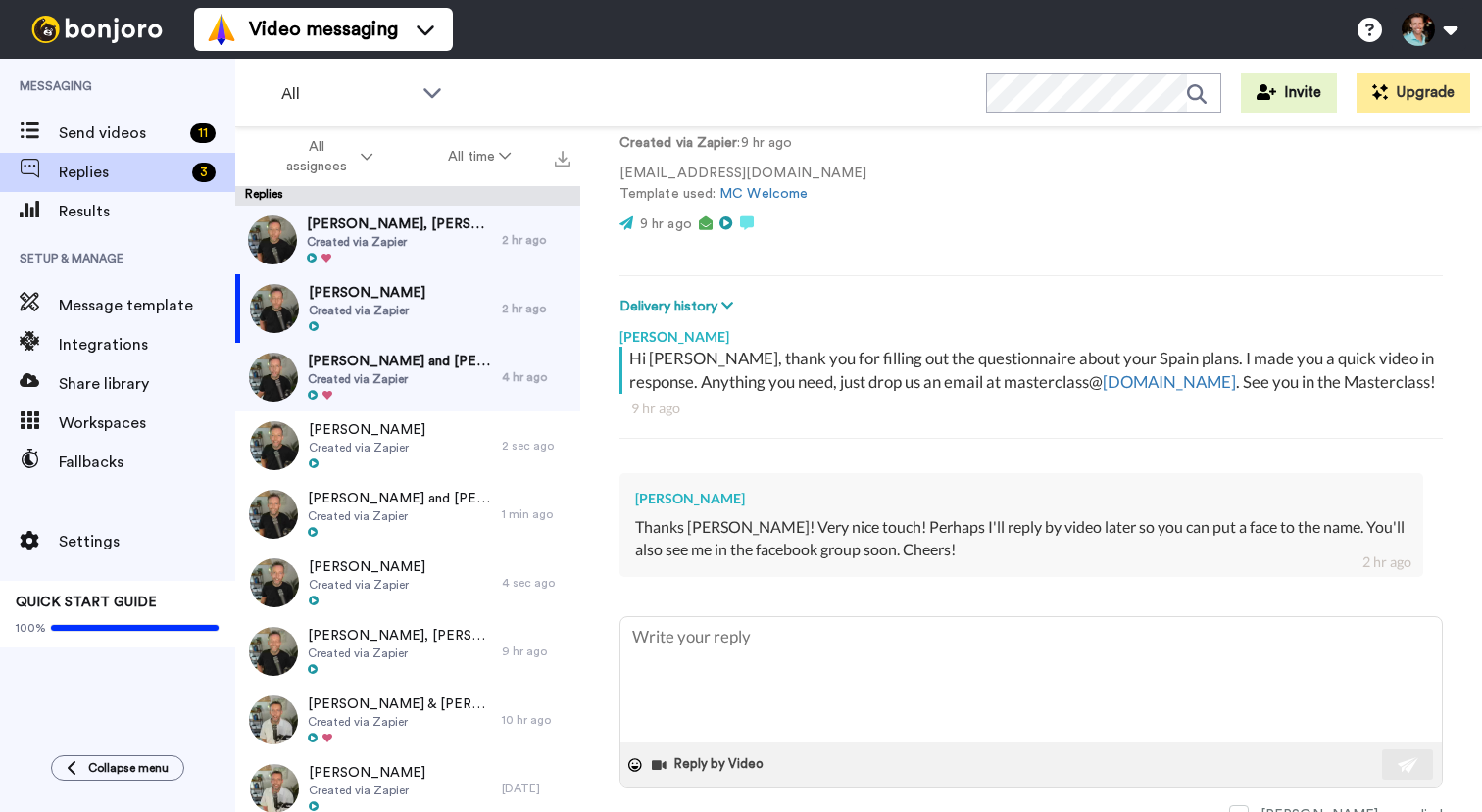
scroll to position [153, 0]
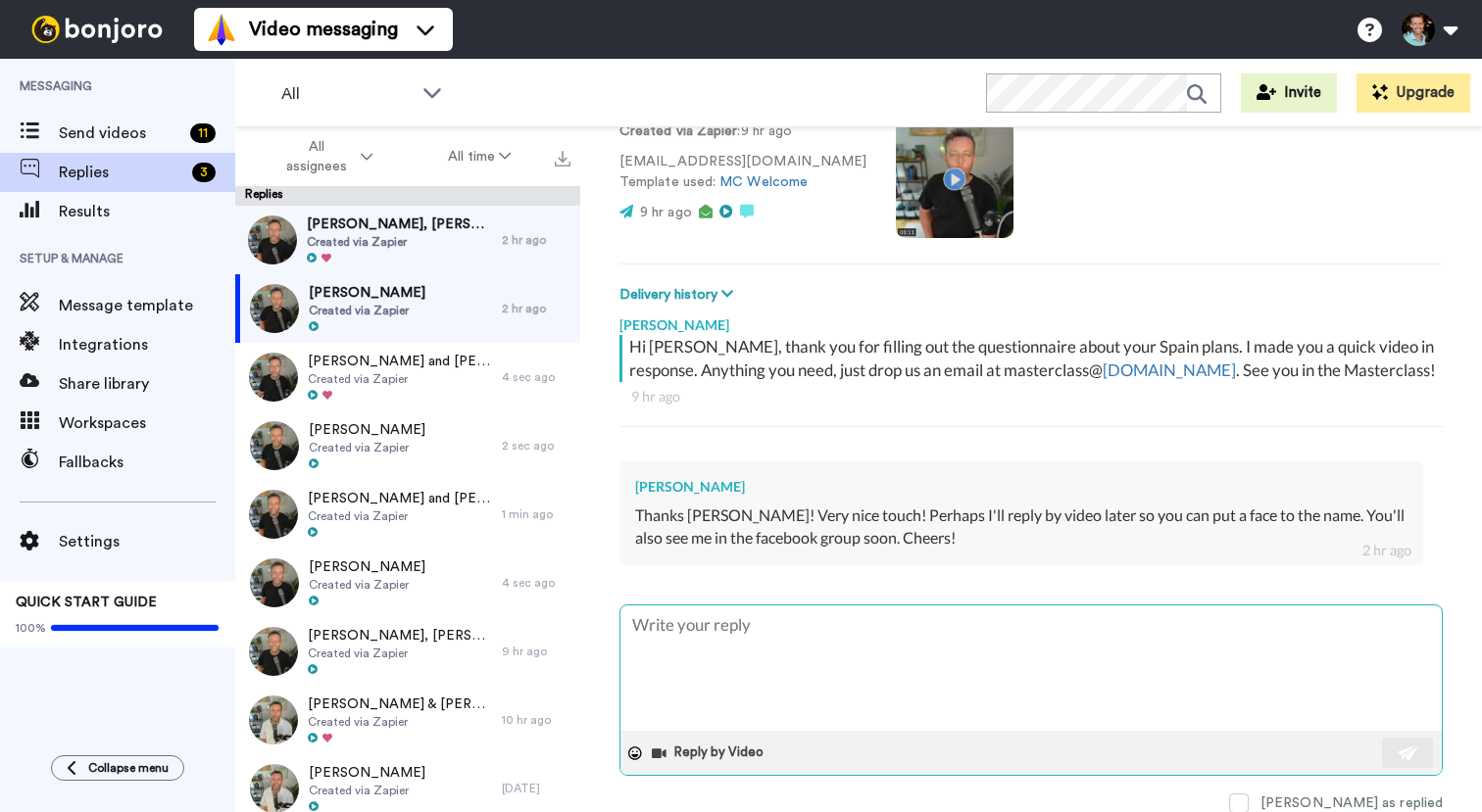
click at [817, 628] on textarea at bounding box center [1031, 668] width 821 height 125
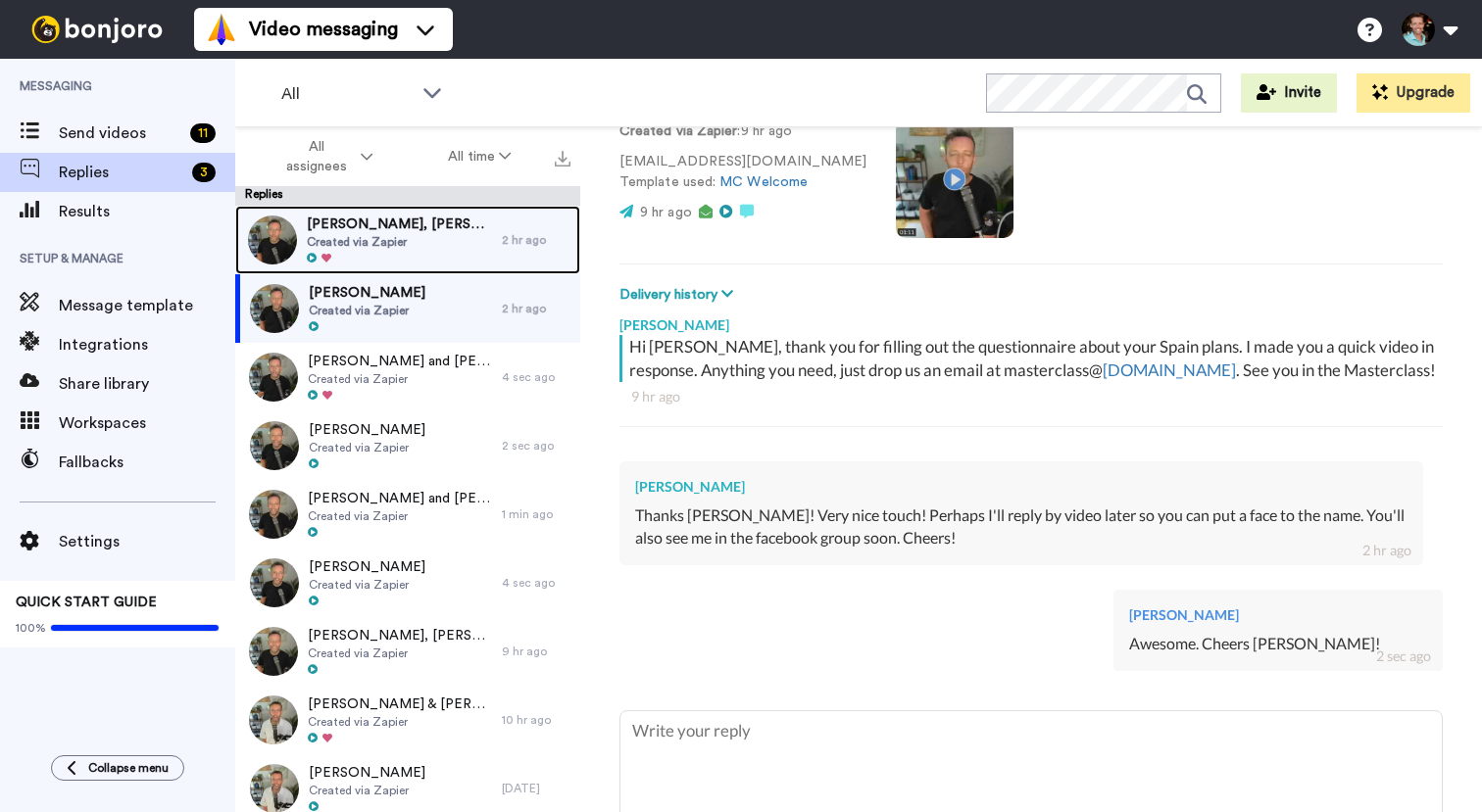
click at [381, 247] on span "Created via Zapier" at bounding box center [400, 242] width 185 height 16
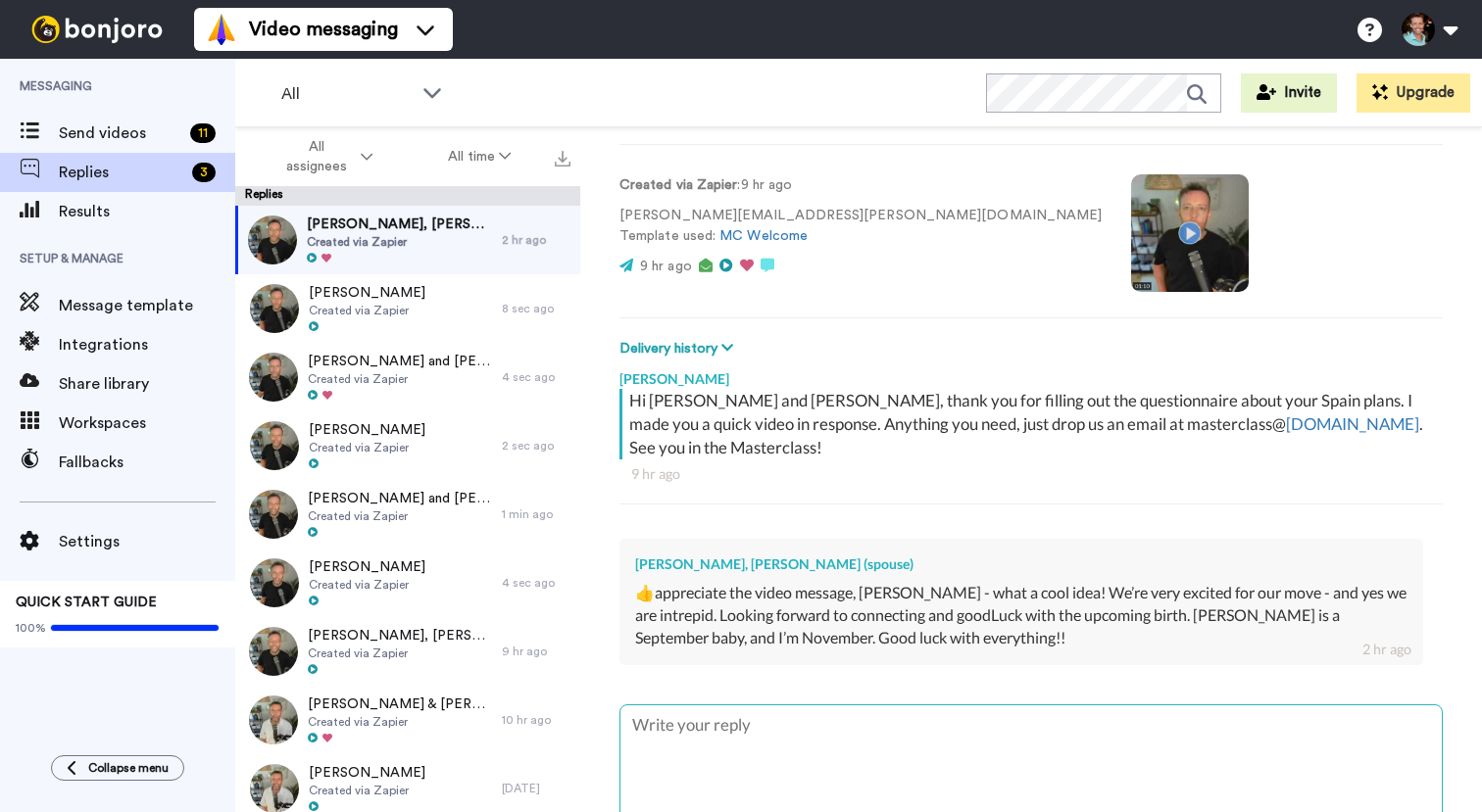
click at [952, 705] on textarea at bounding box center [1031, 768] width 821 height 125
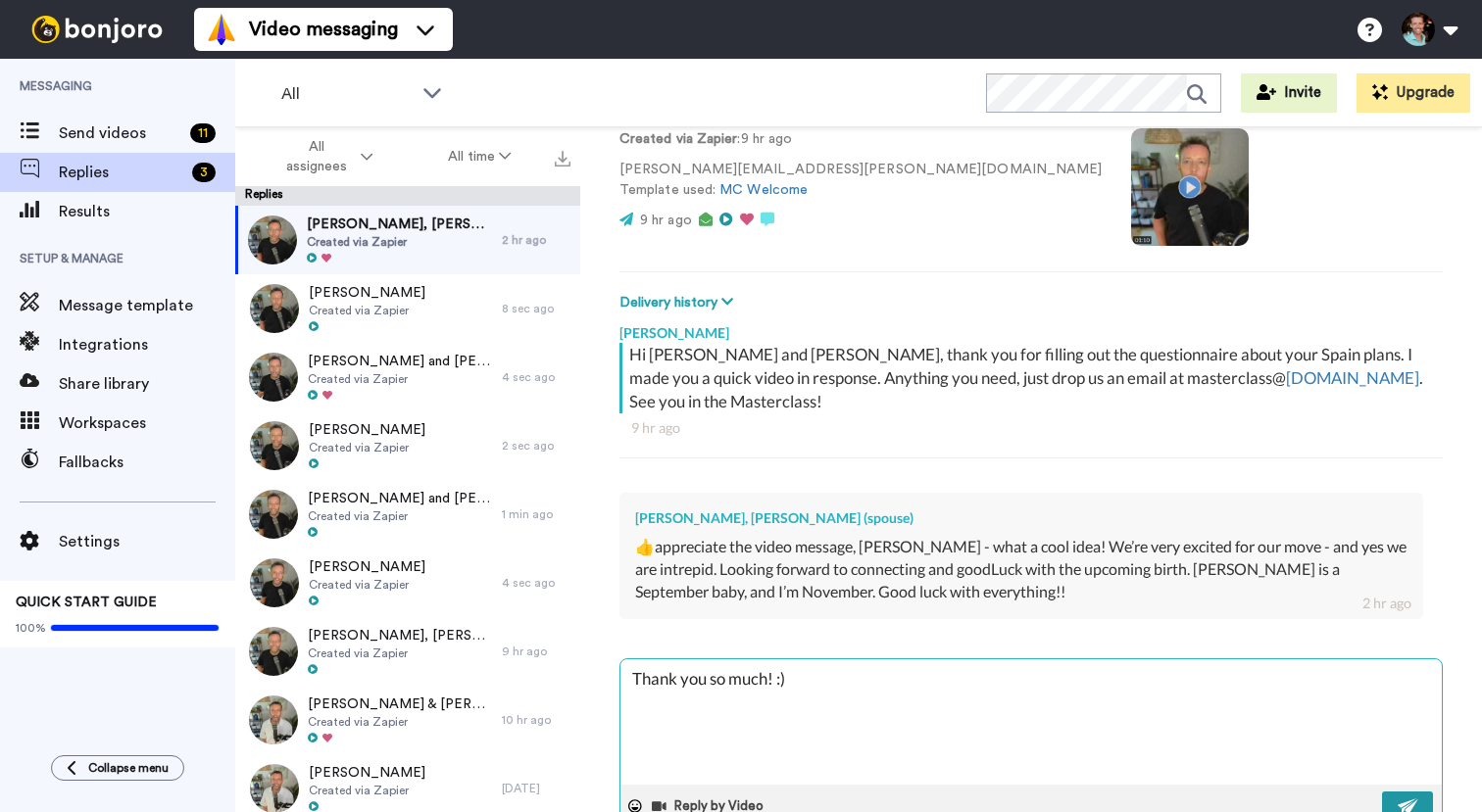
click at [1397, 799] on img at bounding box center [1408, 807] width 22 height 16
